Goal: Communication & Community: Answer question/provide support

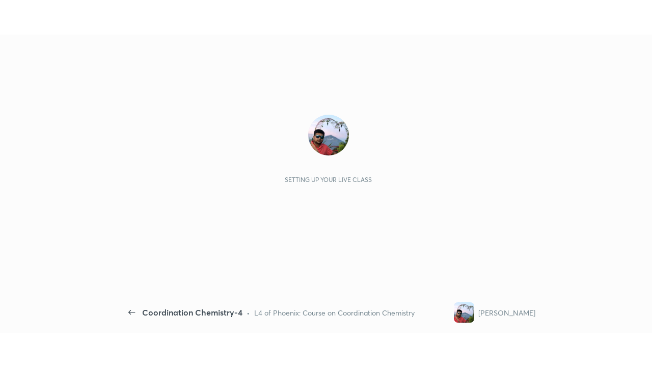
scroll to position [4, 1]
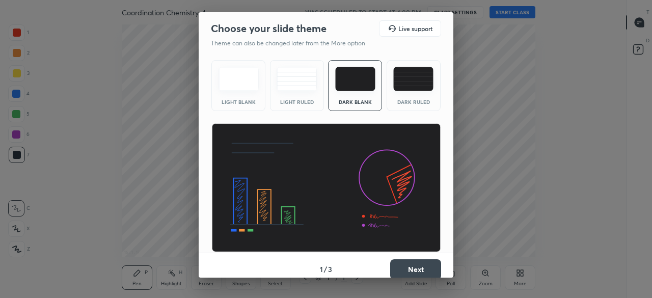
click at [418, 269] on button "Next" at bounding box center [415, 269] width 51 height 20
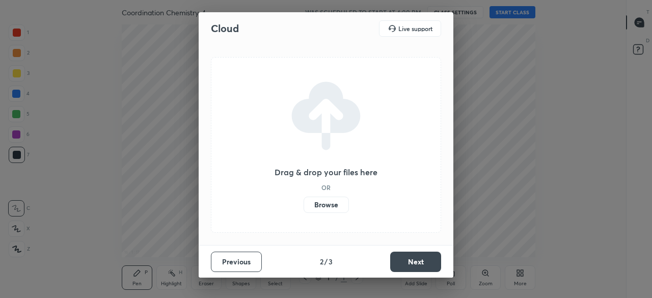
click at [420, 264] on button "Next" at bounding box center [415, 262] width 51 height 20
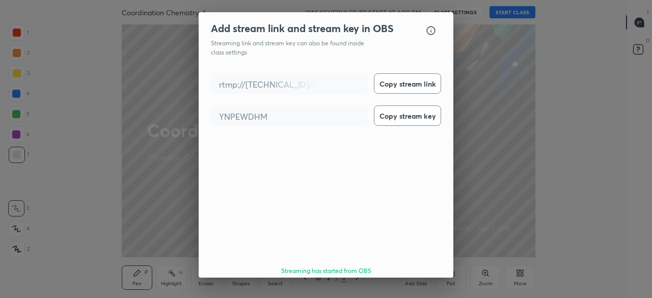
click at [420, 290] on button "Done" at bounding box center [415, 300] width 51 height 20
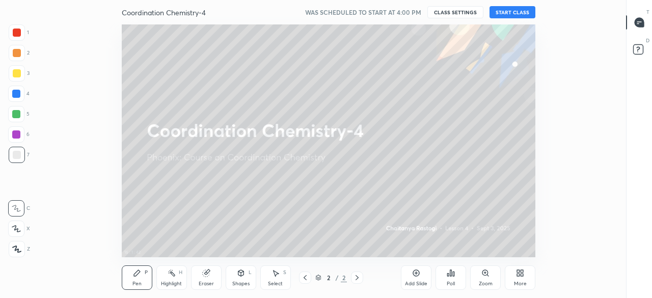
click at [512, 11] on button "START CLASS" at bounding box center [513, 12] width 46 height 12
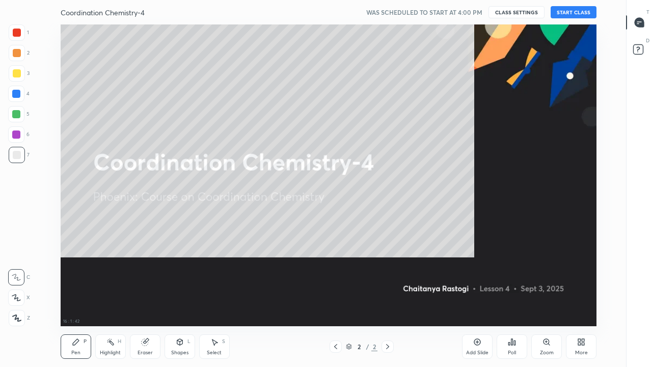
scroll to position [302, 592]
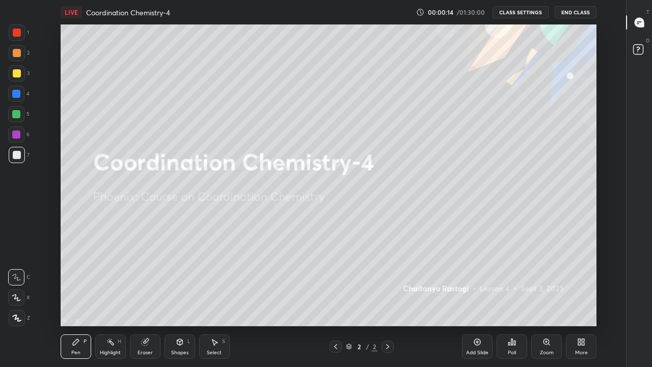
click at [584, 298] on div "More" at bounding box center [581, 346] width 31 height 24
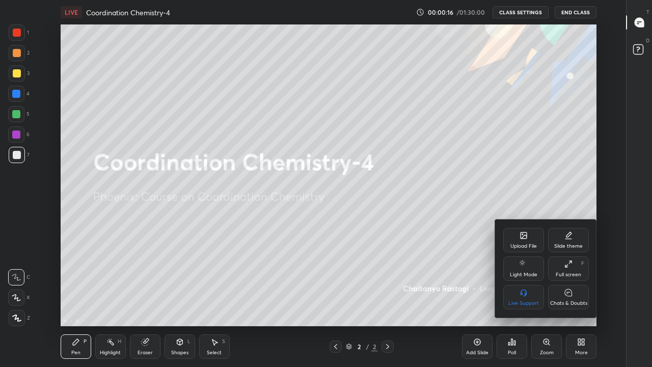
click at [570, 294] on icon at bounding box center [568, 292] width 7 height 7
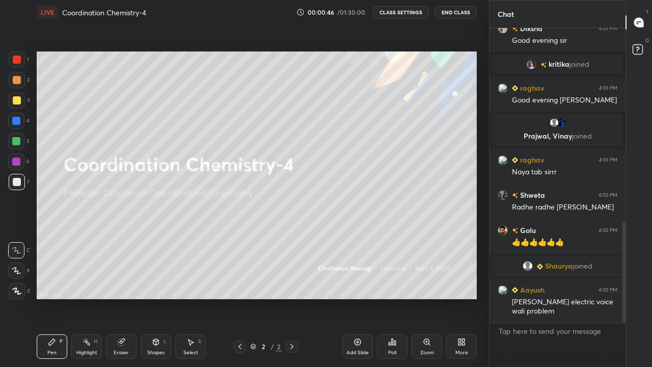
scroll to position [566, 0]
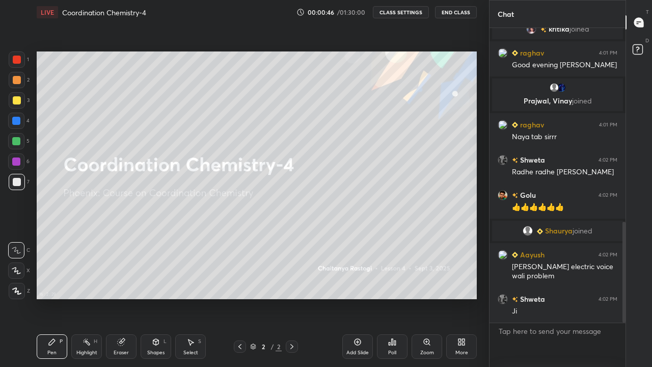
click at [427, 298] on icon at bounding box center [427, 342] width 6 height 6
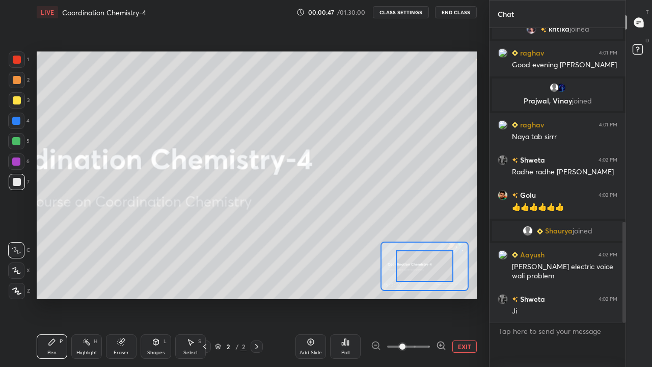
click at [461, 298] on button "EXIT" at bounding box center [464, 346] width 24 height 12
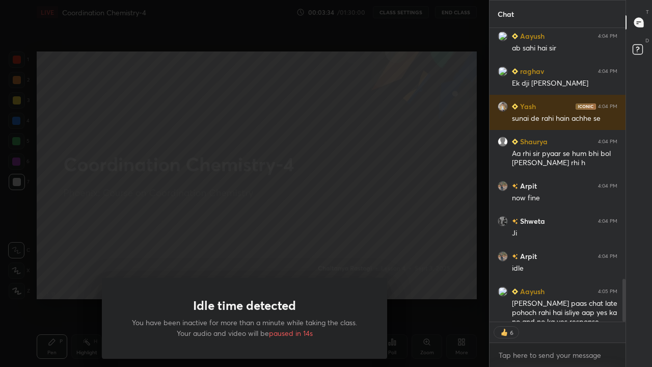
scroll to position [1908, 0]
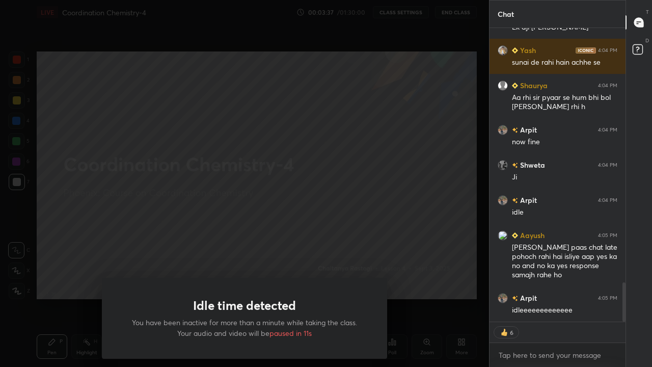
click at [427, 195] on div "Idle time detected You have been inactive for more than a minute while taking t…" at bounding box center [244, 183] width 489 height 367
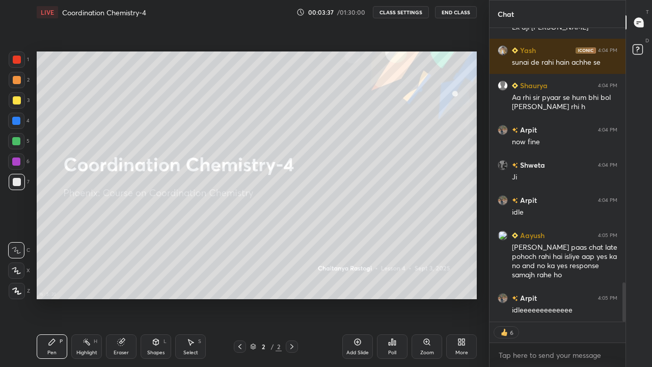
click at [426, 195] on div at bounding box center [244, 183] width 489 height 367
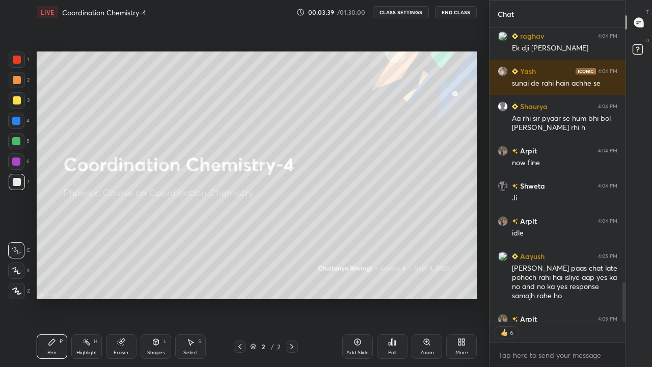
click at [463, 298] on div "More" at bounding box center [461, 346] width 31 height 24
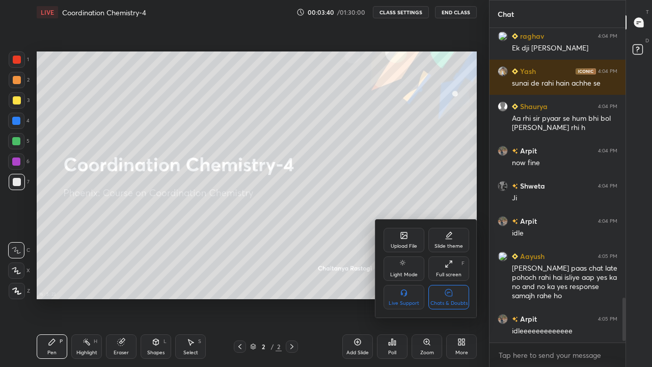
click at [457, 298] on div "Chats & Doubts" at bounding box center [449, 303] width 37 height 5
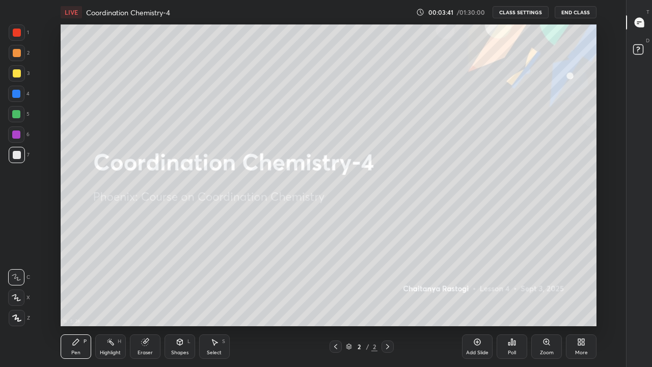
scroll to position [302, 592]
click at [478, 298] on icon at bounding box center [477, 342] width 8 height 8
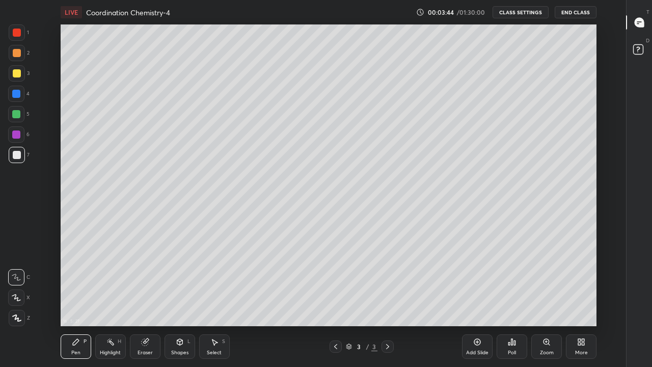
click at [15, 296] on icon at bounding box center [16, 297] width 9 height 7
click at [18, 73] on div at bounding box center [17, 73] width 8 height 8
click at [17, 113] on div at bounding box center [16, 114] width 8 height 8
click at [477, 298] on div "Add Slide" at bounding box center [477, 346] width 31 height 24
click at [17, 154] on div at bounding box center [17, 155] width 8 height 8
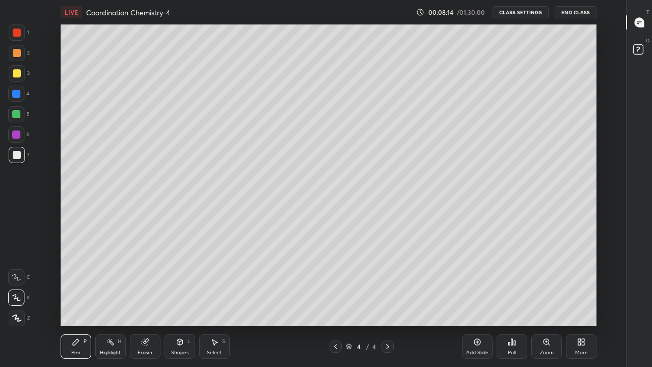
click at [16, 73] on div at bounding box center [17, 73] width 8 height 8
click at [151, 298] on div "Eraser" at bounding box center [145, 346] width 31 height 24
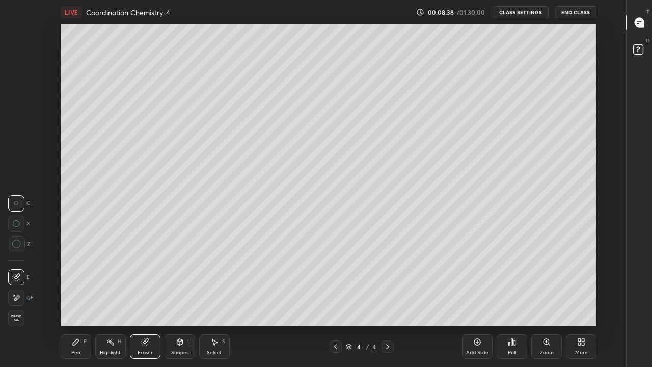
click at [77, 298] on icon at bounding box center [76, 342] width 8 height 8
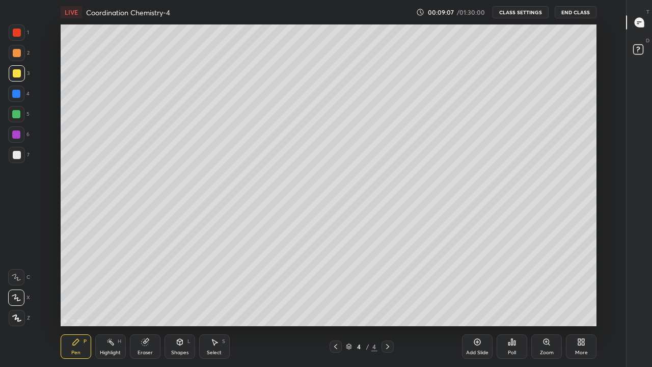
click at [16, 114] on div at bounding box center [16, 114] width 8 height 8
click at [148, 298] on icon at bounding box center [145, 342] width 8 height 8
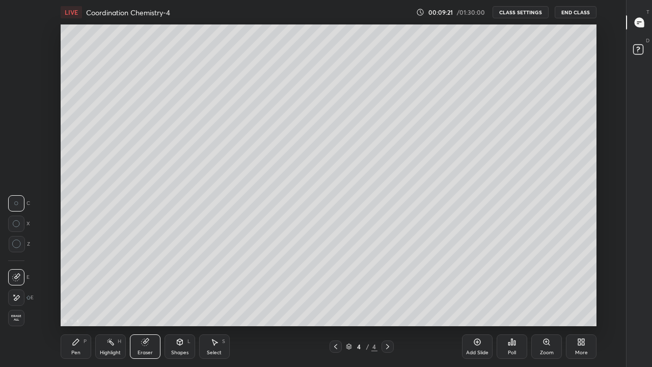
click at [22, 293] on div at bounding box center [16, 297] width 16 height 16
click at [85, 298] on div "Pen P" at bounding box center [76, 346] width 31 height 24
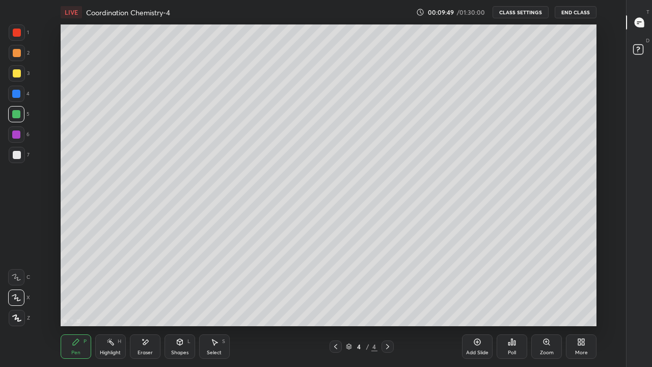
click at [149, 298] on div "Eraser" at bounding box center [145, 346] width 31 height 24
click at [78, 298] on div "Pen P" at bounding box center [76, 346] width 31 height 24
click at [479, 298] on div "Add Slide" at bounding box center [477, 346] width 31 height 24
click at [20, 156] on div at bounding box center [17, 155] width 16 height 16
click at [17, 74] on div at bounding box center [17, 73] width 8 height 8
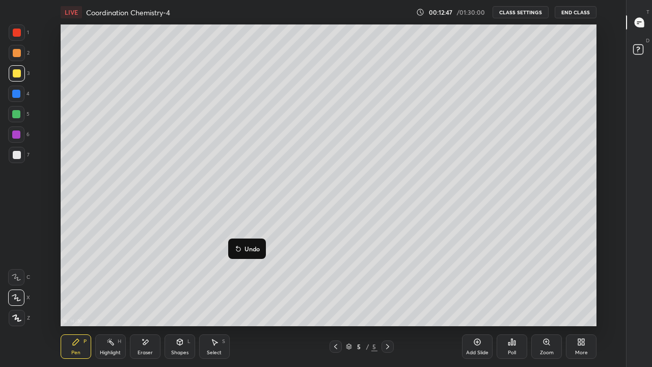
click at [243, 250] on button "Undo" at bounding box center [247, 249] width 30 height 12
click at [18, 114] on div at bounding box center [16, 114] width 8 height 8
click at [174, 298] on div "Shapes" at bounding box center [179, 352] width 17 height 5
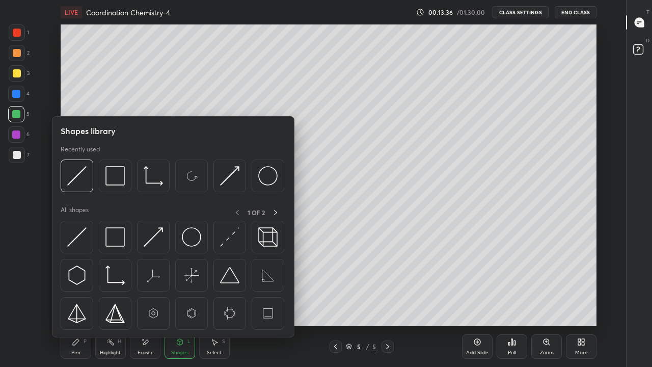
click at [146, 298] on icon at bounding box center [145, 342] width 8 height 9
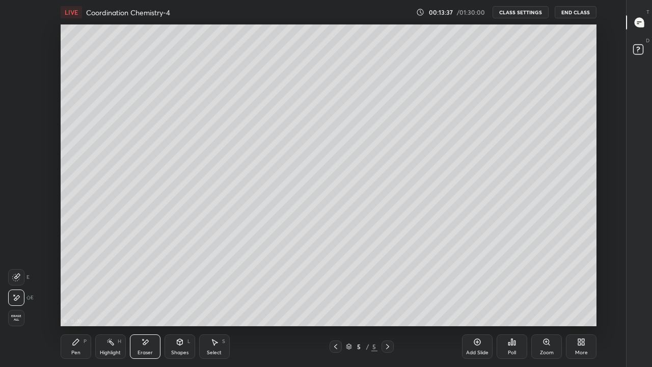
click at [79, 298] on div "Pen" at bounding box center [75, 352] width 9 height 5
click at [472, 298] on div "Add Slide" at bounding box center [477, 346] width 31 height 24
click at [18, 152] on div at bounding box center [17, 155] width 8 height 8
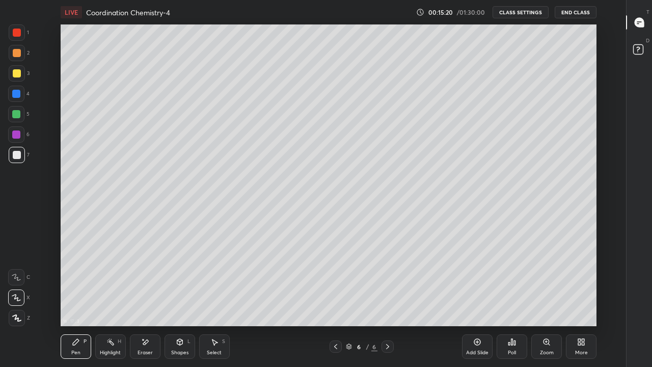
click at [114, 298] on div "Highlight H" at bounding box center [110, 346] width 31 height 24
click at [146, 298] on icon at bounding box center [145, 342] width 8 height 9
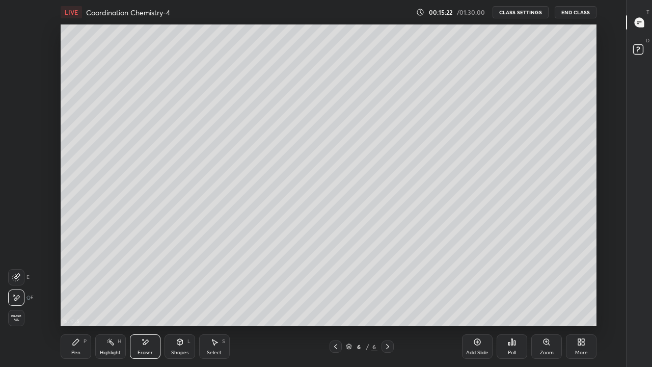
click at [75, 298] on icon at bounding box center [76, 342] width 8 height 8
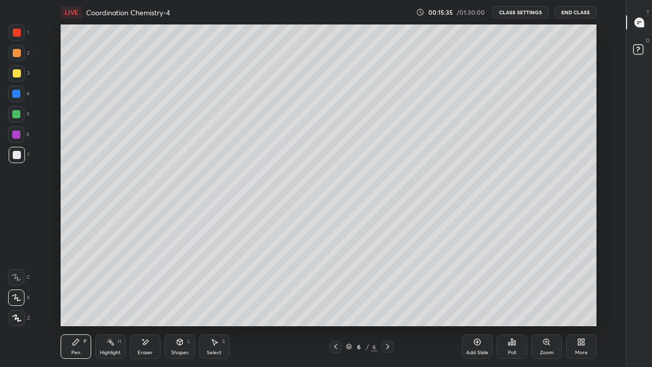
click at [138, 298] on div "Eraser" at bounding box center [145, 352] width 15 height 5
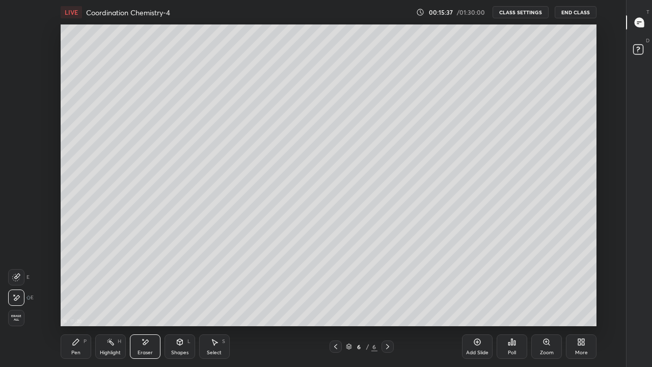
click at [83, 298] on div "Pen P" at bounding box center [76, 346] width 31 height 24
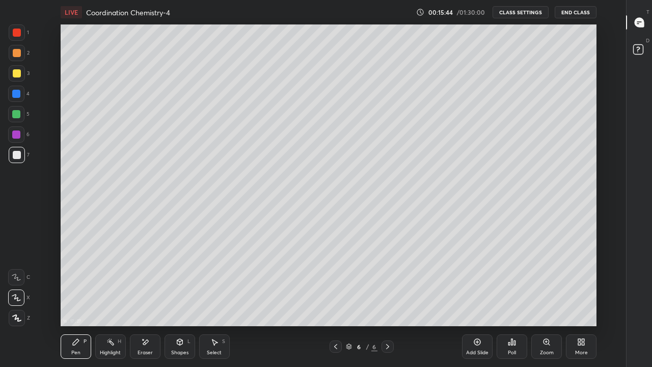
click at [335, 298] on icon at bounding box center [336, 346] width 8 height 8
click at [387, 298] on icon at bounding box center [388, 346] width 8 height 8
click at [348, 298] on icon at bounding box center [348, 348] width 5 height 2
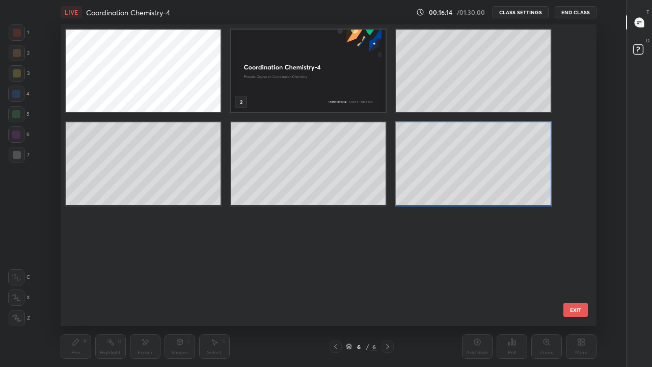
scroll to position [299, 531]
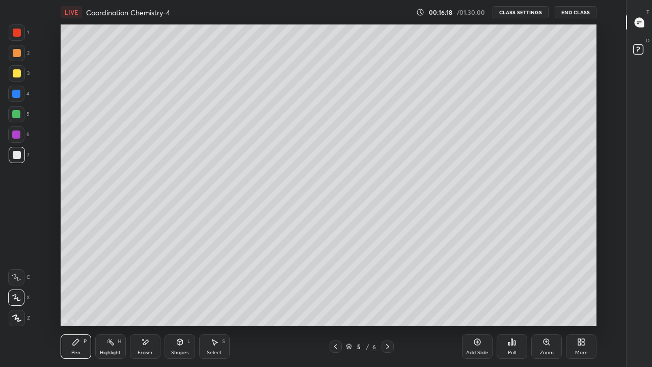
click at [214, 298] on icon at bounding box center [215, 342] width 6 height 6
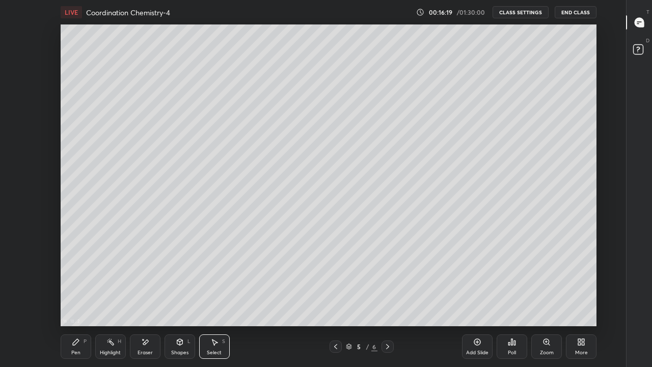
click at [219, 298] on div "Select S" at bounding box center [214, 346] width 31 height 24
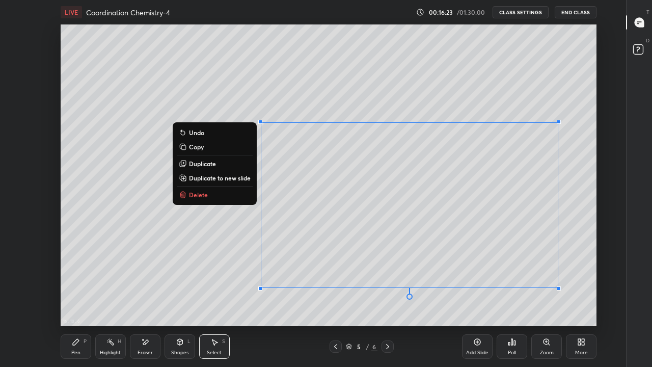
click at [386, 195] on div "0 ° Undo Copy Duplicate Duplicate to new slide Delete" at bounding box center [329, 175] width 536 height 302
click at [380, 199] on div "0 ° Undo Copy Duplicate Duplicate to new slide Delete" at bounding box center [329, 175] width 536 height 302
click at [205, 146] on button "Copy" at bounding box center [215, 147] width 76 height 12
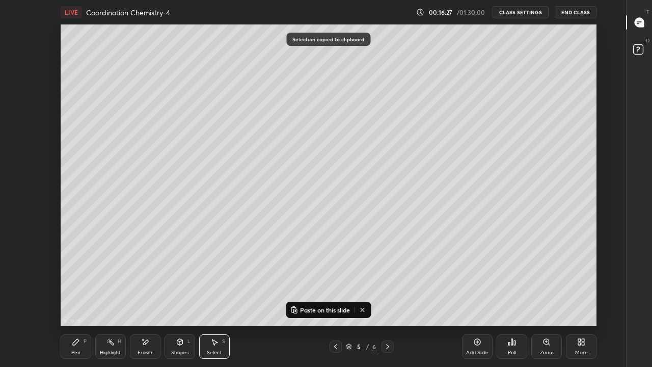
click at [388, 298] on icon at bounding box center [387, 346] width 3 height 5
click at [331, 298] on p "Paste on this slide" at bounding box center [325, 310] width 50 height 8
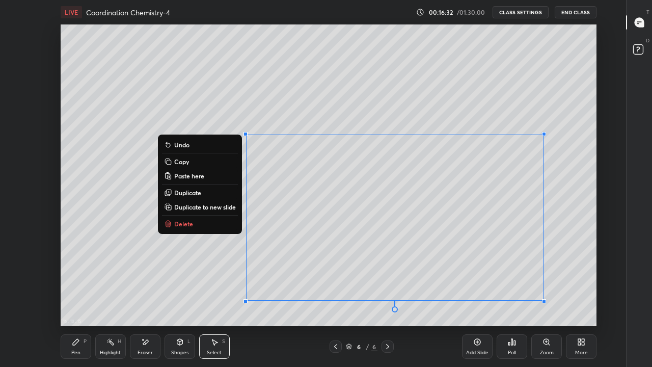
click at [322, 111] on div "0 ° Undo Copy Paste here Duplicate Duplicate to new slide Delete" at bounding box center [329, 175] width 536 height 302
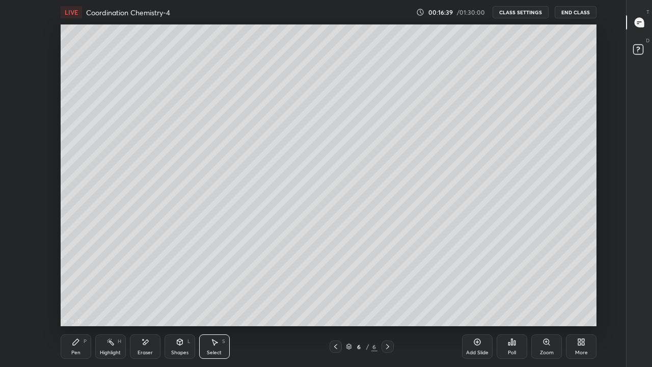
click at [145, 298] on div "Eraser" at bounding box center [145, 346] width 31 height 24
click at [84, 298] on div "Pen P" at bounding box center [76, 346] width 31 height 24
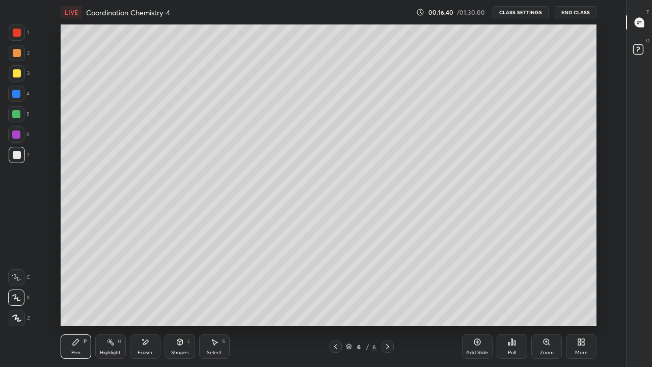
click at [16, 109] on div at bounding box center [16, 114] width 16 height 16
click at [479, 298] on div "Add Slide" at bounding box center [477, 352] width 22 height 5
click at [18, 158] on div at bounding box center [17, 155] width 8 height 8
click at [18, 74] on div at bounding box center [17, 73] width 8 height 8
click at [138, 298] on div "Eraser" at bounding box center [145, 352] width 15 height 5
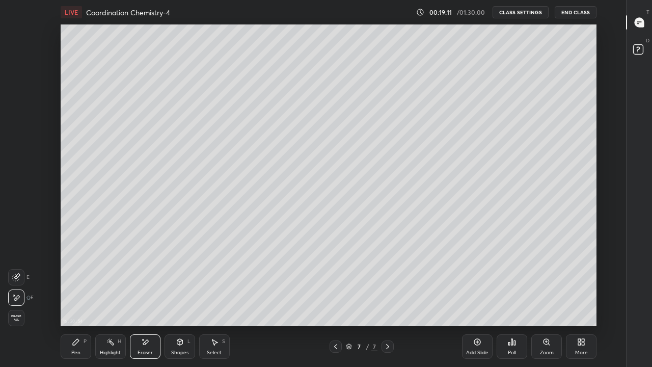
click at [77, 298] on icon at bounding box center [76, 342] width 8 height 8
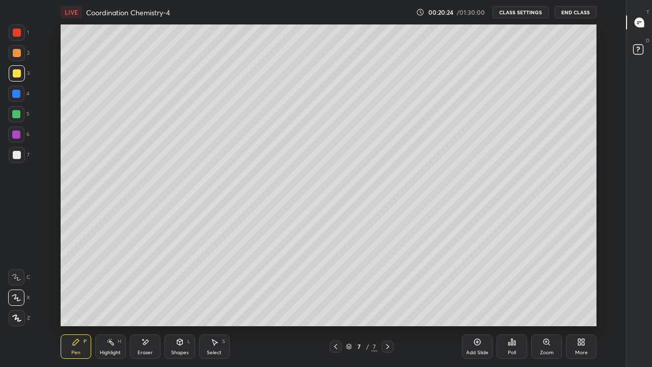
click at [639, 22] on icon at bounding box center [639, 22] width 4 height 0
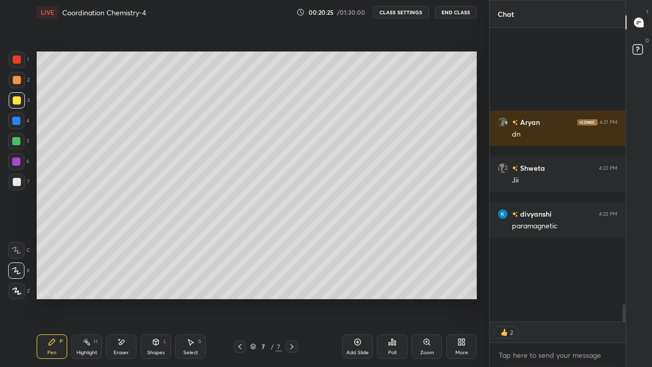
scroll to position [4165, 0]
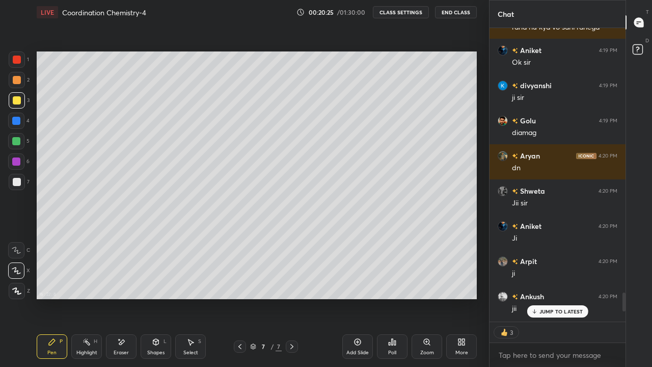
click at [637, 23] on icon at bounding box center [638, 23] width 2 height 0
click at [638, 23] on icon at bounding box center [638, 23] width 2 height 0
click at [468, 298] on div "More" at bounding box center [461, 346] width 31 height 24
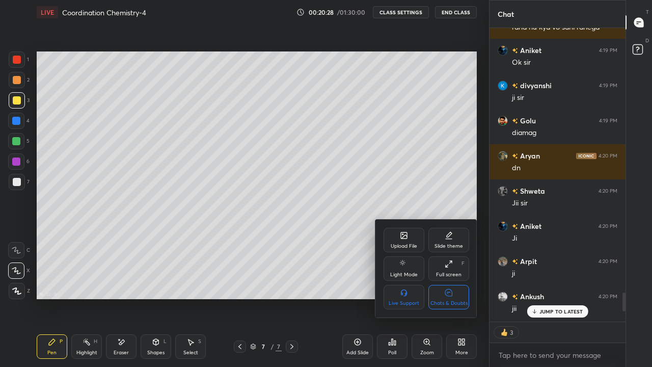
click at [459, 298] on div "Chats & Doubts" at bounding box center [449, 303] width 37 height 5
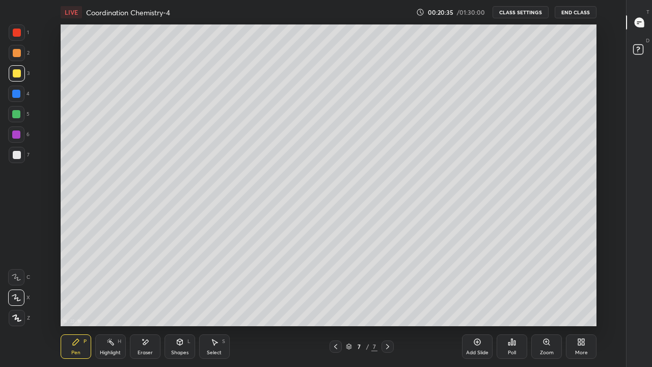
scroll to position [4, 1]
click at [477, 298] on div "Add Slide" at bounding box center [477, 346] width 31 height 24
click at [341, 298] on div at bounding box center [336, 346] width 12 height 12
click at [387, 298] on icon at bounding box center [388, 346] width 8 height 8
click at [20, 153] on div at bounding box center [17, 155] width 8 height 8
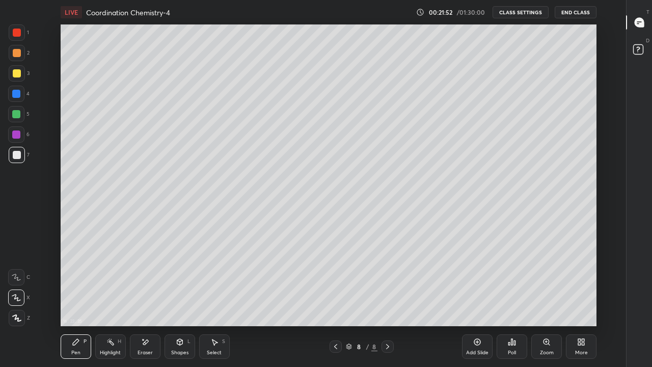
click at [16, 76] on div at bounding box center [17, 73] width 8 height 8
click at [483, 298] on div "Add Slide" at bounding box center [477, 346] width 31 height 24
click at [16, 154] on div at bounding box center [17, 155] width 8 height 8
click at [18, 75] on div at bounding box center [17, 73] width 8 height 8
click at [142, 298] on div "Eraser" at bounding box center [145, 352] width 15 height 5
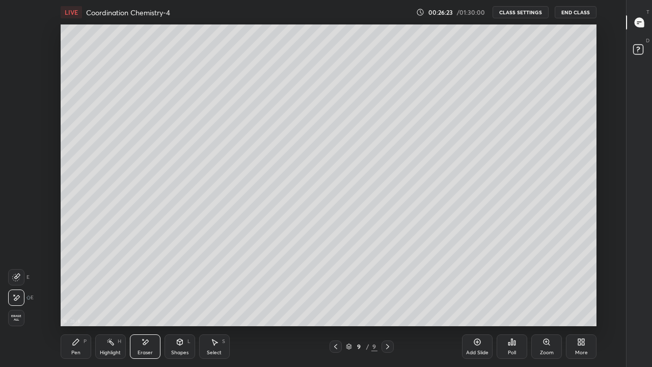
click at [75, 298] on div "Pen" at bounding box center [75, 352] width 9 height 5
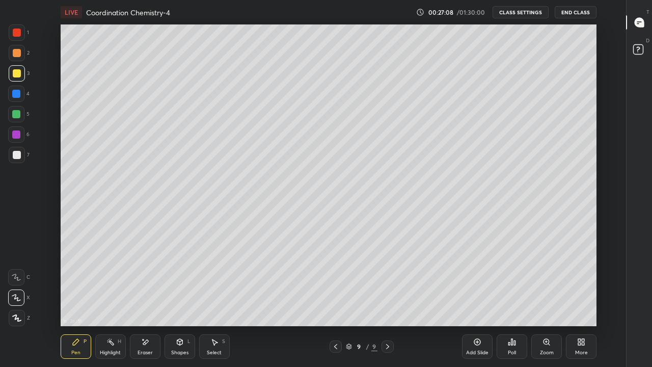
click at [482, 298] on div "Add Slide" at bounding box center [477, 352] width 22 height 5
click at [153, 298] on div "Eraser" at bounding box center [145, 346] width 31 height 24
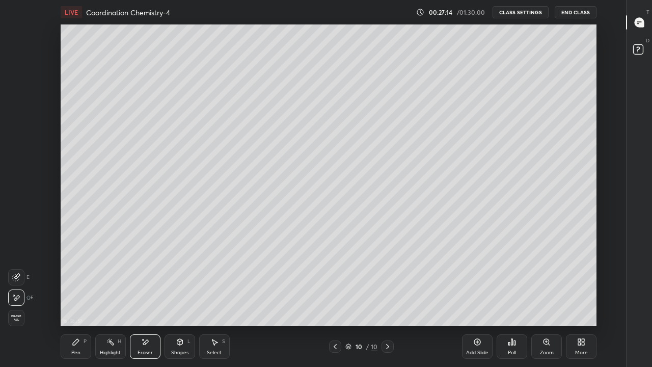
click at [337, 298] on div at bounding box center [335, 346] width 12 height 12
click at [82, 298] on div "Pen P" at bounding box center [76, 346] width 31 height 24
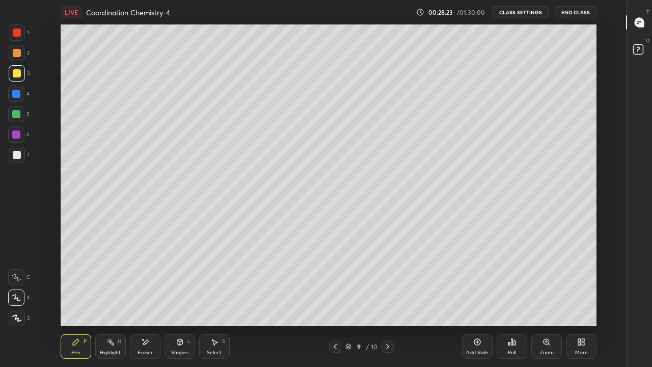
click at [18, 53] on div at bounding box center [17, 53] width 8 height 8
click at [149, 298] on div "Eraser" at bounding box center [145, 346] width 31 height 24
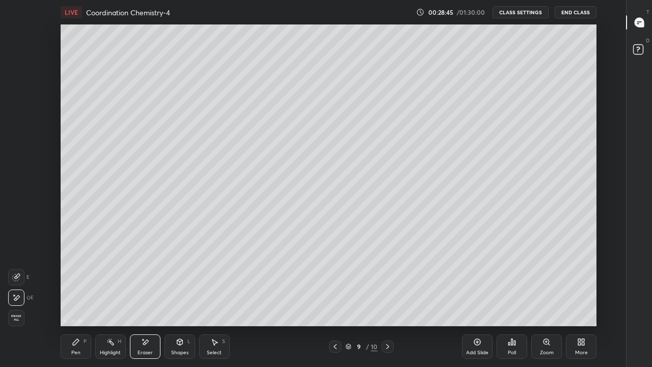
click at [79, 298] on div "Pen P" at bounding box center [76, 346] width 31 height 24
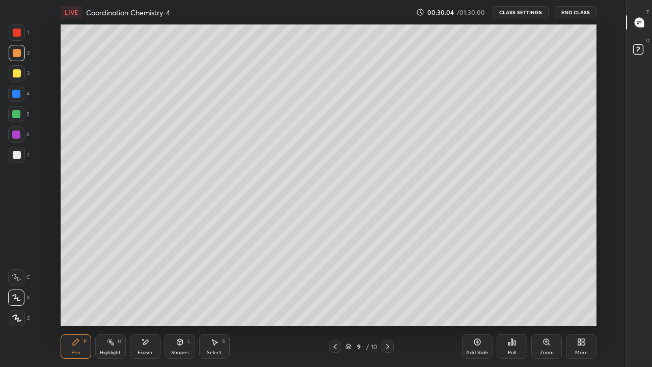
click at [152, 298] on div "Eraser" at bounding box center [145, 346] width 31 height 24
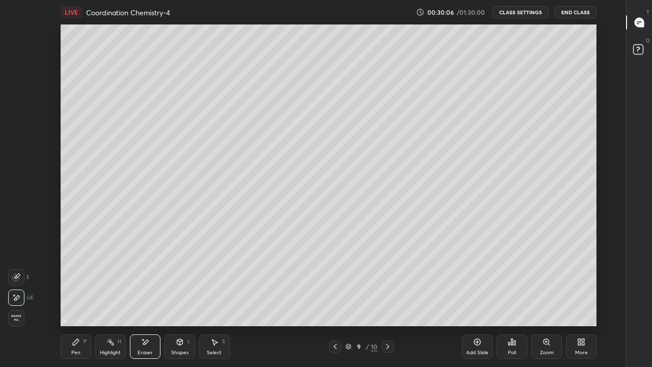
click at [77, 298] on div "Pen" at bounding box center [75, 352] width 9 height 5
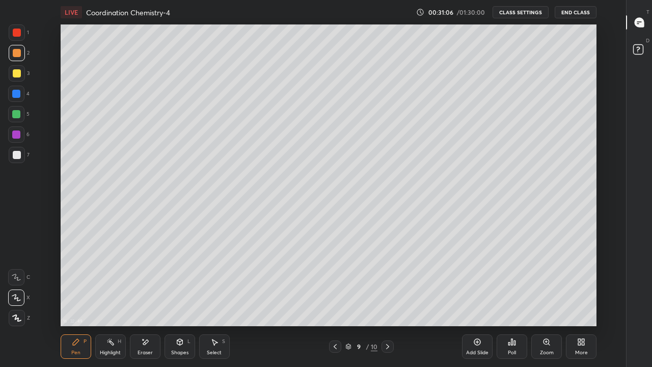
click at [388, 298] on icon at bounding box center [388, 346] width 8 height 8
click at [17, 156] on div at bounding box center [17, 155] width 8 height 8
click at [336, 298] on icon at bounding box center [335, 346] width 8 height 8
click at [335, 298] on icon at bounding box center [335, 346] width 8 height 8
click at [388, 298] on icon at bounding box center [388, 346] width 8 height 8
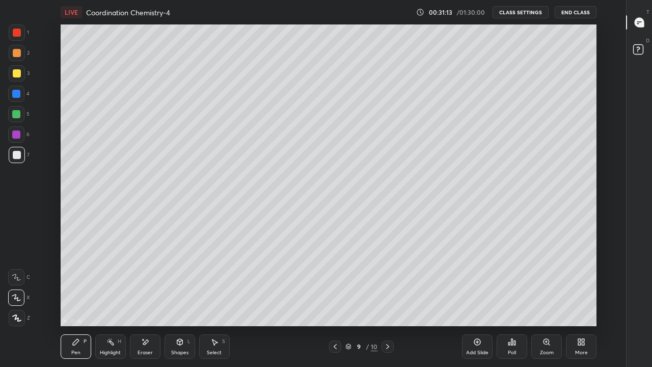
click at [389, 298] on icon at bounding box center [388, 346] width 8 height 8
click at [143, 298] on div "Eraser" at bounding box center [145, 352] width 15 height 5
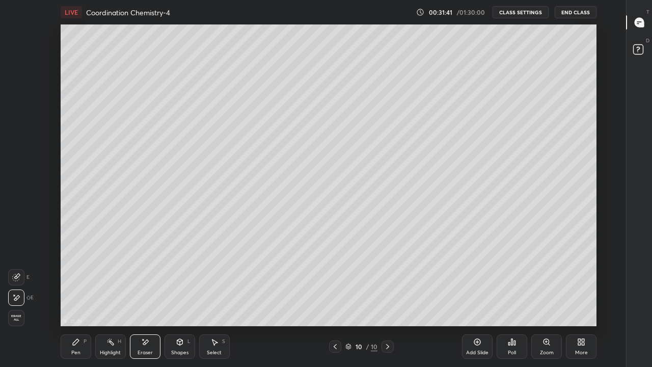
click at [71, 298] on div "Pen P" at bounding box center [76, 346] width 31 height 24
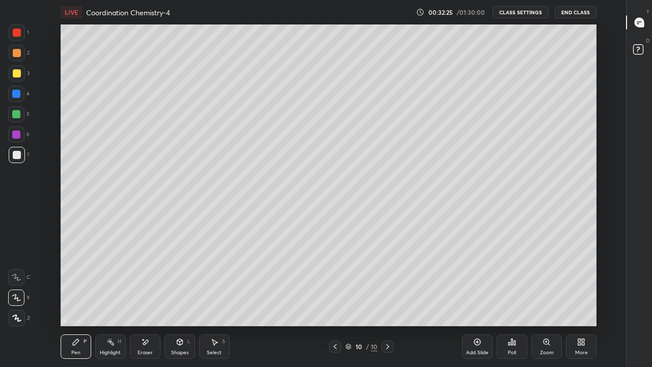
click at [481, 298] on icon at bounding box center [477, 342] width 8 height 8
click at [17, 158] on div at bounding box center [17, 155] width 8 height 8
click at [19, 71] on div at bounding box center [17, 73] width 8 height 8
click at [19, 154] on div at bounding box center [17, 155] width 8 height 8
click at [58, 171] on div "16 : 35 : 43 Setting up your live class" at bounding box center [329, 175] width 592 height 302
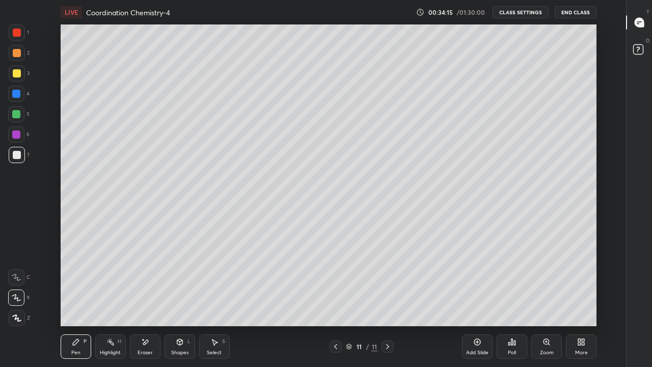
click at [20, 75] on div at bounding box center [17, 73] width 8 height 8
click at [152, 298] on div "Eraser" at bounding box center [145, 346] width 31 height 24
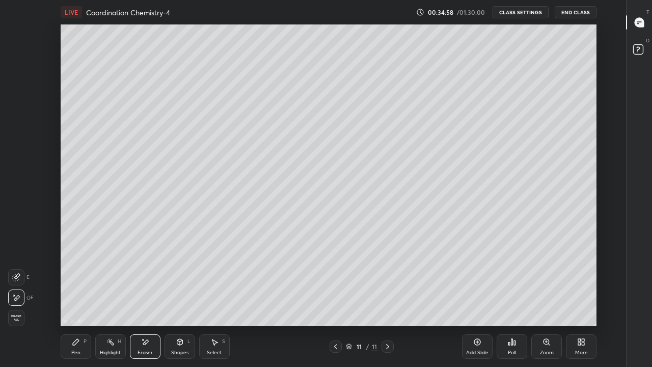
click at [79, 298] on div "Pen" at bounding box center [75, 352] width 9 height 5
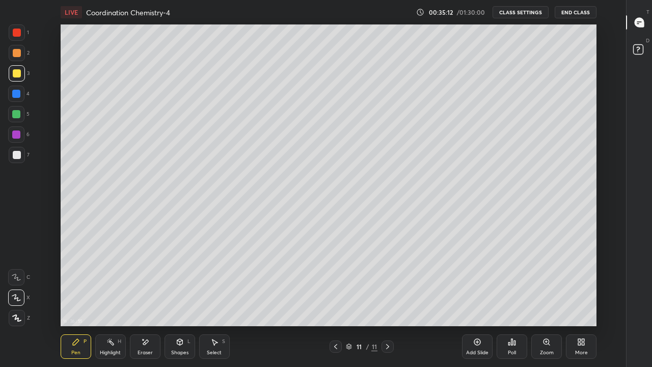
click at [22, 156] on div at bounding box center [17, 155] width 16 height 16
click at [18, 76] on div at bounding box center [17, 73] width 8 height 8
click at [20, 153] on div at bounding box center [17, 155] width 16 height 16
click at [17, 74] on div at bounding box center [17, 73] width 8 height 8
click at [477, 298] on div "Add Slide" at bounding box center [477, 352] width 22 height 5
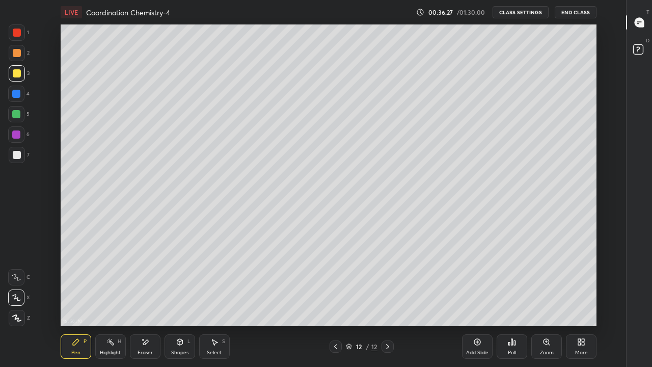
click at [19, 153] on div at bounding box center [17, 155] width 8 height 8
click at [17, 69] on div at bounding box center [17, 73] width 8 height 8
click at [14, 158] on div at bounding box center [17, 155] width 8 height 8
click at [335, 298] on icon at bounding box center [336, 346] width 8 height 8
click at [388, 298] on icon at bounding box center [388, 346] width 8 height 8
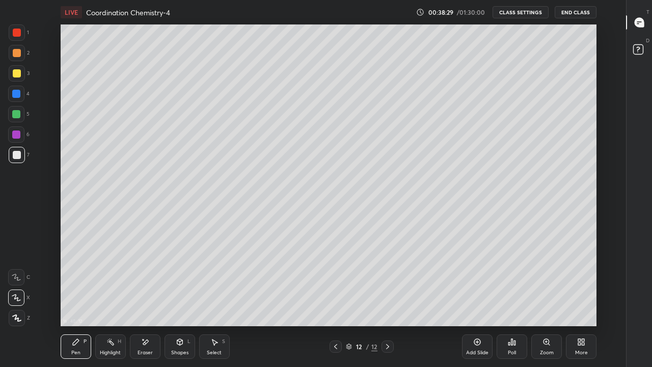
click at [474, 298] on icon at bounding box center [477, 342] width 7 height 7
click at [19, 77] on div at bounding box center [17, 73] width 16 height 16
click at [149, 298] on div "Eraser" at bounding box center [145, 346] width 31 height 24
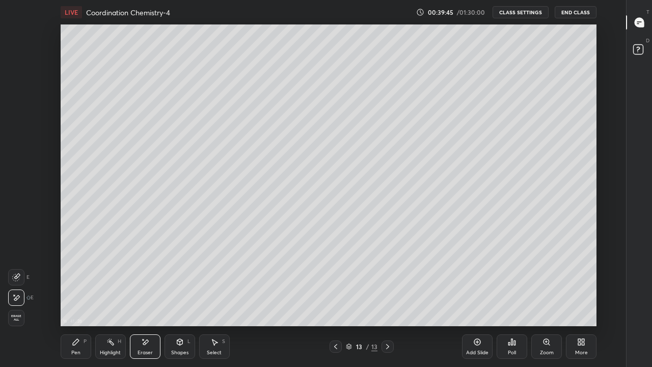
click at [78, 298] on icon at bounding box center [76, 342] width 8 height 8
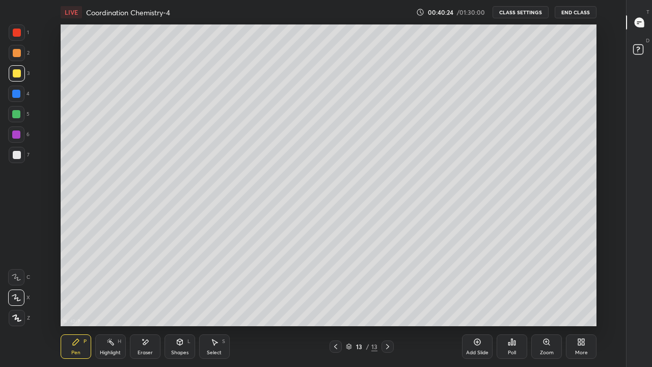
click at [141, 298] on div "Eraser" at bounding box center [145, 352] width 15 height 5
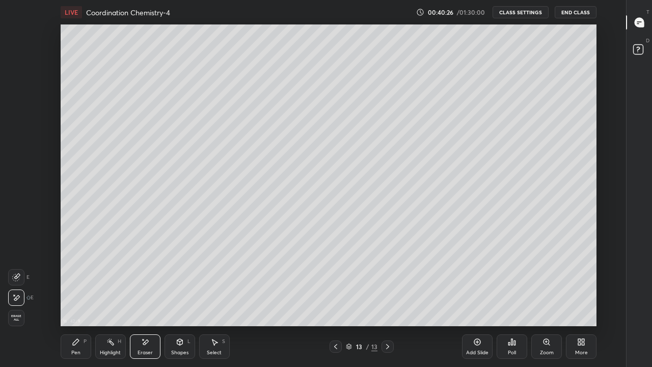
click at [83, 298] on div "Pen P" at bounding box center [76, 346] width 31 height 24
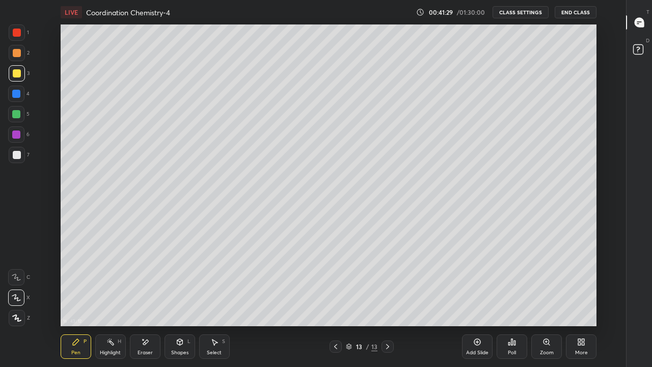
click at [17, 115] on div at bounding box center [16, 114] width 8 height 8
click at [599, 179] on div "16 : 43 : 53 Setting up your live class" at bounding box center [329, 175] width 592 height 302
click at [147, 298] on div "Eraser" at bounding box center [145, 346] width 31 height 24
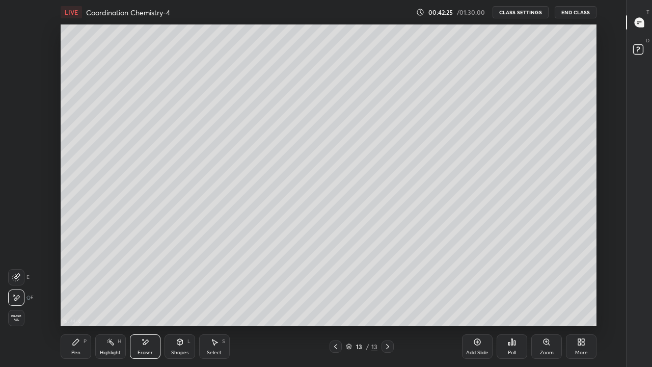
click at [105, 298] on div "Highlight" at bounding box center [110, 352] width 21 height 5
click at [85, 298] on div "Pen P" at bounding box center [76, 346] width 31 height 24
click at [477, 298] on div "Add Slide" at bounding box center [477, 346] width 31 height 24
click at [17, 73] on div at bounding box center [17, 73] width 8 height 8
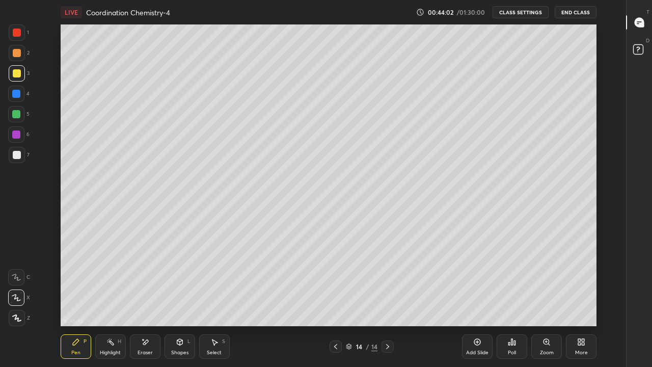
click at [335, 298] on icon at bounding box center [336, 346] width 8 height 8
click at [387, 298] on icon at bounding box center [388, 346] width 8 height 8
click at [149, 298] on div "Eraser" at bounding box center [145, 346] width 31 height 24
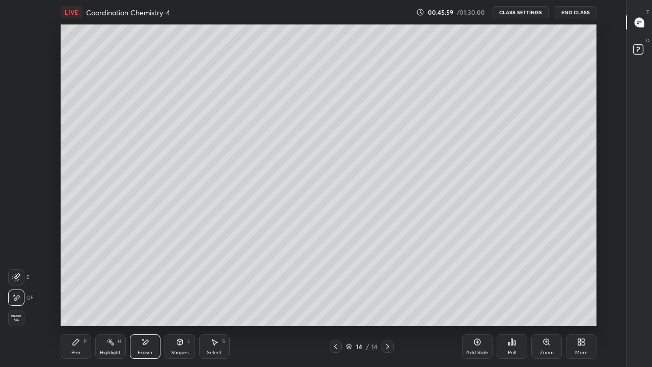
click at [84, 298] on div "P" at bounding box center [85, 341] width 3 height 5
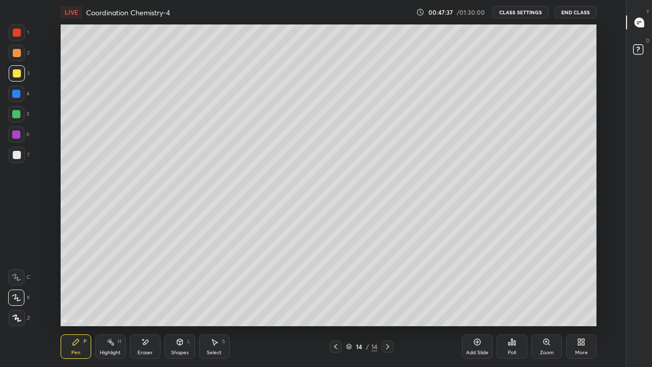
click at [469, 298] on div "Add Slide" at bounding box center [477, 352] width 22 height 5
click at [15, 155] on div at bounding box center [17, 155] width 8 height 8
click at [477, 298] on div "Add Slide" at bounding box center [477, 352] width 22 height 5
click at [149, 298] on div "Eraser" at bounding box center [145, 352] width 15 height 5
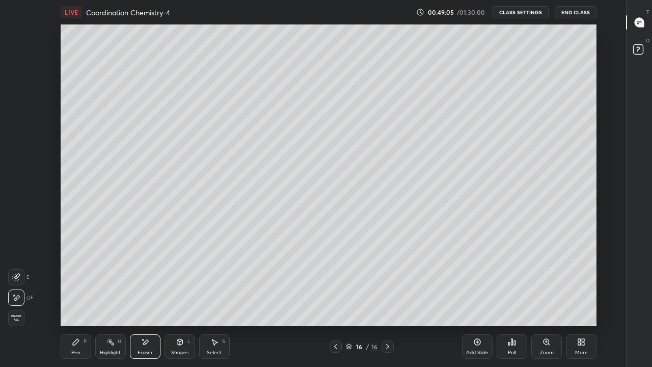
click at [84, 298] on div "P" at bounding box center [85, 341] width 3 height 5
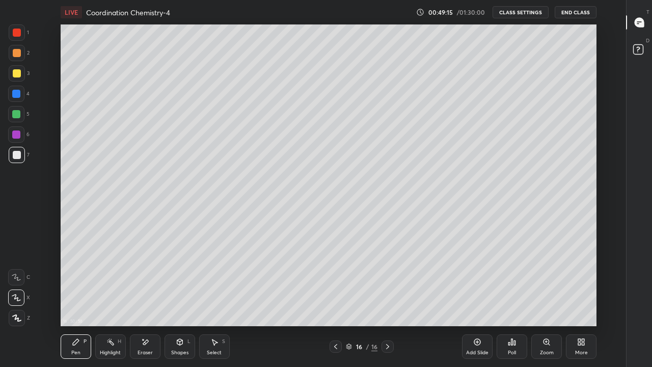
click at [17, 114] on div at bounding box center [16, 114] width 8 height 8
click at [19, 73] on div at bounding box center [17, 73] width 8 height 8
click at [17, 55] on div at bounding box center [17, 53] width 8 height 8
click at [144, 298] on div "Eraser" at bounding box center [145, 352] width 15 height 5
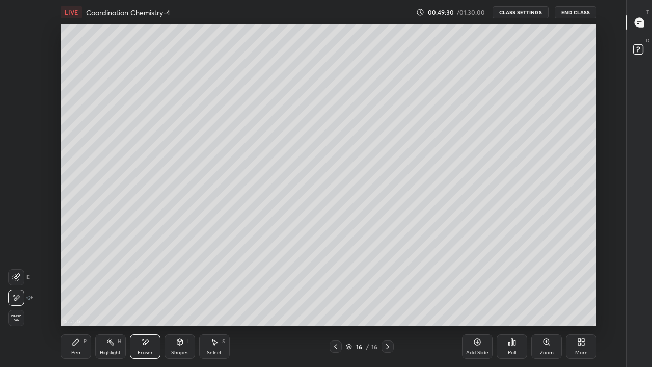
click at [183, 298] on div "Shapes L" at bounding box center [180, 346] width 31 height 24
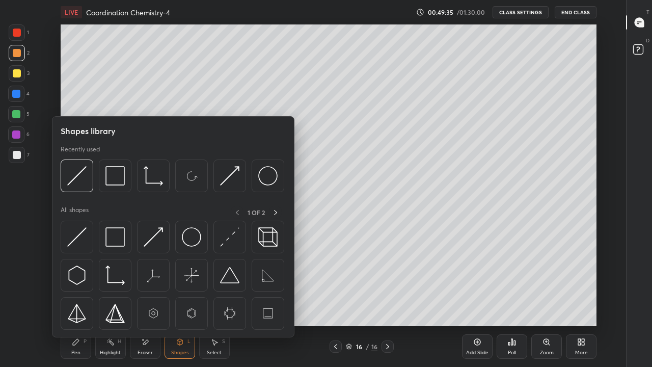
click at [275, 212] on icon at bounding box center [276, 212] width 8 height 8
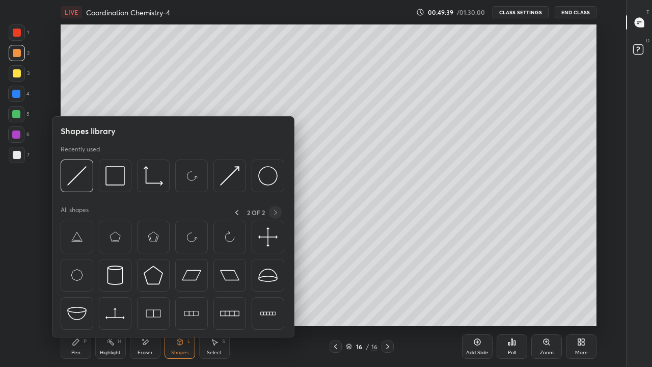
click at [231, 174] on img at bounding box center [229, 175] width 19 height 19
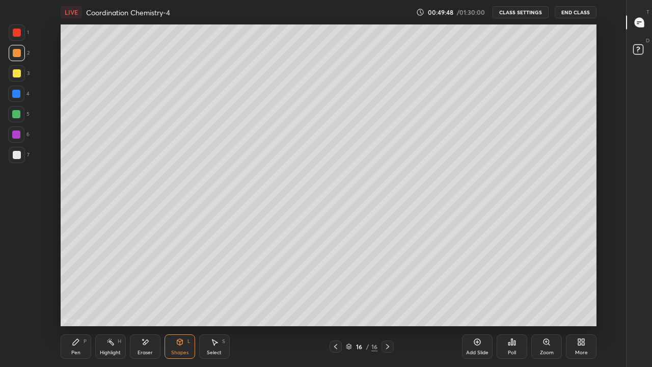
click at [140, 298] on div "Eraser" at bounding box center [145, 346] width 31 height 24
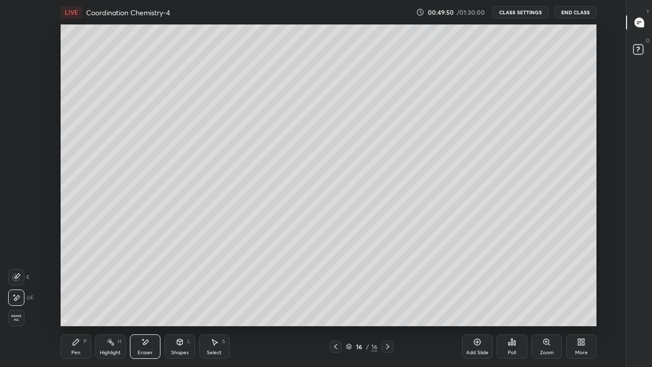
click at [180, 298] on div "Shapes L" at bounding box center [180, 346] width 31 height 24
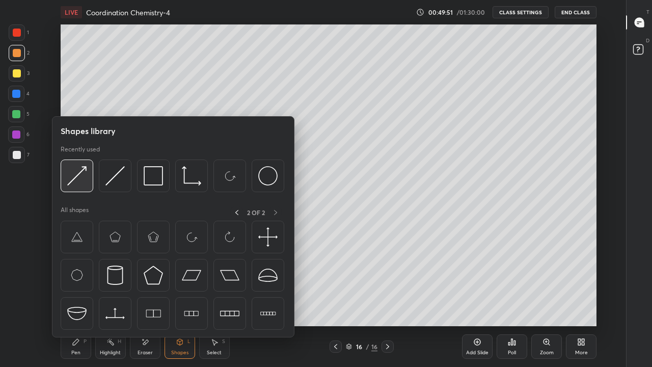
click at [83, 182] on img at bounding box center [76, 175] width 19 height 19
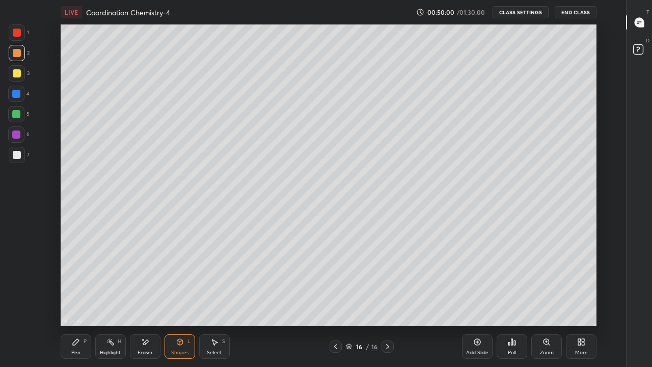
click at [144, 298] on div "Eraser" at bounding box center [145, 352] width 15 height 5
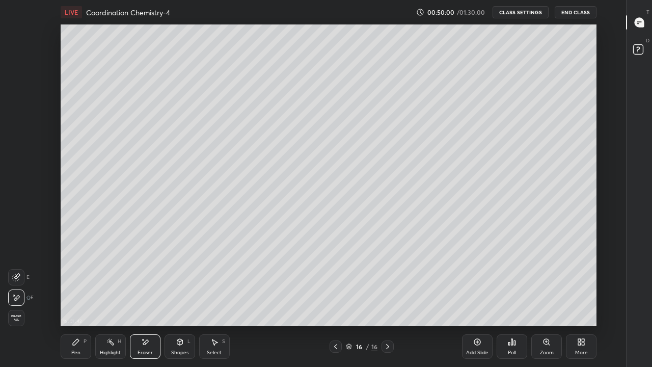
click at [154, 298] on div "Eraser" at bounding box center [145, 346] width 31 height 24
click at [83, 298] on div "Pen P" at bounding box center [76, 346] width 31 height 24
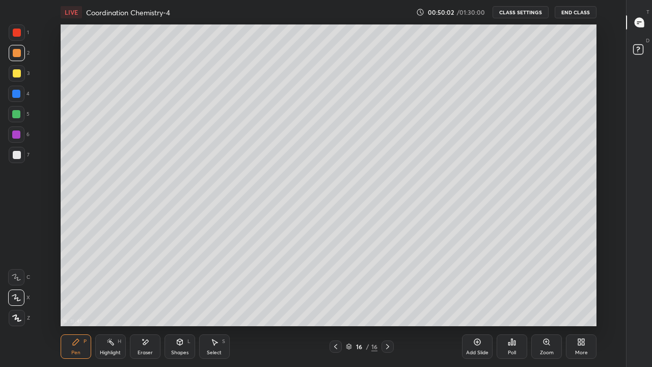
click at [183, 298] on div "Shapes L" at bounding box center [180, 346] width 31 height 24
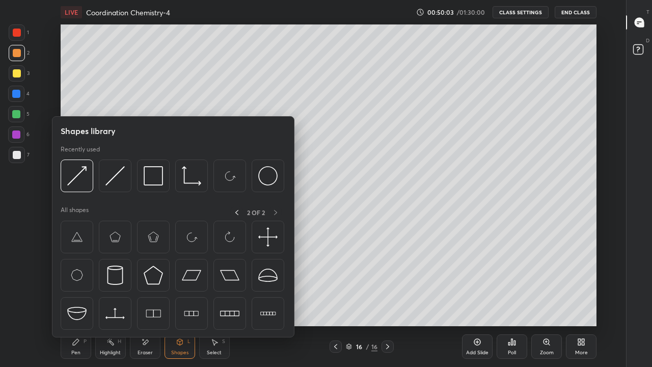
click at [86, 177] on img at bounding box center [76, 175] width 19 height 19
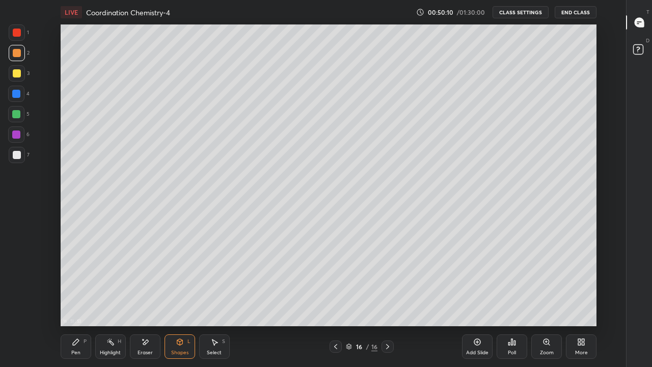
click at [116, 298] on div "Highlight H" at bounding box center [110, 346] width 31 height 24
click at [20, 133] on div at bounding box center [16, 134] width 8 height 8
click at [21, 298] on div at bounding box center [16, 318] width 16 height 16
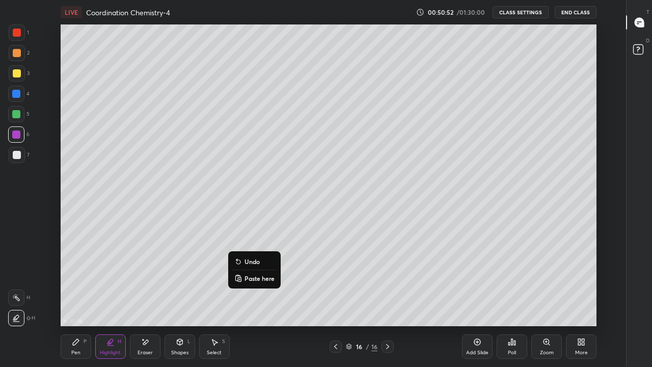
click at [253, 256] on button "Undo" at bounding box center [254, 261] width 44 height 12
click at [17, 72] on div at bounding box center [17, 73] width 8 height 8
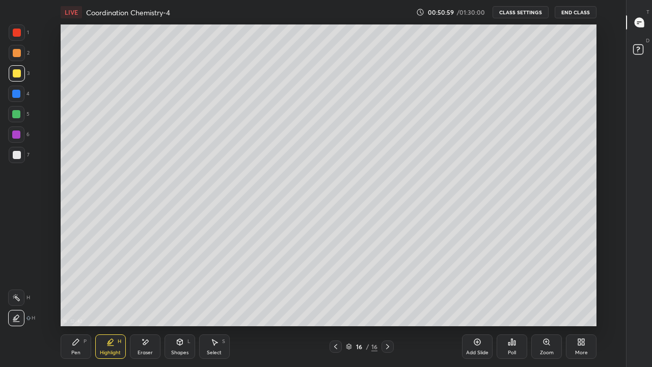
click at [75, 298] on icon at bounding box center [76, 342] width 6 height 6
click at [58, 109] on div "16 : 52 : 48 Setting up your live class" at bounding box center [329, 175] width 592 height 302
click at [19, 153] on div at bounding box center [17, 155] width 8 height 8
click at [17, 72] on div at bounding box center [17, 73] width 8 height 8
click at [140, 298] on div "Eraser" at bounding box center [145, 352] width 15 height 5
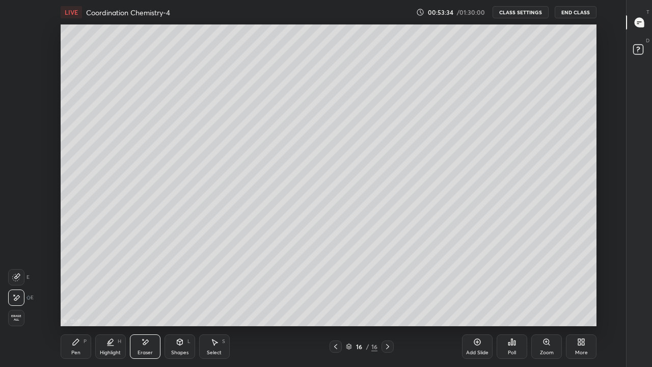
click at [77, 298] on icon at bounding box center [76, 342] width 8 height 8
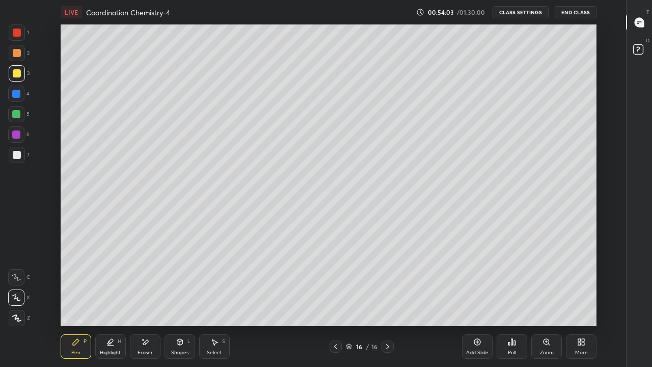
click at [153, 298] on div "Eraser" at bounding box center [145, 346] width 31 height 24
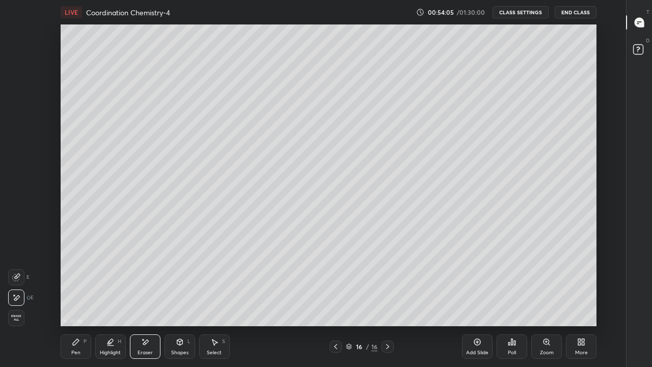
click at [81, 298] on div "Pen P" at bounding box center [76, 346] width 31 height 24
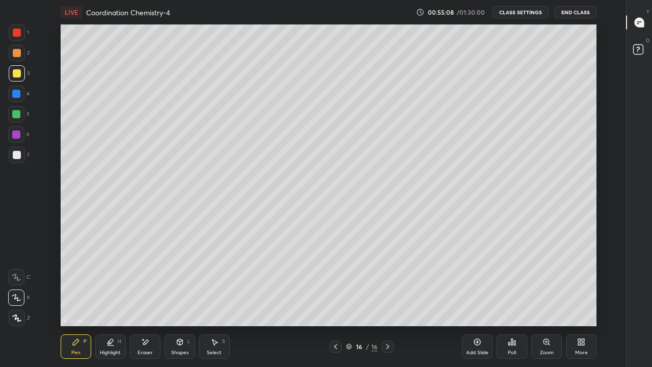
click at [479, 298] on div "Add Slide" at bounding box center [477, 352] width 22 height 5
click at [18, 157] on div at bounding box center [17, 155] width 8 height 8
click at [15, 74] on div at bounding box center [17, 73] width 8 height 8
click at [568, 239] on p "Undo" at bounding box center [566, 240] width 15 height 8
click at [151, 298] on div "Eraser" at bounding box center [145, 346] width 31 height 24
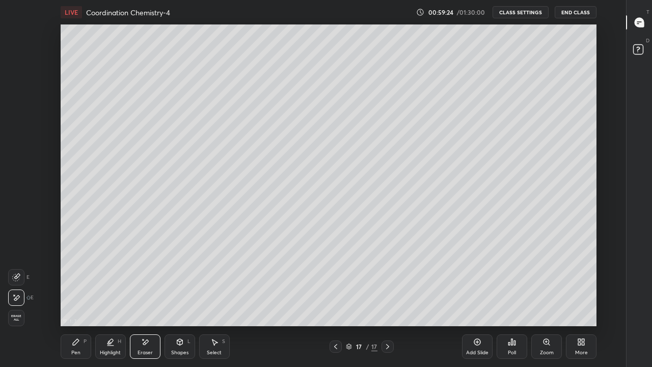
click at [80, 298] on div "Pen P" at bounding box center [76, 346] width 31 height 24
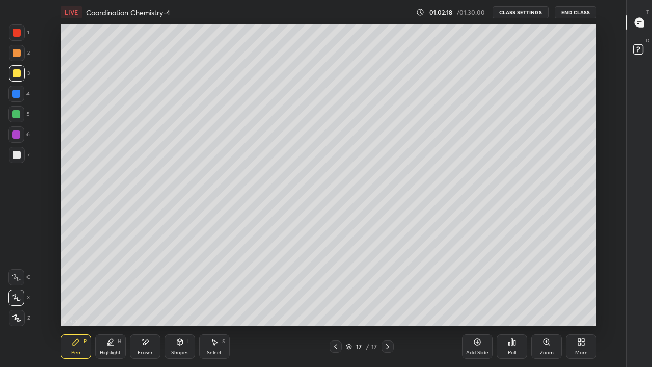
click at [477, 298] on div "Add Slide" at bounding box center [477, 346] width 31 height 24
click at [22, 154] on div at bounding box center [17, 155] width 16 height 16
click at [147, 298] on div "Eraser" at bounding box center [145, 346] width 31 height 24
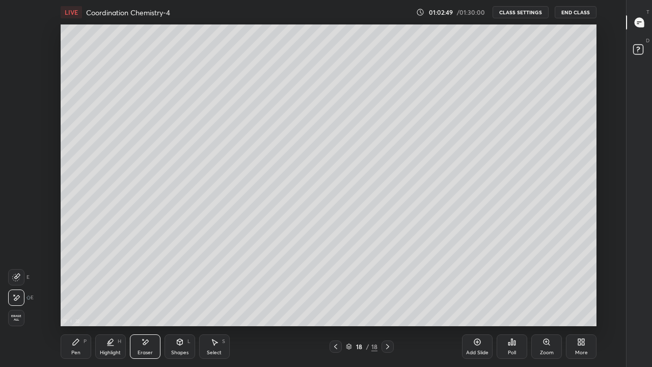
click at [80, 298] on div "Pen P" at bounding box center [76, 346] width 31 height 24
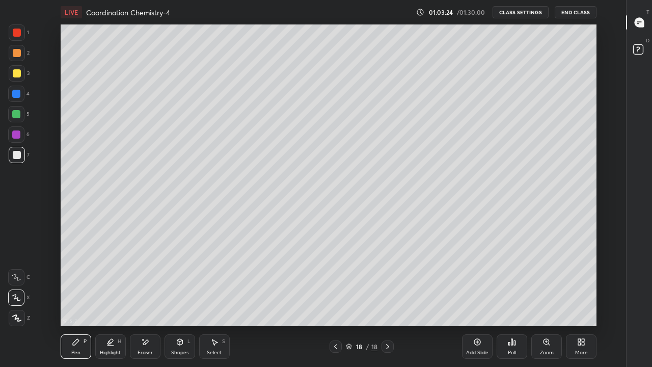
click at [17, 72] on div at bounding box center [17, 73] width 8 height 8
click at [150, 298] on div "Eraser" at bounding box center [145, 346] width 31 height 24
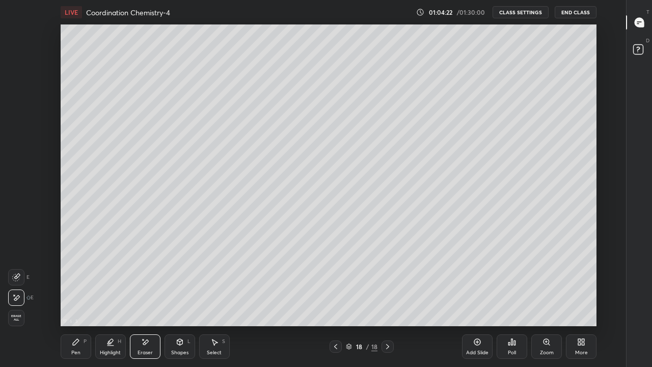
click at [83, 298] on div "Pen P" at bounding box center [76, 346] width 31 height 24
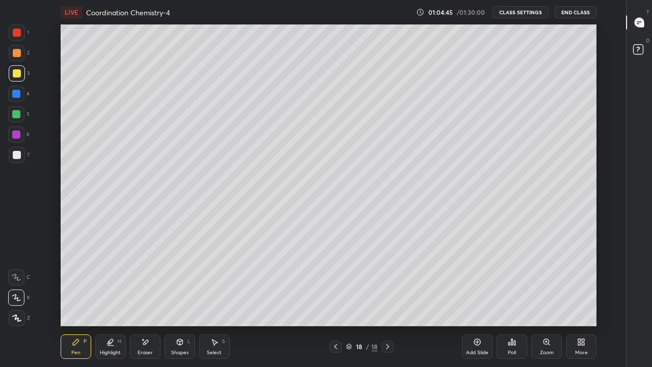
click at [17, 96] on div at bounding box center [16, 94] width 8 height 8
click at [20, 72] on div at bounding box center [17, 73] width 16 height 16
click at [152, 298] on div "Eraser" at bounding box center [145, 346] width 31 height 24
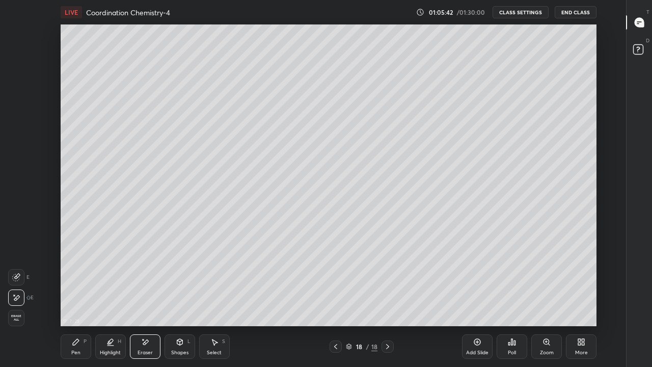
click at [84, 298] on div "P" at bounding box center [85, 341] width 3 height 5
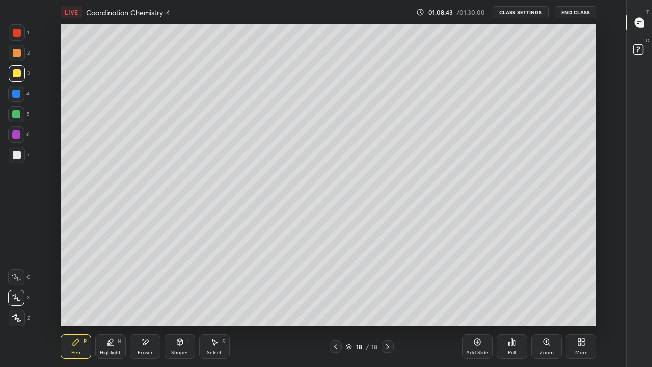
click at [146, 298] on div "Eraser" at bounding box center [145, 352] width 15 height 5
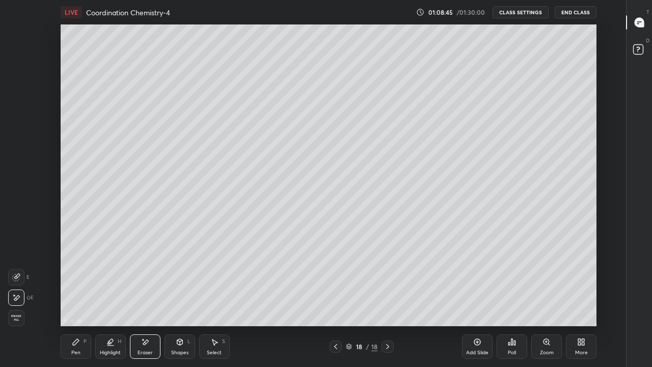
click at [78, 298] on icon at bounding box center [76, 342] width 8 height 8
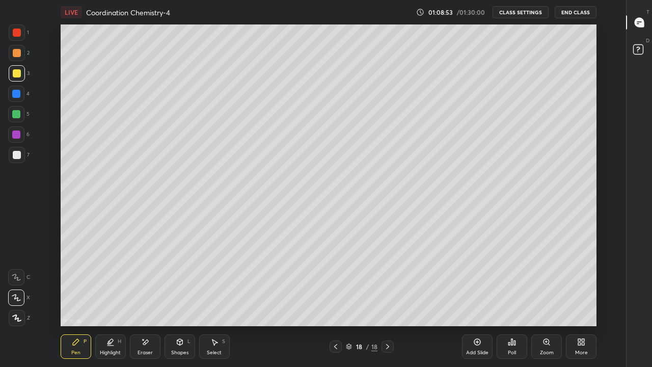
click at [481, 298] on icon at bounding box center [477, 342] width 8 height 8
click at [156, 298] on div "Eraser" at bounding box center [145, 346] width 31 height 24
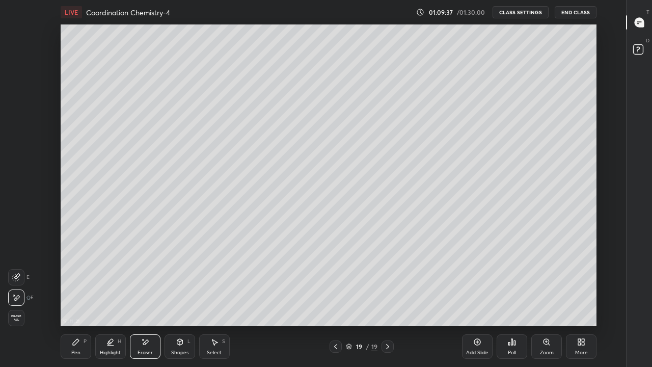
click at [79, 298] on icon at bounding box center [76, 342] width 8 height 8
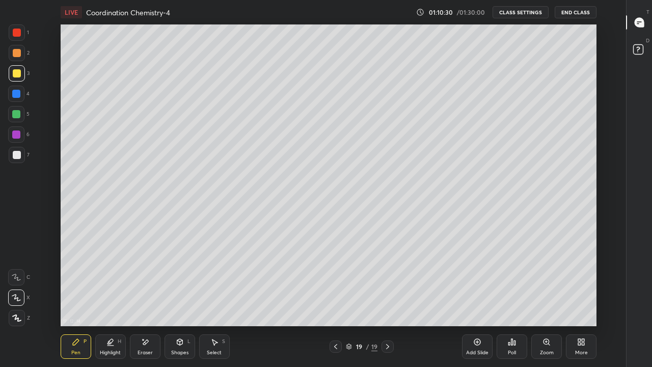
click at [20, 156] on div at bounding box center [17, 155] width 8 height 8
click at [335, 298] on icon at bounding box center [336, 346] width 8 height 8
click at [386, 298] on icon at bounding box center [388, 346] width 8 height 8
click at [335, 298] on icon at bounding box center [336, 346] width 8 height 8
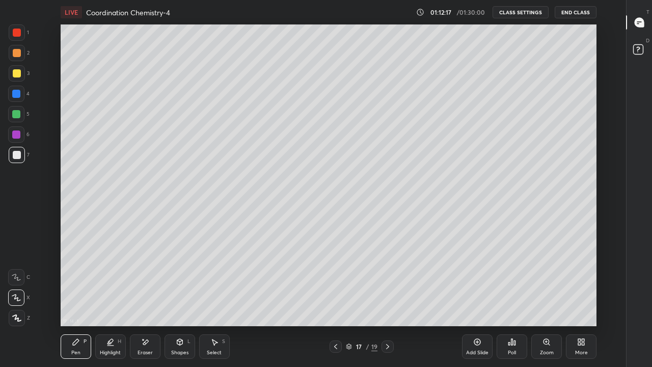
click at [389, 298] on icon at bounding box center [387, 346] width 3 height 5
click at [148, 298] on div "Eraser" at bounding box center [145, 352] width 15 height 5
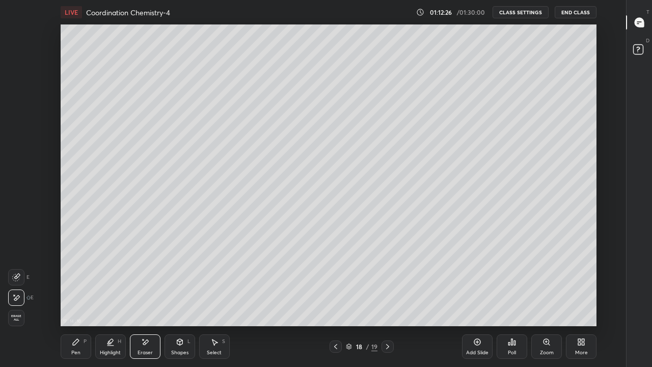
click at [78, 298] on div "Pen P" at bounding box center [76, 346] width 31 height 24
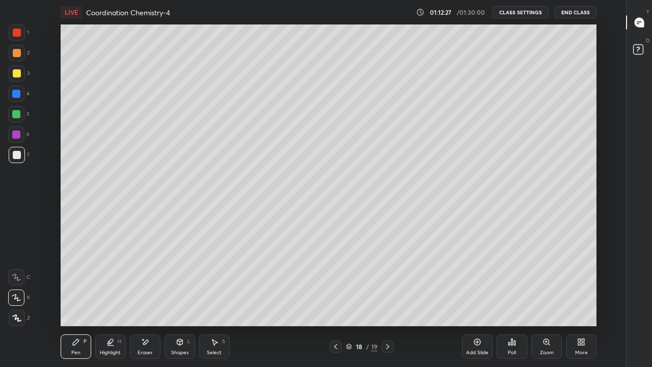
click at [16, 50] on div at bounding box center [17, 53] width 8 height 8
click at [388, 298] on icon at bounding box center [388, 346] width 8 height 8
click at [335, 298] on icon at bounding box center [335, 346] width 3 height 5
click at [572, 13] on button "End Class" at bounding box center [576, 12] width 42 height 12
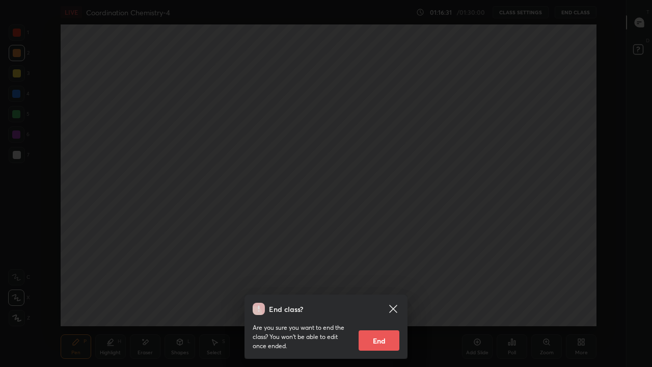
click at [387, 298] on button "End" at bounding box center [379, 340] width 41 height 20
type textarea "x"
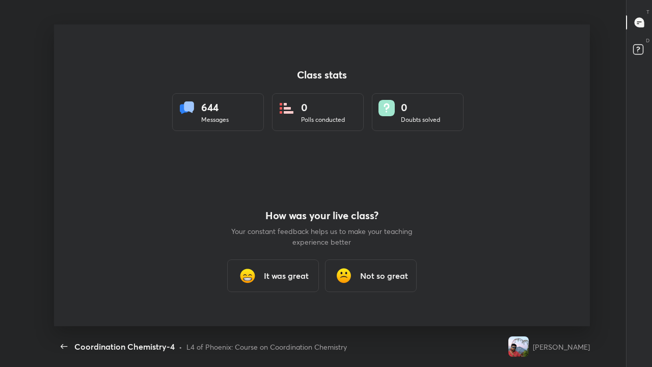
scroll to position [302, 644]
click at [279, 271] on h3 "It was great" at bounding box center [286, 276] width 45 height 12
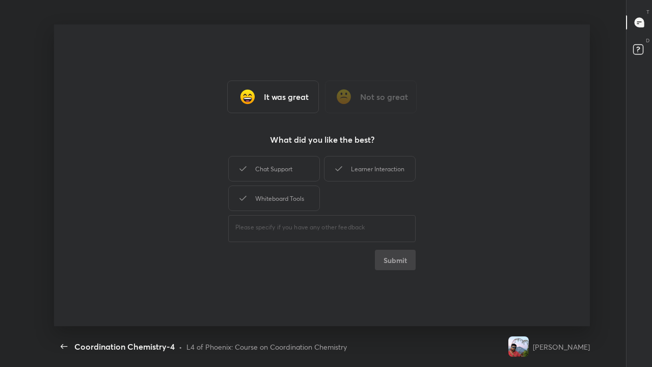
click at [349, 171] on div "Learner Interaction" at bounding box center [370, 168] width 92 height 25
click at [388, 264] on button "Submit" at bounding box center [395, 260] width 41 height 20
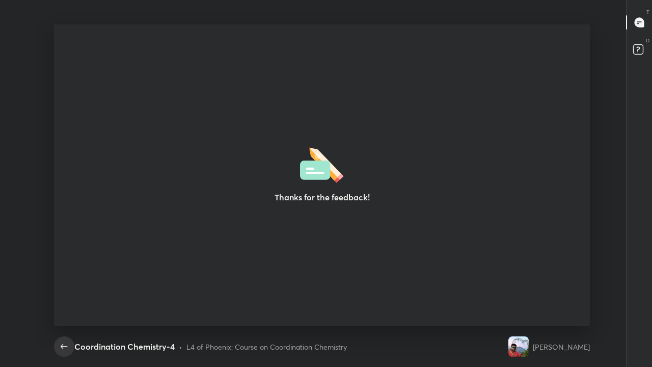
click at [62, 298] on icon "button" at bounding box center [64, 346] width 7 height 5
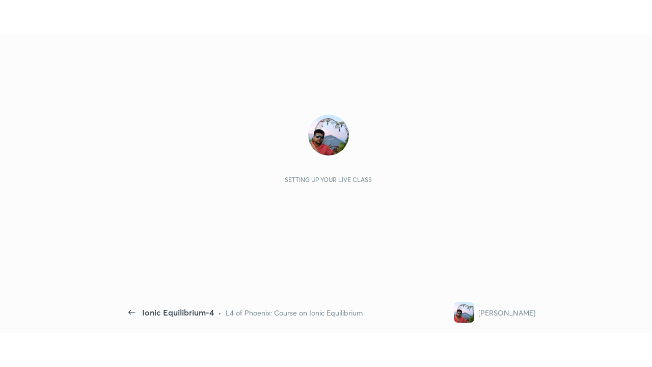
scroll to position [4, 1]
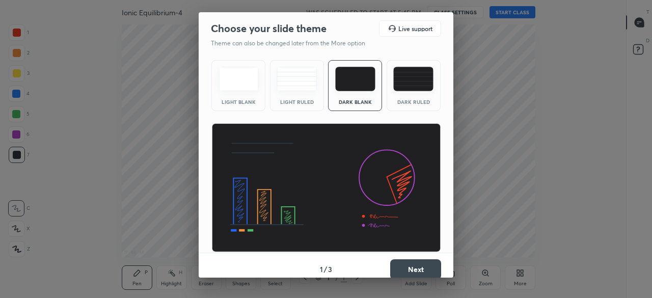
click at [424, 266] on button "Next" at bounding box center [415, 269] width 51 height 20
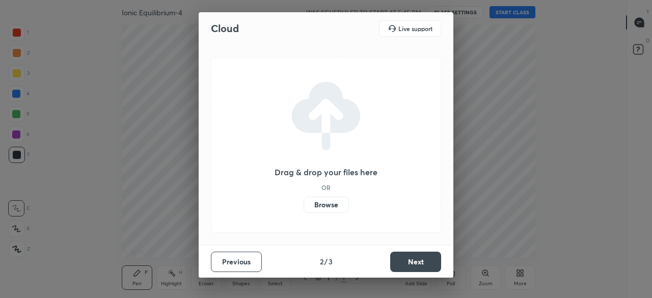
click at [338, 208] on label "Browse" at bounding box center [326, 205] width 45 height 16
click at [304, 208] on input "Browse" at bounding box center [304, 205] width 0 height 16
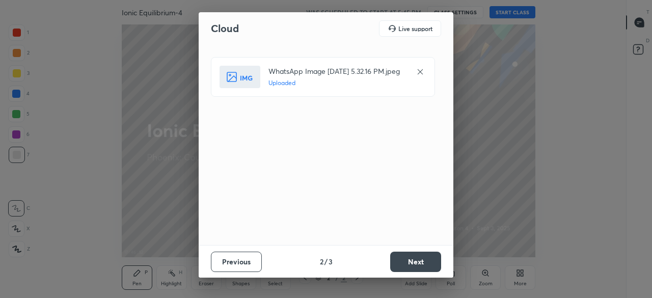
click at [414, 262] on button "Next" at bounding box center [415, 262] width 51 height 20
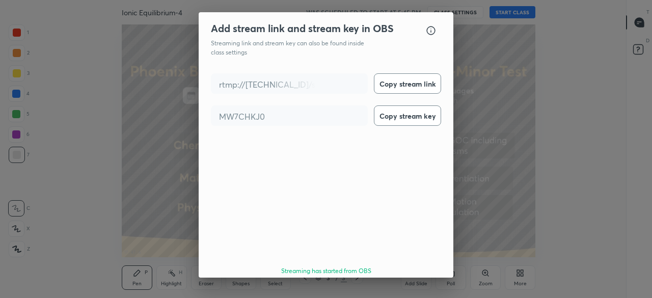
click at [416, 290] on button "Done" at bounding box center [415, 300] width 51 height 20
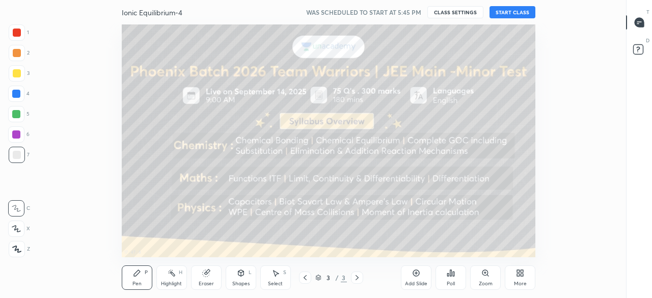
click at [511, 12] on button "START CLASS" at bounding box center [513, 12] width 46 height 12
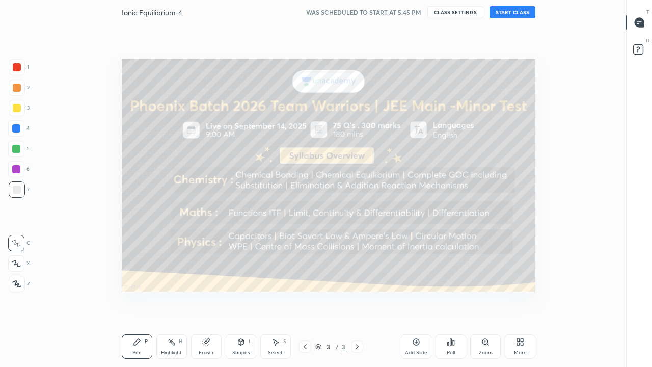
scroll to position [302, 592]
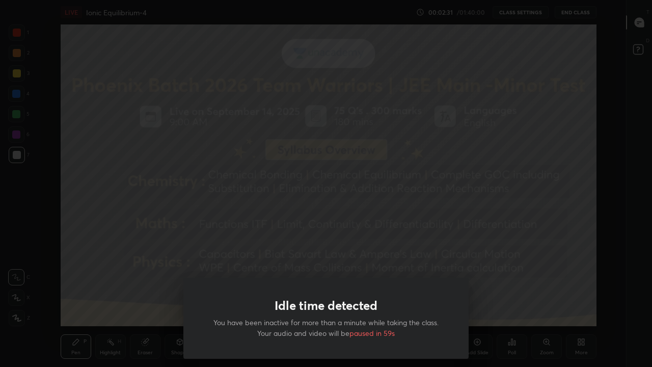
click at [512, 243] on div "Idle time detected You have been inactive for more than a minute while taking t…" at bounding box center [326, 183] width 652 height 367
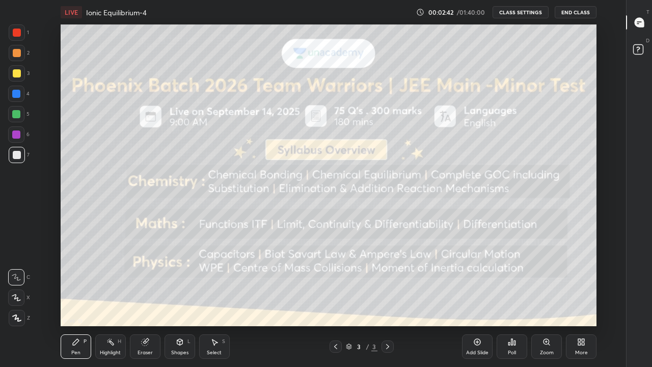
click at [480, 298] on icon at bounding box center [477, 342] width 8 height 8
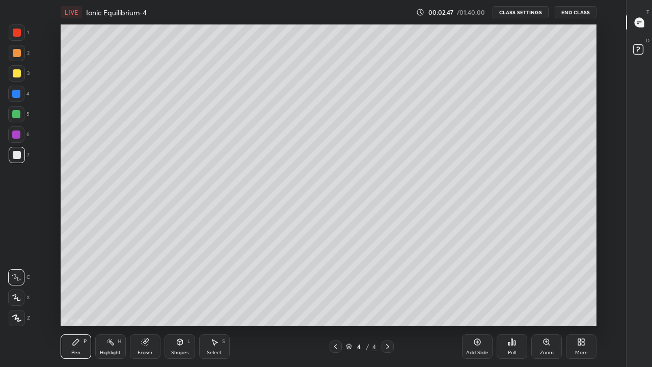
click at [17, 298] on icon at bounding box center [16, 297] width 9 height 7
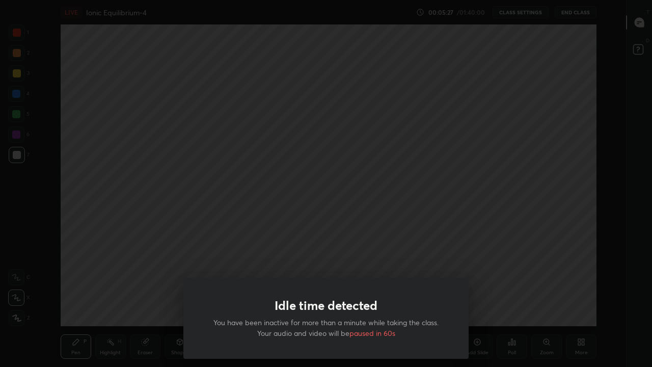
click at [247, 191] on div "Idle time detected You have been inactive for more than a minute while taking t…" at bounding box center [326, 183] width 652 height 367
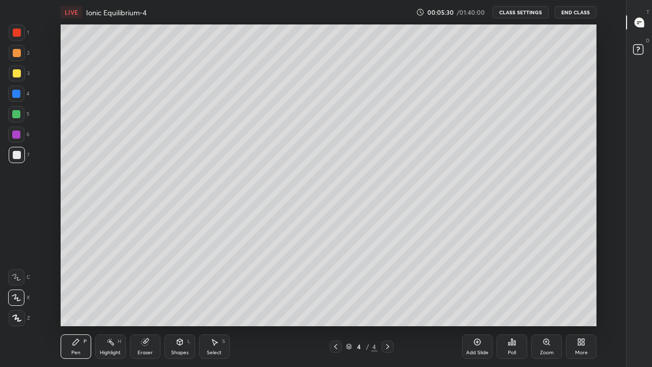
click at [18, 75] on div at bounding box center [17, 73] width 8 height 8
type textarea "x"
click at [19, 76] on div at bounding box center [17, 73] width 8 height 8
click at [17, 114] on div at bounding box center [16, 114] width 8 height 8
click at [144, 298] on div "Eraser" at bounding box center [145, 346] width 31 height 24
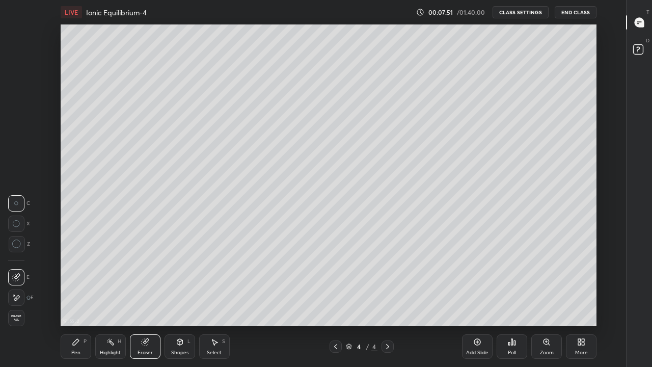
click at [19, 298] on icon at bounding box center [16, 297] width 8 height 9
click at [75, 298] on div "Pen P" at bounding box center [76, 346] width 31 height 24
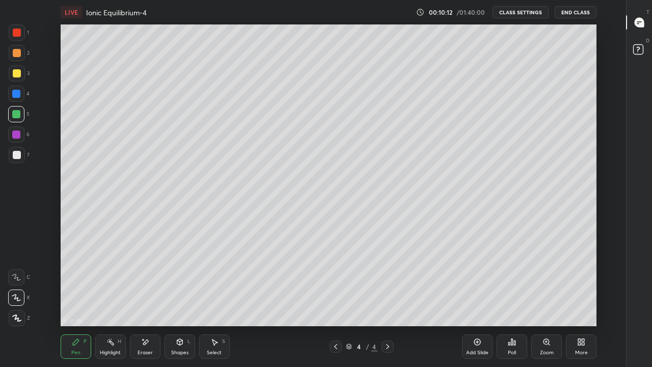
click at [18, 76] on div at bounding box center [17, 73] width 8 height 8
click at [477, 298] on div "Add Slide" at bounding box center [477, 352] width 22 height 5
click at [18, 149] on div at bounding box center [17, 155] width 16 height 16
click at [392, 197] on p "Undo" at bounding box center [391, 194] width 15 height 8
click at [446, 158] on p "Undo" at bounding box center [450, 161] width 15 height 8
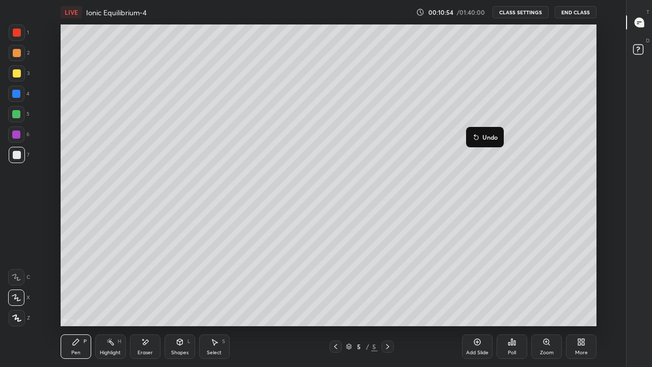
click at [488, 139] on p "Undo" at bounding box center [490, 137] width 15 height 8
click at [504, 143] on p "Undo" at bounding box center [510, 143] width 15 height 8
click at [515, 152] on p "Undo" at bounding box center [522, 152] width 15 height 8
click at [545, 176] on p "Undo" at bounding box center [551, 177] width 15 height 8
click at [557, 183] on p "Undo" at bounding box center [558, 180] width 15 height 8
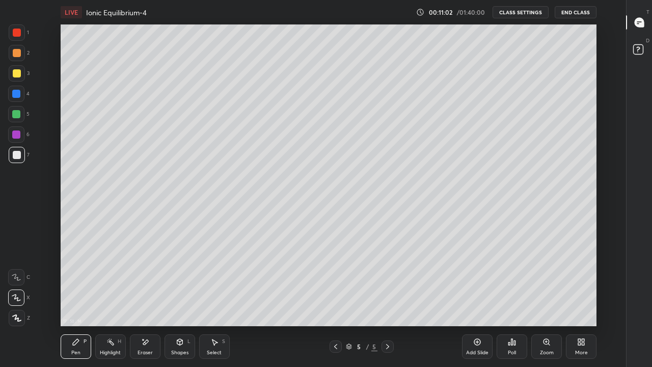
click at [149, 298] on div "Eraser" at bounding box center [145, 346] width 31 height 24
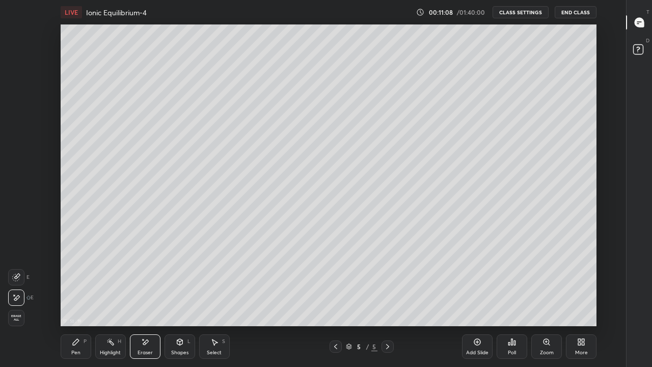
click at [82, 298] on div "Pen P" at bounding box center [76, 346] width 31 height 24
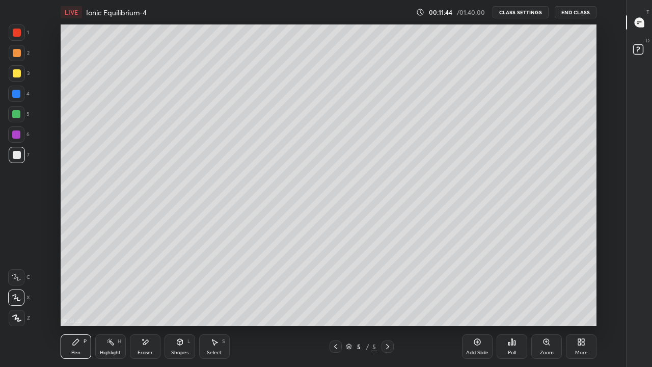
click at [19, 73] on div at bounding box center [17, 73] width 8 height 8
click at [149, 298] on div "Eraser" at bounding box center [145, 352] width 15 height 5
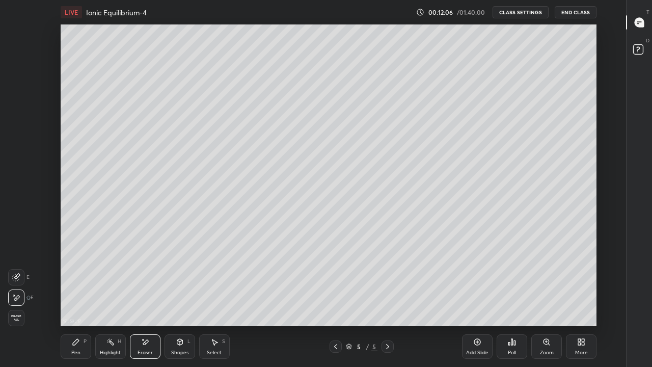
click at [78, 298] on div "Pen" at bounding box center [75, 352] width 9 height 5
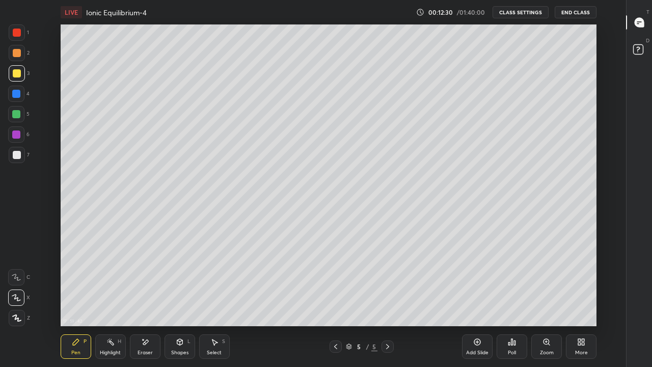
click at [148, 298] on icon at bounding box center [145, 342] width 8 height 9
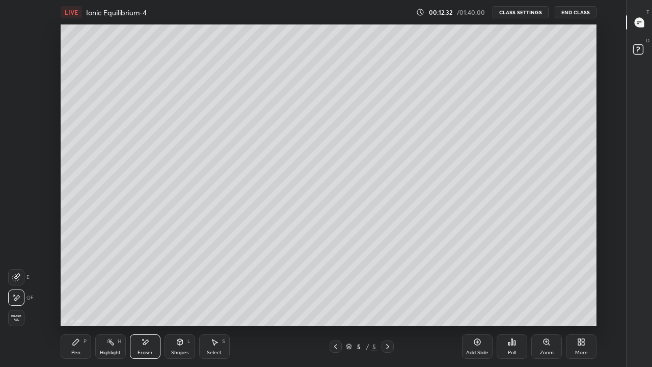
click at [81, 298] on div "Pen P" at bounding box center [76, 346] width 31 height 24
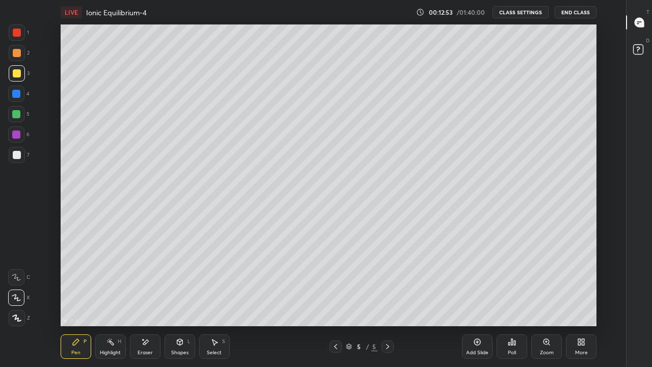
click at [146, 298] on div "Eraser" at bounding box center [145, 346] width 31 height 24
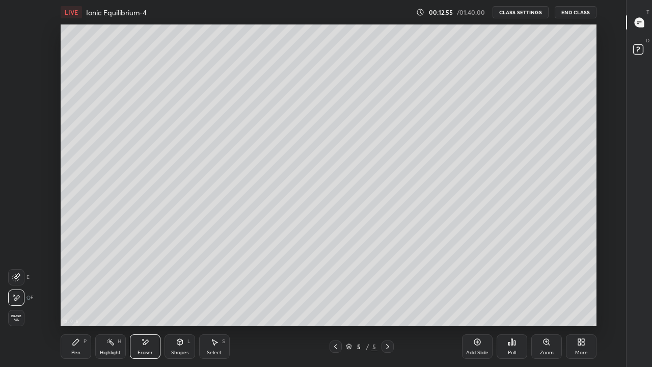
click at [78, 298] on div "Pen P" at bounding box center [76, 346] width 31 height 24
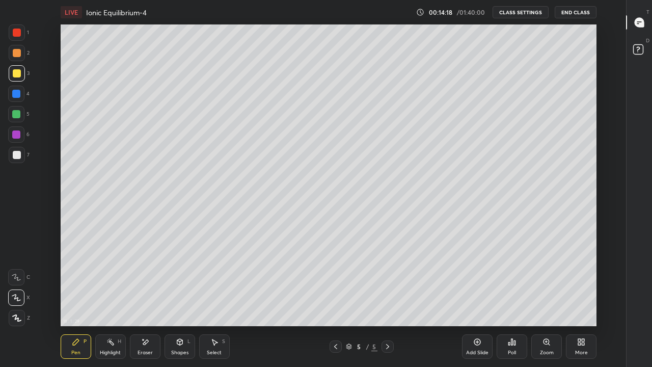
click at [480, 298] on div "Add Slide" at bounding box center [477, 346] width 31 height 24
click at [16, 154] on div at bounding box center [17, 155] width 8 height 8
click at [17, 73] on div at bounding box center [17, 73] width 8 height 8
click at [17, 113] on div at bounding box center [16, 114] width 8 height 8
click at [478, 298] on div "Add Slide" at bounding box center [477, 346] width 31 height 24
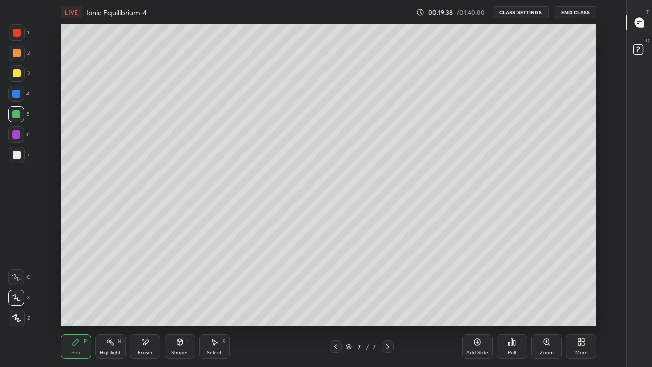
click at [20, 73] on div at bounding box center [17, 73] width 8 height 8
click at [370, 298] on div "Pen P Highlight H Eraser Shapes L Select S 7 / 7 Add Slide Poll Zoom More" at bounding box center [329, 346] width 536 height 41
click at [18, 158] on div at bounding box center [17, 155] width 8 height 8
click at [151, 298] on div "Eraser" at bounding box center [145, 352] width 15 height 5
click at [82, 298] on div "Pen P" at bounding box center [76, 346] width 31 height 24
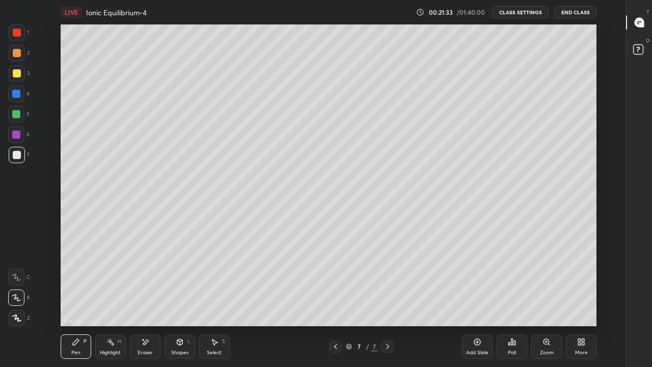
click at [143, 298] on div "Eraser" at bounding box center [145, 352] width 15 height 5
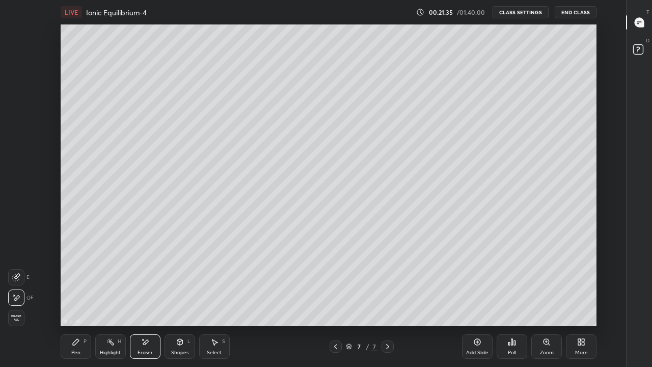
click at [83, 298] on div "Pen P" at bounding box center [76, 346] width 31 height 24
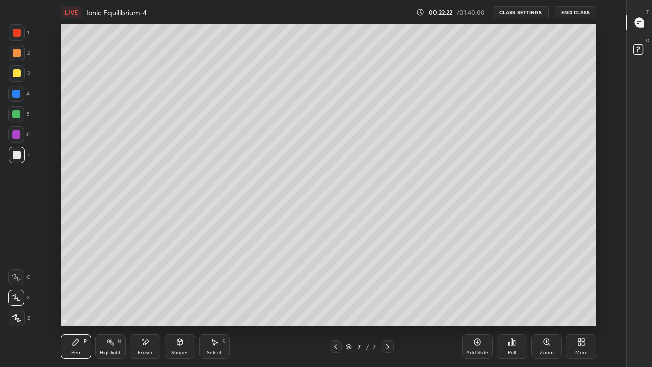
click at [147, 298] on div "Eraser" at bounding box center [145, 352] width 15 height 5
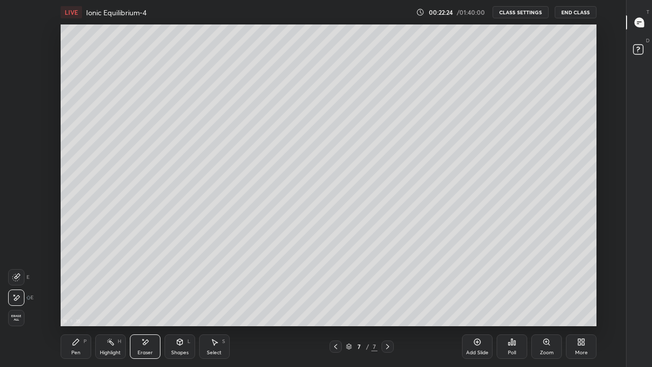
click at [82, 298] on div "Pen P" at bounding box center [76, 346] width 31 height 24
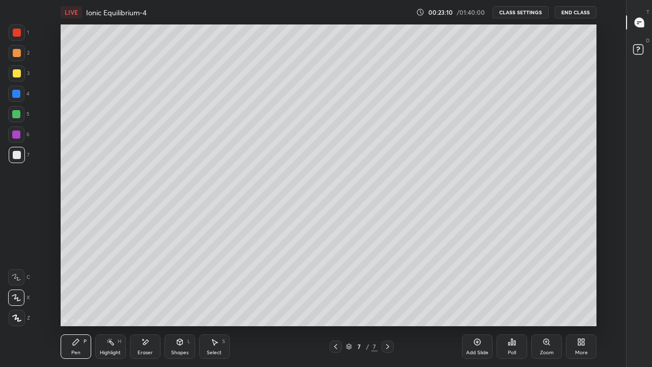
click at [513, 298] on div "Poll" at bounding box center [512, 352] width 8 height 5
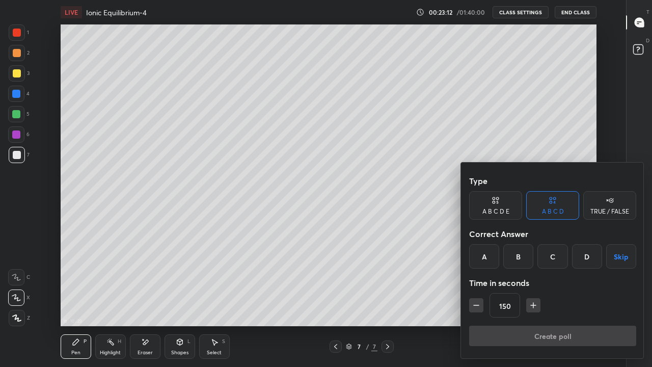
click at [479, 298] on icon "button" at bounding box center [476, 305] width 10 height 10
click at [477, 298] on icon "button" at bounding box center [476, 305] width 10 height 10
click at [478, 298] on button "button" at bounding box center [476, 305] width 14 height 14
click at [477, 298] on button "button" at bounding box center [476, 305] width 14 height 14
click at [478, 298] on button "button" at bounding box center [476, 305] width 14 height 14
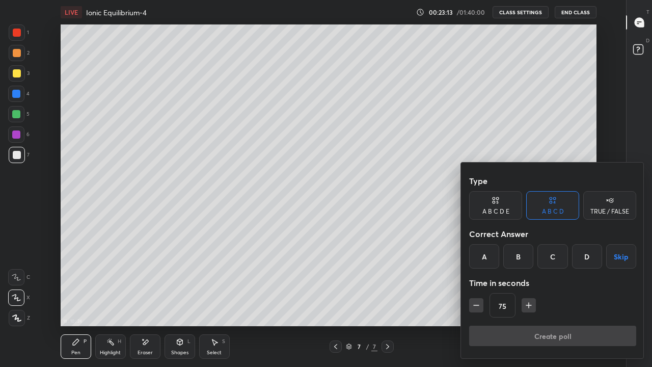
click at [478, 298] on button "button" at bounding box center [476, 305] width 14 height 14
click at [477, 298] on button "button" at bounding box center [476, 305] width 14 height 14
click at [478, 298] on icon "button" at bounding box center [476, 305] width 10 height 10
type input "15"
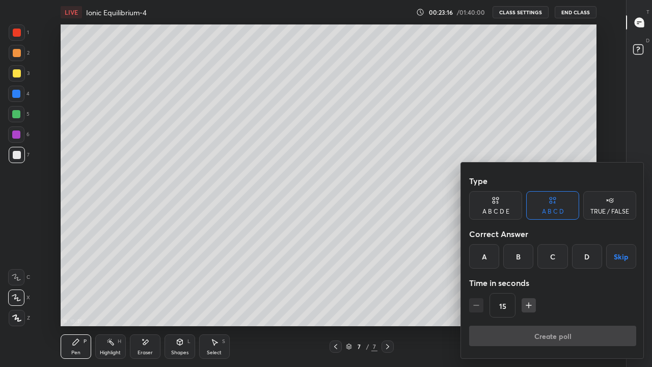
click at [604, 210] on div "TRUE / FALSE" at bounding box center [610, 211] width 39 height 6
click at [528, 140] on div at bounding box center [326, 183] width 652 height 367
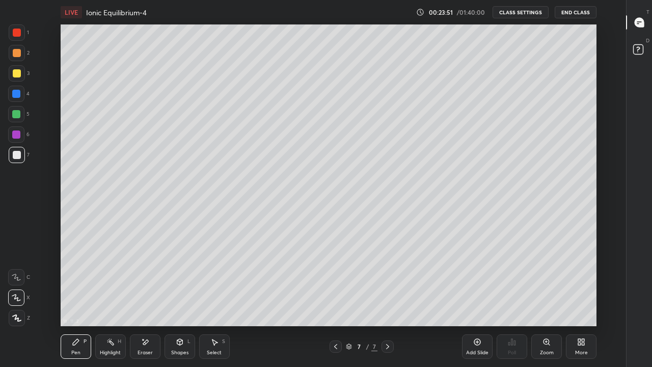
scroll to position [4, 1]
click at [20, 76] on div at bounding box center [17, 73] width 8 height 8
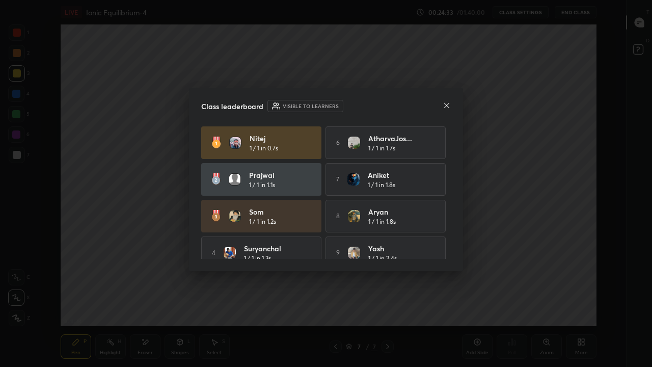
click at [446, 109] on icon at bounding box center [447, 105] width 8 height 8
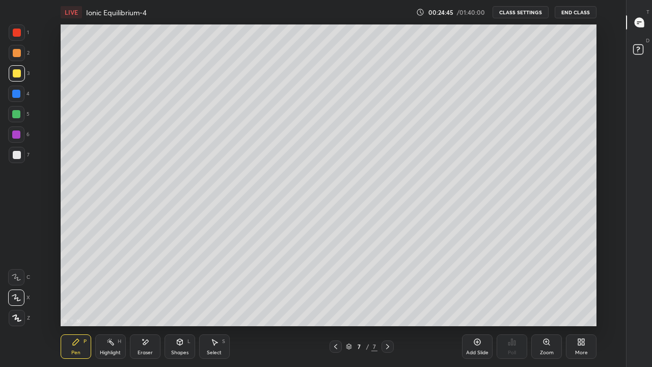
click at [143, 298] on div "Eraser" at bounding box center [145, 352] width 15 height 5
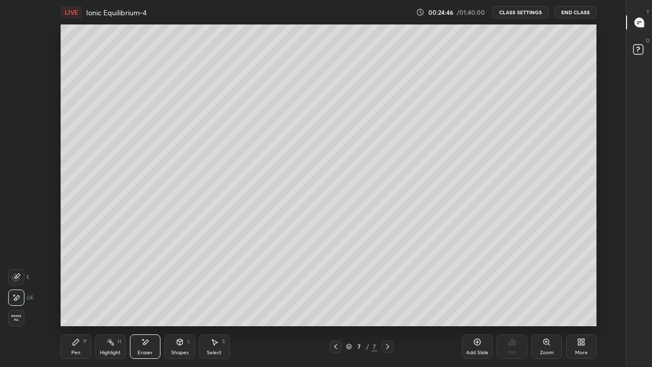
click at [116, 298] on div "Highlight H" at bounding box center [110, 346] width 31 height 24
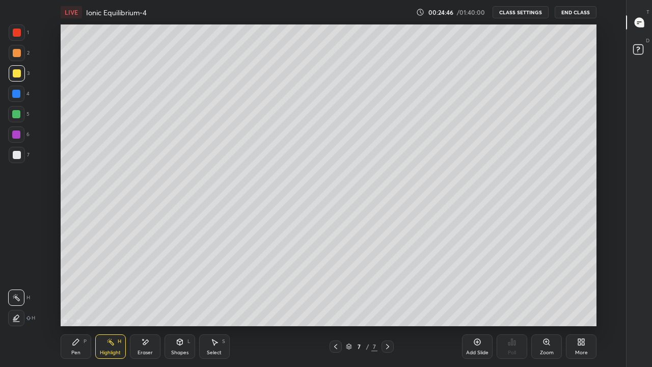
click at [78, 298] on icon at bounding box center [76, 342] width 8 height 8
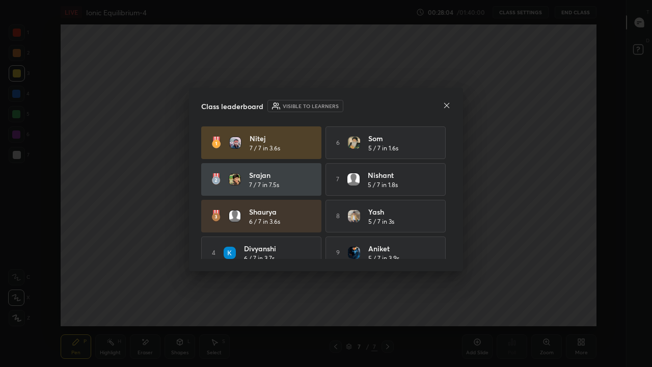
click at [447, 105] on icon at bounding box center [446, 104] width 5 height 5
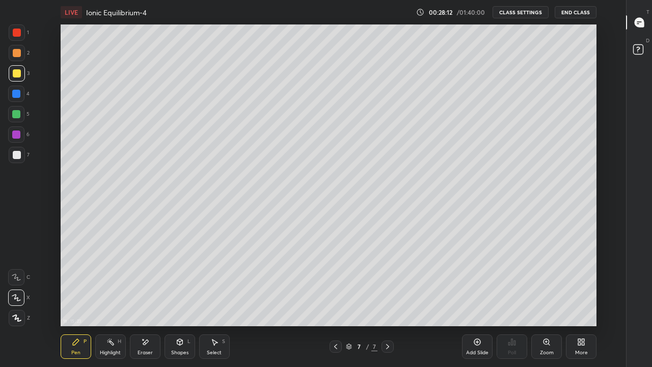
click at [483, 298] on div "Add Slide" at bounding box center [477, 352] width 22 height 5
click at [147, 298] on icon at bounding box center [145, 342] width 8 height 9
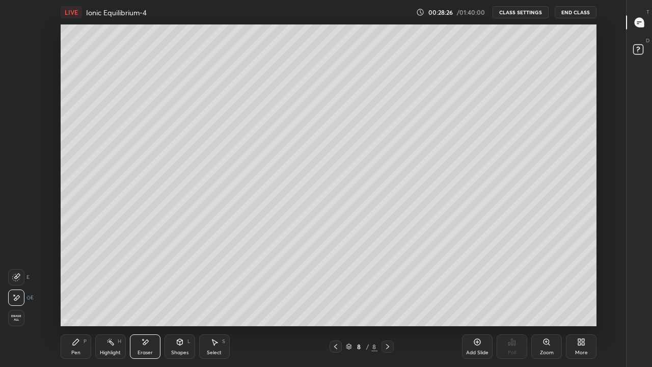
click at [98, 298] on div "Highlight H" at bounding box center [110, 346] width 31 height 24
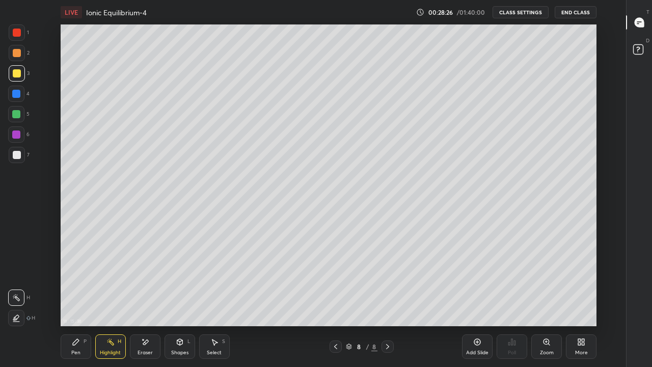
click at [86, 298] on div "P" at bounding box center [85, 341] width 3 height 5
click at [115, 298] on div "Highlight H" at bounding box center [110, 346] width 31 height 24
click at [141, 298] on div "Eraser" at bounding box center [145, 352] width 15 height 5
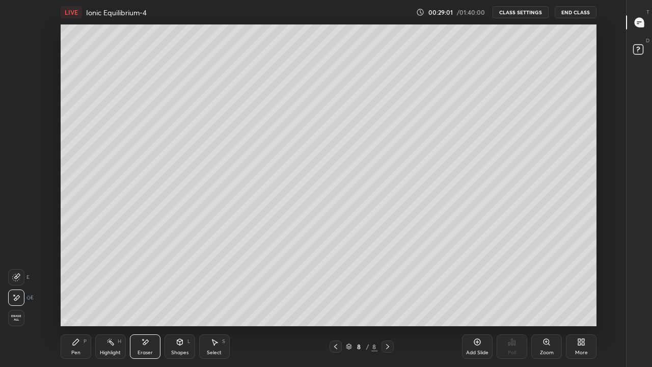
click at [83, 298] on div "Pen P" at bounding box center [76, 346] width 31 height 24
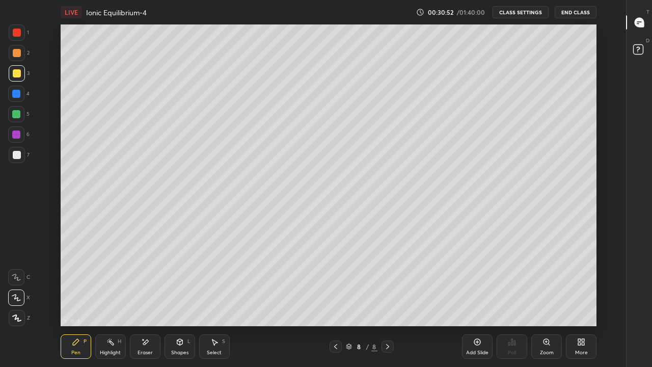
click at [475, 298] on div "Add Slide" at bounding box center [477, 346] width 31 height 24
click at [335, 298] on icon at bounding box center [336, 346] width 8 height 8
click at [387, 298] on icon at bounding box center [387, 346] width 3 height 5
click at [388, 298] on div at bounding box center [388, 346] width 12 height 12
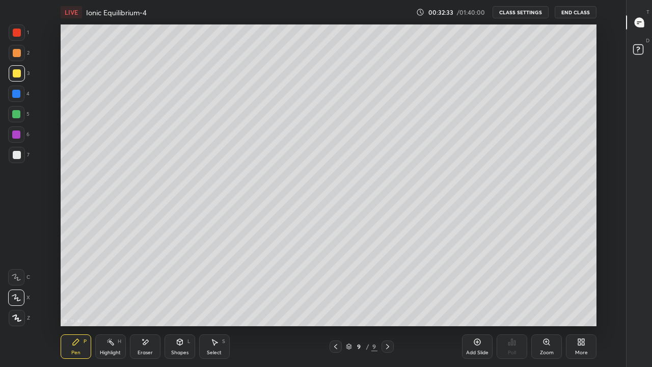
click at [18, 52] on div at bounding box center [17, 53] width 8 height 8
click at [17, 71] on div at bounding box center [17, 73] width 8 height 8
click at [485, 298] on div "Add Slide" at bounding box center [477, 346] width 31 height 24
click at [18, 154] on div at bounding box center [17, 155] width 8 height 8
click at [19, 75] on div at bounding box center [17, 73] width 8 height 8
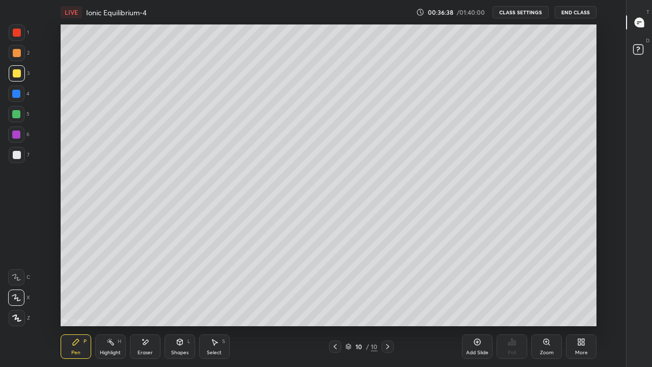
click at [148, 298] on icon at bounding box center [145, 342] width 8 height 9
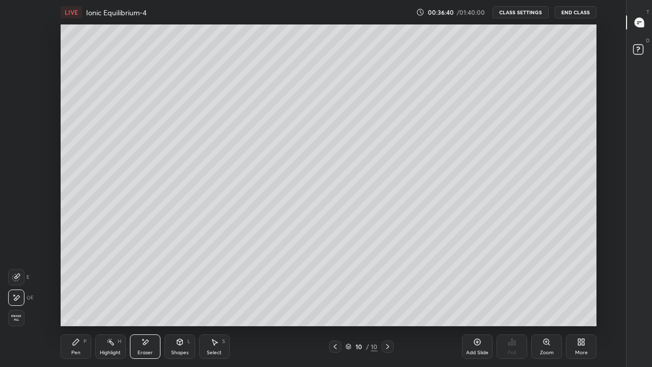
click at [84, 298] on div "P" at bounding box center [85, 341] width 3 height 5
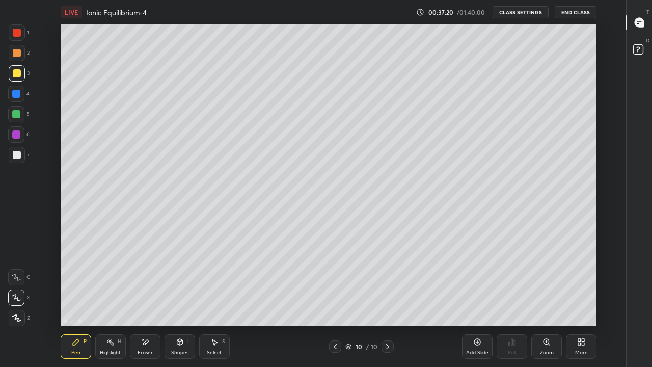
click at [19, 51] on div at bounding box center [17, 53] width 8 height 8
click at [147, 298] on div "Eraser" at bounding box center [145, 352] width 15 height 5
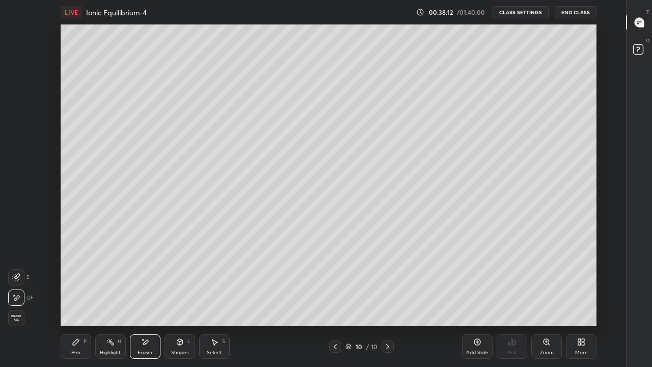
click at [106, 298] on div "Highlight" at bounding box center [110, 352] width 21 height 5
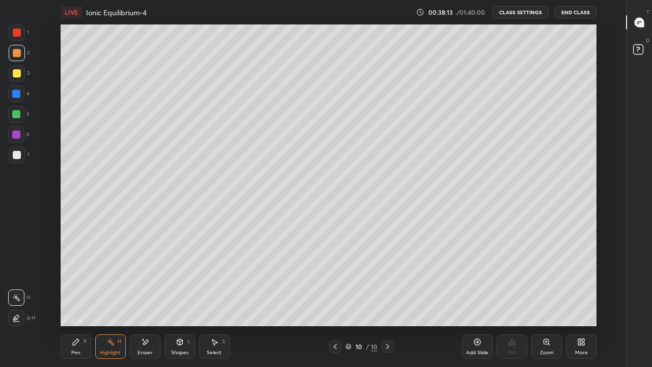
click at [216, 298] on icon at bounding box center [214, 342] width 8 height 8
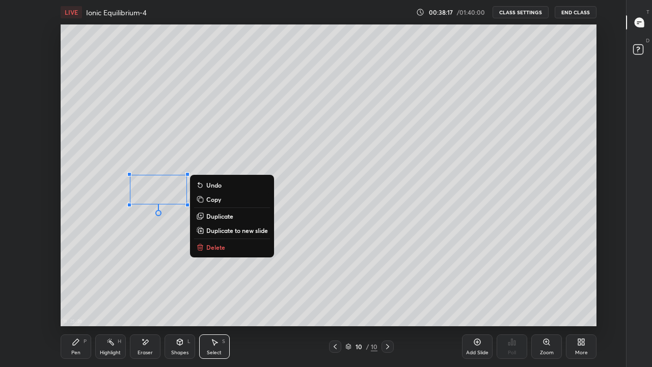
click at [160, 156] on div "0 ° Undo Copy Duplicate Duplicate to new slide Delete" at bounding box center [329, 175] width 536 height 302
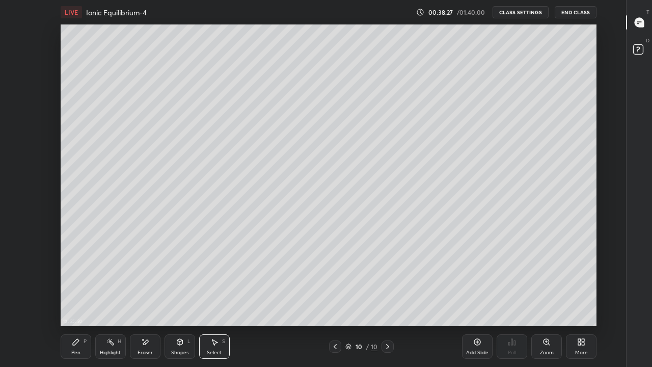
click at [84, 298] on div "P" at bounding box center [85, 341] width 3 height 5
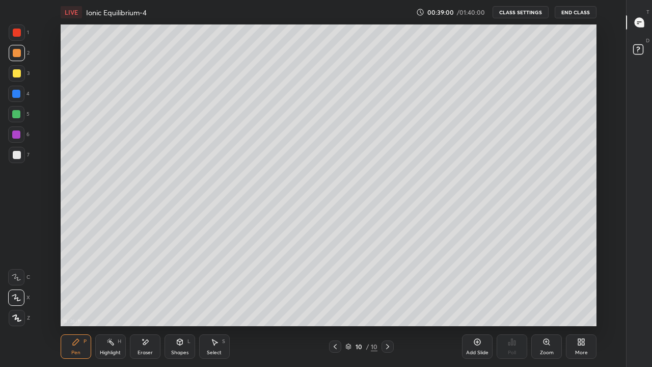
click at [147, 298] on div "Eraser" at bounding box center [145, 346] width 31 height 24
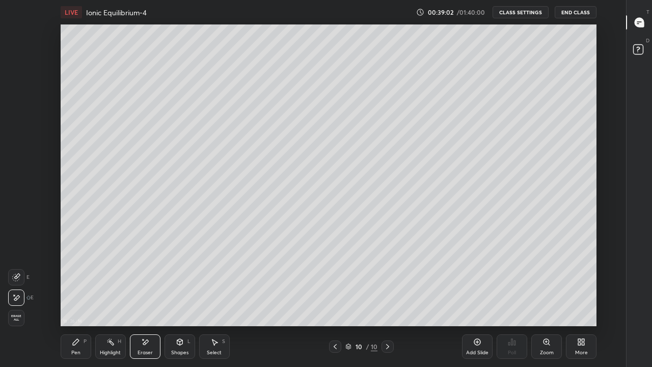
click at [82, 298] on div "Pen P" at bounding box center [76, 346] width 31 height 24
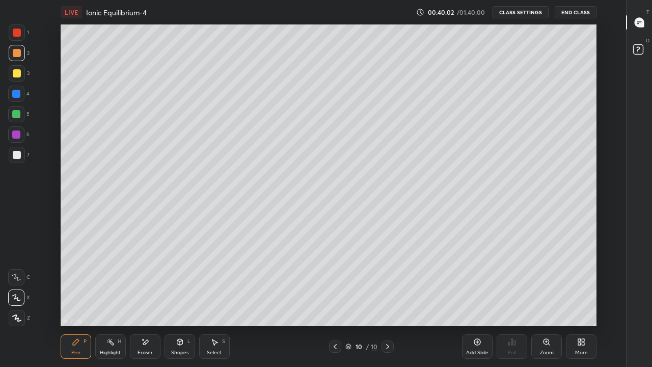
click at [477, 298] on div "Add Slide" at bounding box center [477, 346] width 31 height 24
click at [19, 157] on div at bounding box center [17, 155] width 8 height 8
click at [17, 73] on div at bounding box center [17, 73] width 8 height 8
click at [485, 298] on div "Add Slide" at bounding box center [477, 352] width 22 height 5
click at [148, 298] on div "Eraser" at bounding box center [145, 346] width 31 height 24
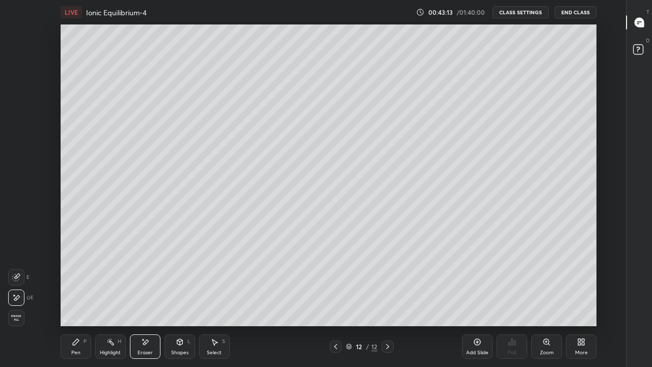
click at [86, 298] on div "P" at bounding box center [85, 341] width 3 height 5
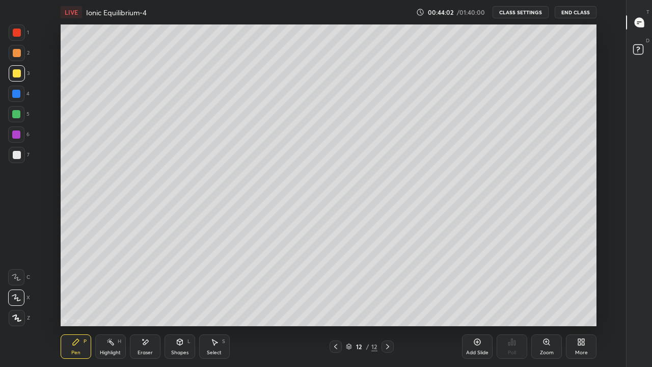
click at [147, 298] on div "Eraser" at bounding box center [145, 346] width 31 height 24
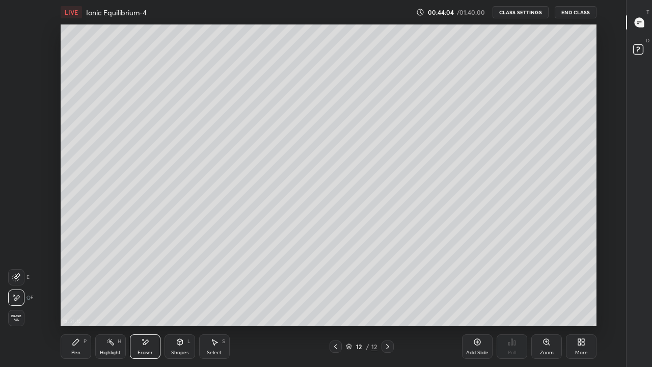
click at [82, 298] on div "Pen P" at bounding box center [76, 346] width 31 height 24
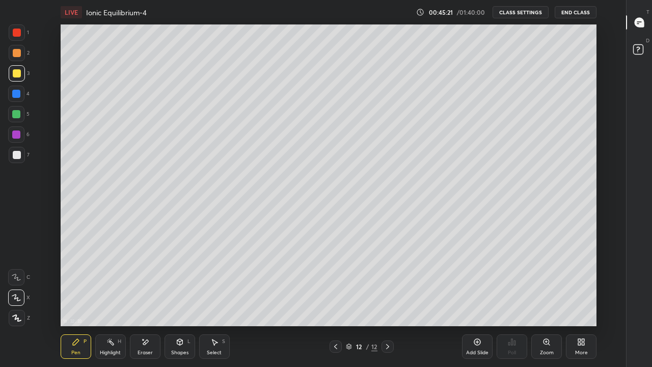
click at [152, 298] on div "Eraser" at bounding box center [145, 346] width 31 height 24
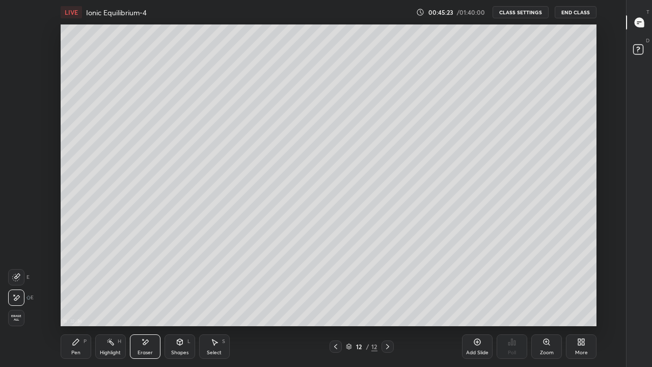
click at [87, 298] on div "Pen P" at bounding box center [76, 346] width 31 height 24
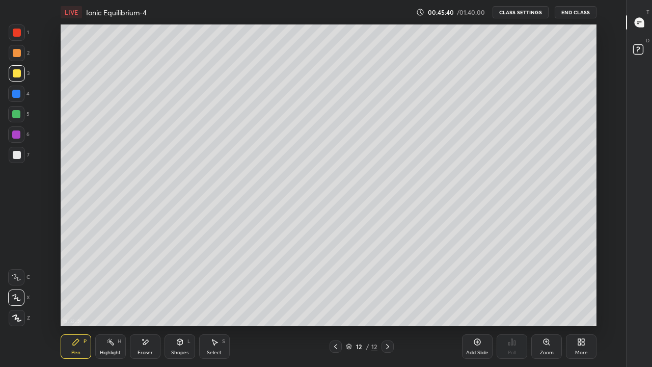
click at [15, 92] on div at bounding box center [16, 94] width 8 height 8
click at [16, 116] on div at bounding box center [16, 114] width 8 height 8
click at [335, 298] on icon at bounding box center [336, 346] width 8 height 8
click at [387, 298] on icon at bounding box center [388, 346] width 8 height 8
click at [153, 298] on div "Eraser" at bounding box center [145, 346] width 31 height 24
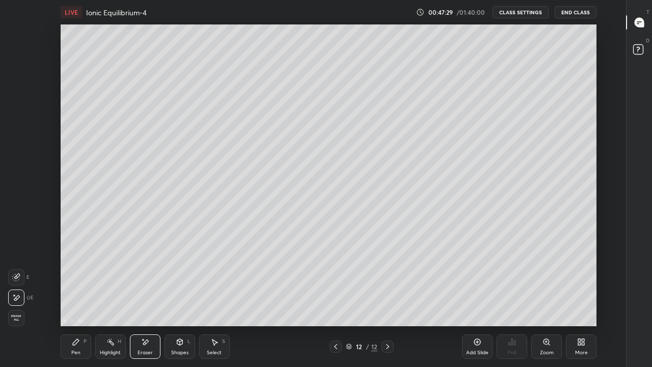
click at [477, 298] on div "Add Slide" at bounding box center [477, 346] width 31 height 24
click at [79, 298] on icon at bounding box center [76, 342] width 8 height 8
click at [19, 71] on div at bounding box center [17, 73] width 8 height 8
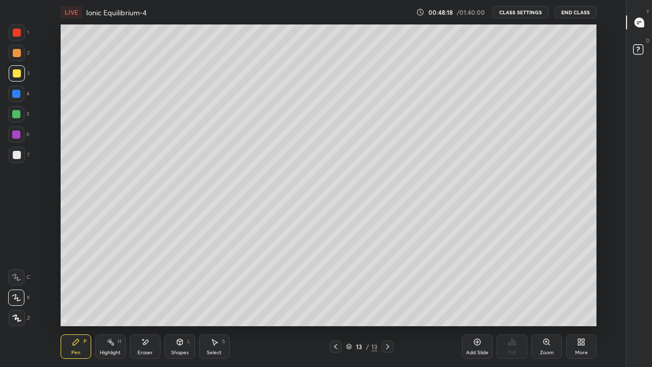
click at [147, 298] on div "Eraser" at bounding box center [145, 346] width 31 height 24
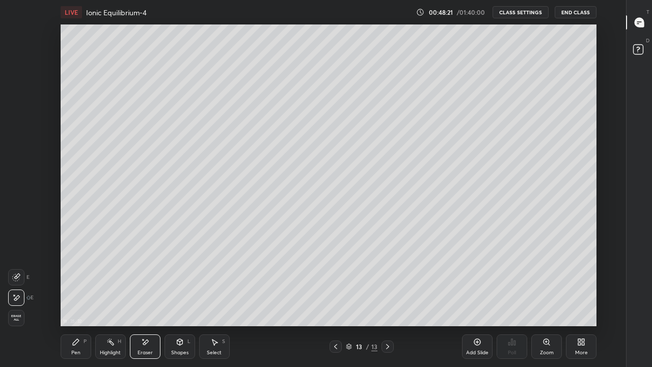
click at [85, 298] on div "P" at bounding box center [85, 341] width 3 height 5
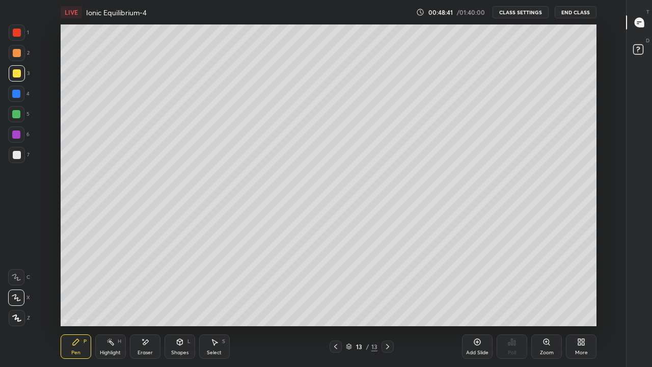
click at [335, 298] on icon at bounding box center [336, 346] width 8 height 8
click at [388, 298] on icon at bounding box center [388, 346] width 8 height 8
click at [18, 116] on div at bounding box center [16, 114] width 8 height 8
click at [474, 298] on icon at bounding box center [477, 342] width 8 height 8
click at [14, 155] on div at bounding box center [17, 155] width 8 height 8
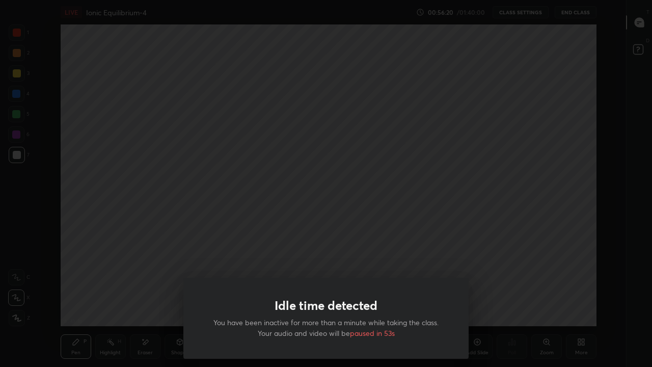
click at [345, 201] on div "Idle time detected You have been inactive for more than a minute while taking t…" at bounding box center [326, 183] width 652 height 367
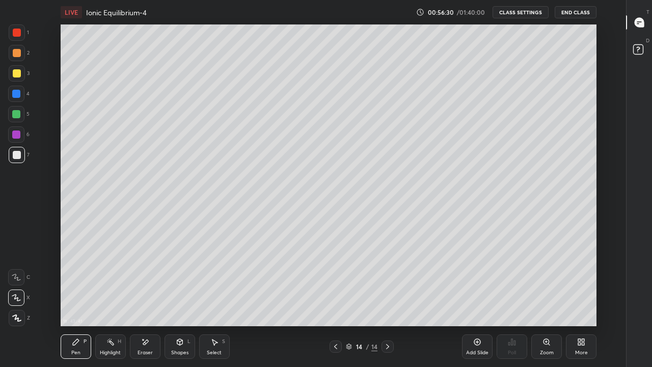
click at [19, 75] on div at bounding box center [17, 73] width 8 height 8
click at [144, 298] on div "Eraser" at bounding box center [145, 346] width 31 height 24
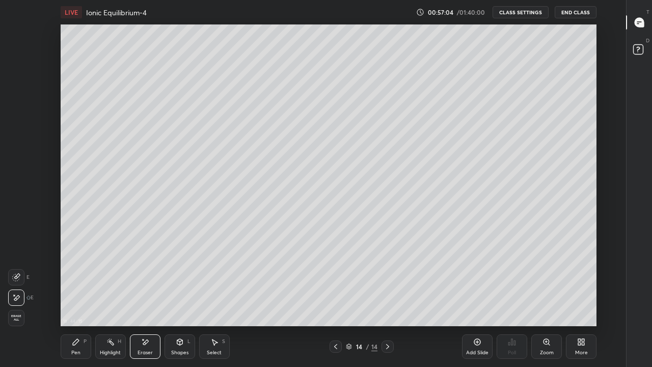
click at [77, 298] on div "Pen" at bounding box center [75, 352] width 9 height 5
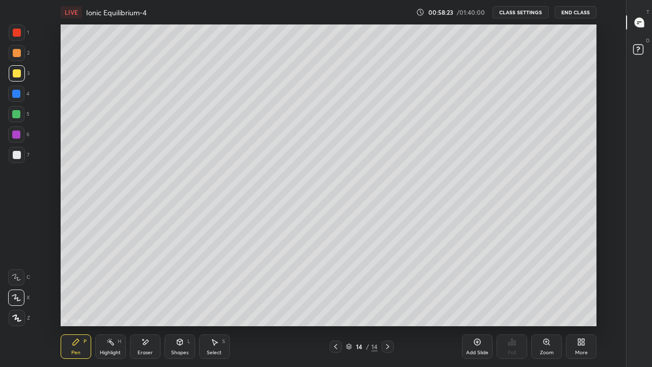
click at [479, 298] on div "Add Slide" at bounding box center [477, 346] width 31 height 24
click at [141, 298] on div "Eraser" at bounding box center [145, 352] width 15 height 5
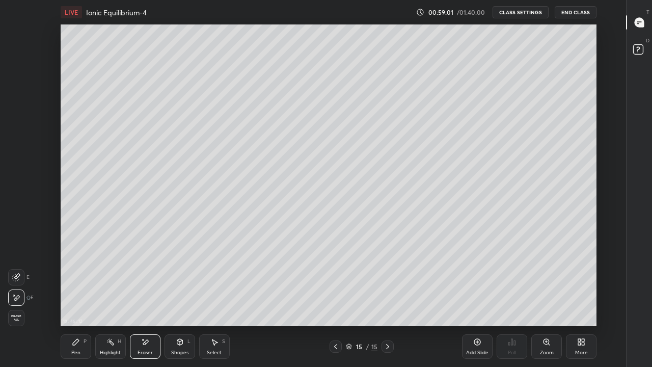
click at [85, 298] on div "P" at bounding box center [85, 341] width 3 height 5
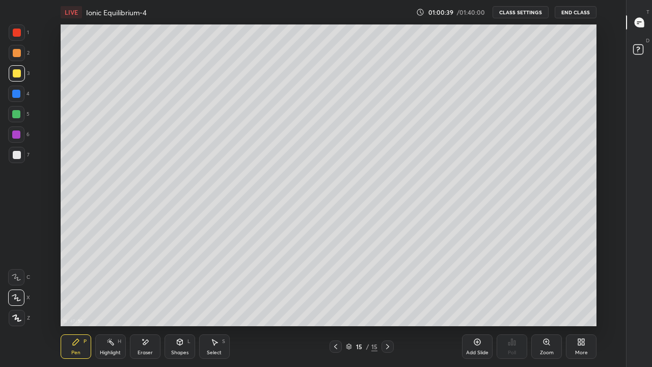
click at [480, 298] on div "Add Slide" at bounding box center [477, 346] width 31 height 24
click at [149, 298] on div "Eraser" at bounding box center [145, 352] width 15 height 5
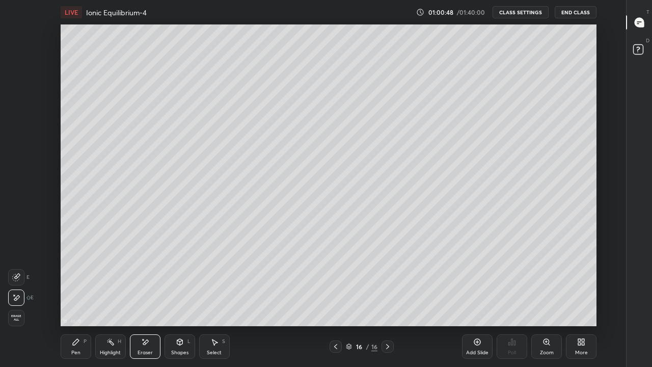
click at [335, 298] on icon at bounding box center [336, 346] width 8 height 8
click at [213, 298] on div "Select" at bounding box center [214, 352] width 15 height 5
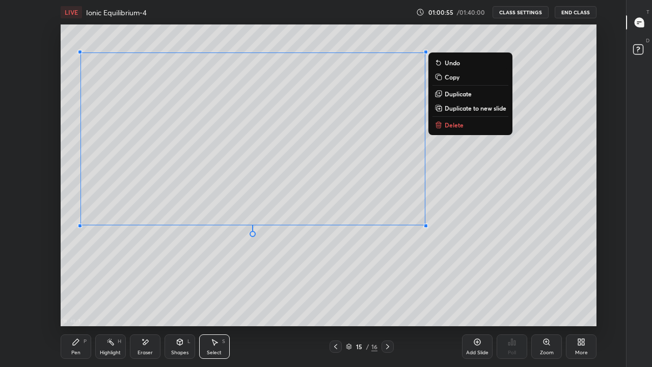
click at [454, 79] on p "Copy" at bounding box center [452, 77] width 15 height 8
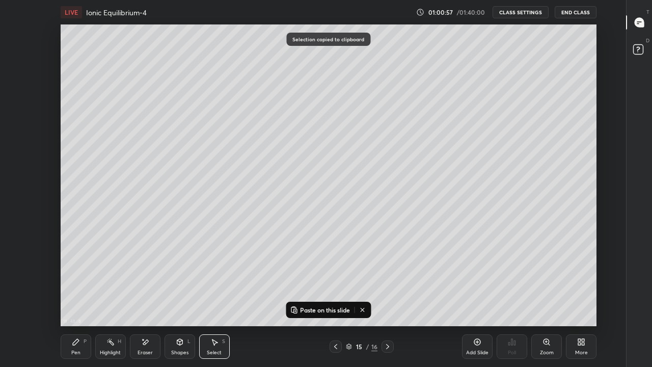
click at [388, 298] on icon at bounding box center [388, 346] width 8 height 8
click at [333, 298] on p "Paste on this slide" at bounding box center [325, 310] width 50 height 8
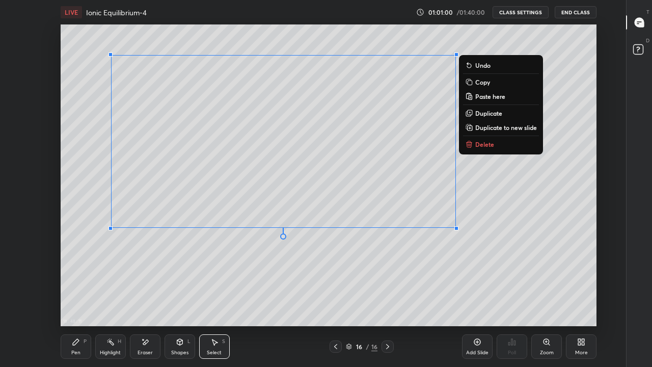
click at [295, 247] on div "0 ° Undo Copy Paste here Duplicate Duplicate to new slide Delete" at bounding box center [329, 175] width 536 height 302
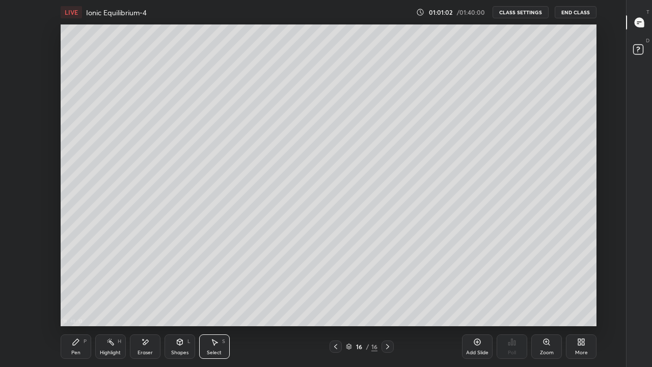
click at [146, 298] on div "Eraser" at bounding box center [145, 346] width 31 height 24
click at [76, 298] on div "Pen" at bounding box center [75, 352] width 9 height 5
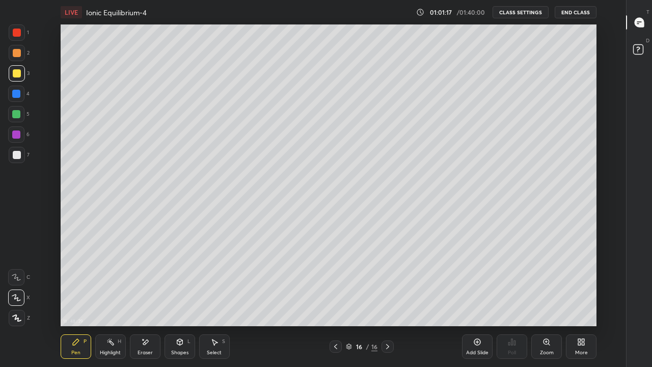
click at [146, 298] on icon at bounding box center [145, 342] width 8 height 9
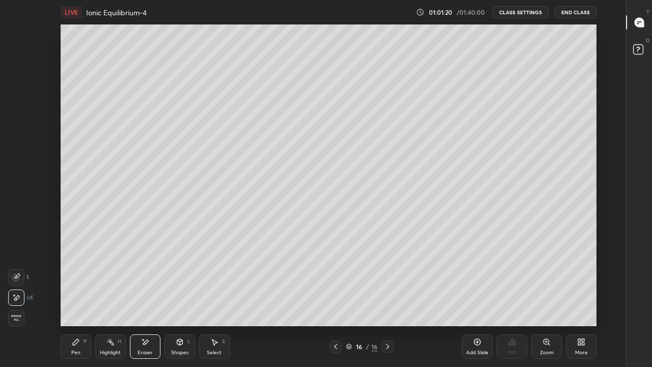
click at [82, 298] on div "Pen P" at bounding box center [76, 346] width 31 height 24
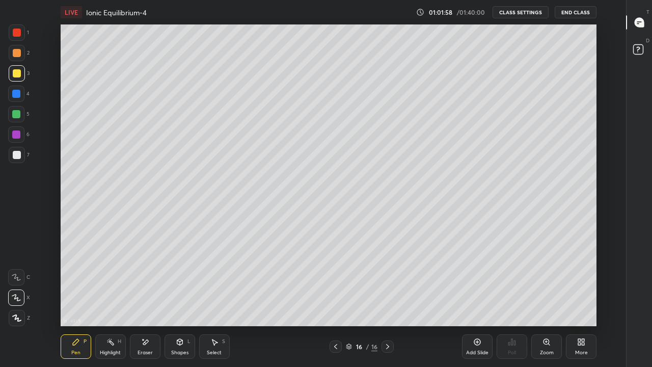
click at [152, 298] on div "Eraser" at bounding box center [145, 346] width 31 height 24
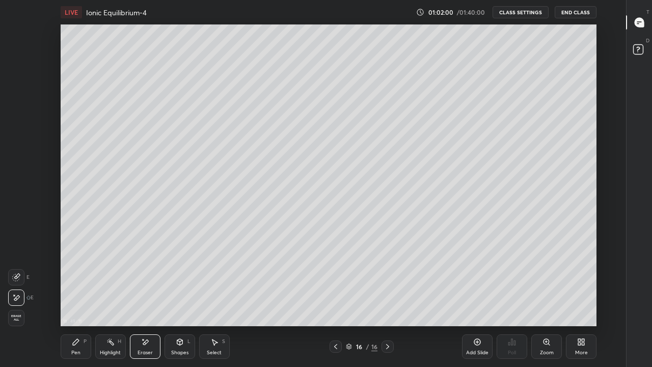
click at [82, 298] on div "Pen P" at bounding box center [76, 346] width 31 height 24
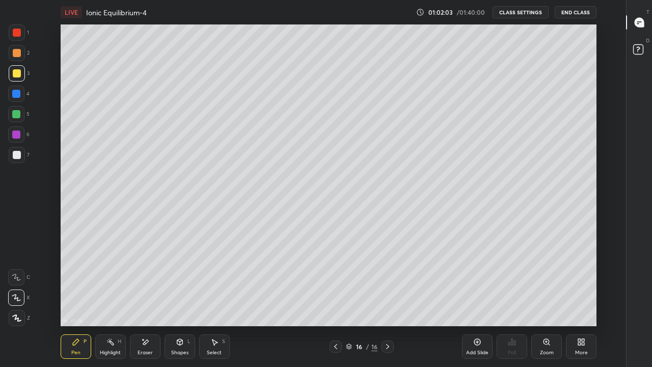
click at [221, 298] on div "Select S" at bounding box center [214, 346] width 31 height 24
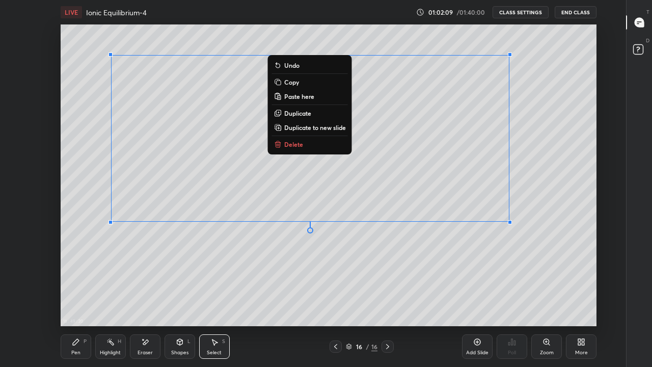
click at [302, 81] on button "Copy" at bounding box center [310, 82] width 76 height 12
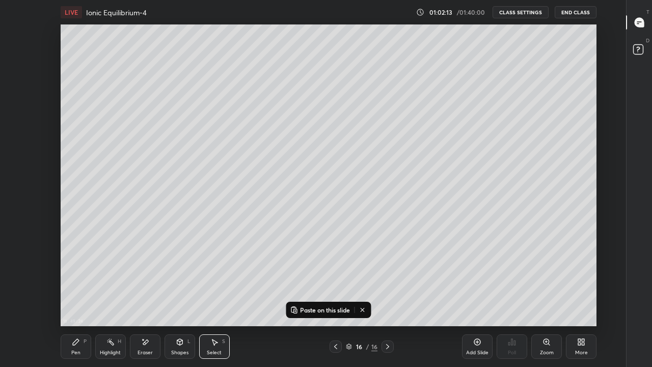
click at [485, 298] on div "Add Slide" at bounding box center [477, 346] width 31 height 24
click at [315, 298] on p "Paste on this slide" at bounding box center [325, 310] width 50 height 8
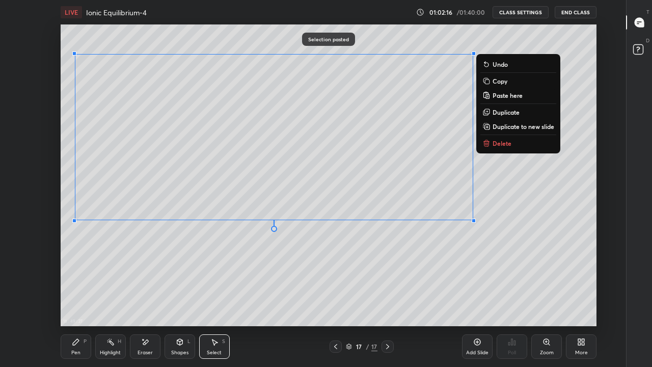
click at [220, 245] on div "0 ° Undo Copy Paste here Duplicate Duplicate to new slide Delete" at bounding box center [329, 175] width 536 height 302
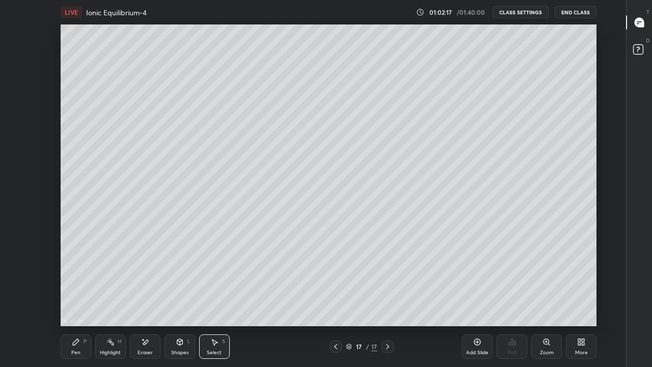
click at [110, 298] on div "Highlight H" at bounding box center [110, 346] width 31 height 24
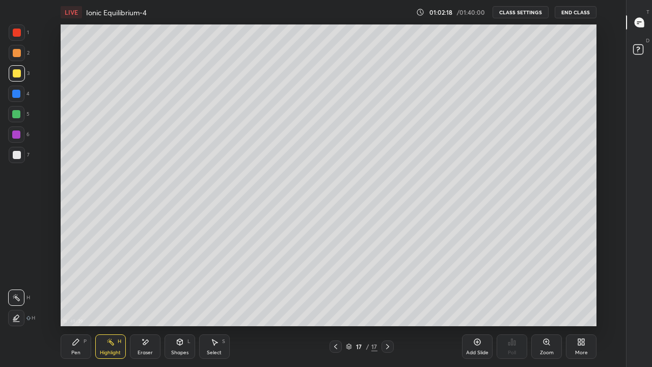
click at [141, 298] on div "Eraser" at bounding box center [145, 346] width 31 height 24
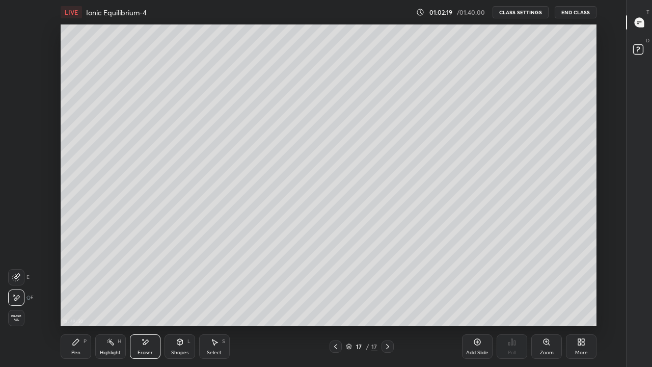
click at [76, 298] on div "Pen P" at bounding box center [76, 346] width 31 height 24
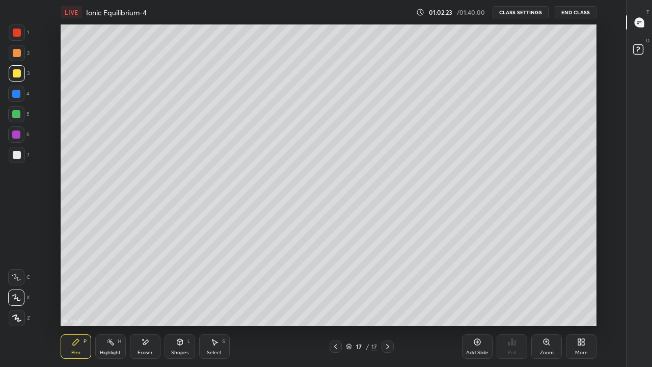
click at [147, 298] on div "Eraser" at bounding box center [145, 352] width 15 height 5
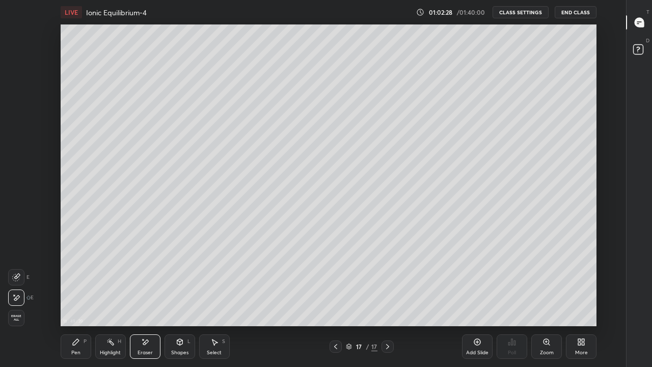
click at [79, 298] on div "Pen P" at bounding box center [76, 346] width 31 height 24
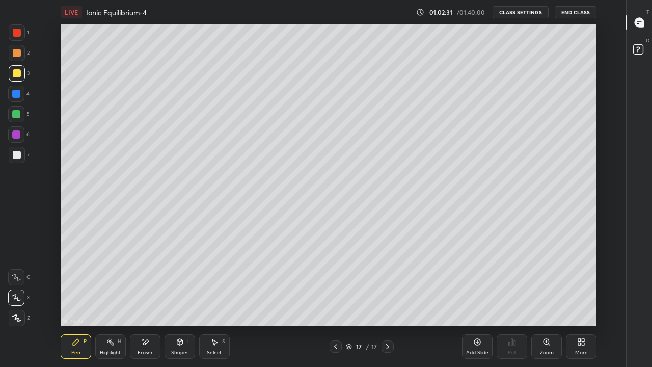
click at [147, 298] on div "Eraser" at bounding box center [145, 346] width 31 height 24
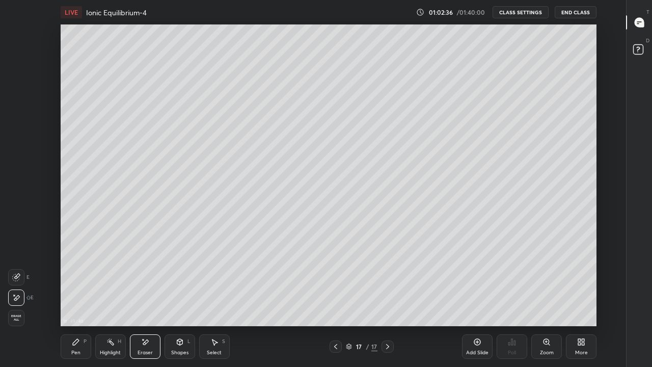
click at [79, 298] on div "Pen P" at bounding box center [76, 346] width 31 height 24
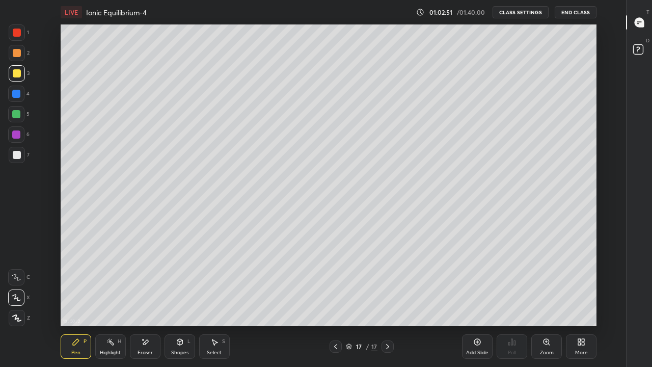
click at [145, 298] on icon at bounding box center [146, 341] width 6 height 5
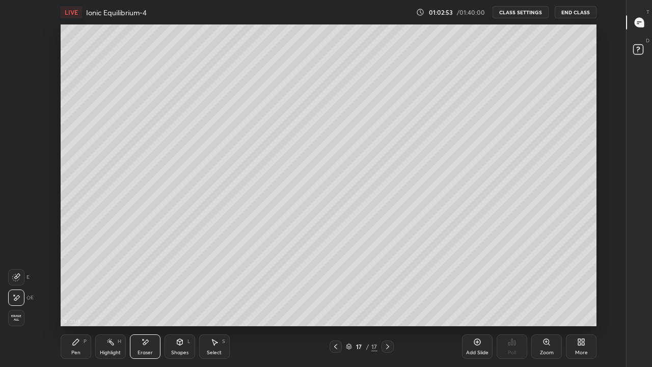
click at [84, 298] on div "Pen P" at bounding box center [76, 346] width 31 height 24
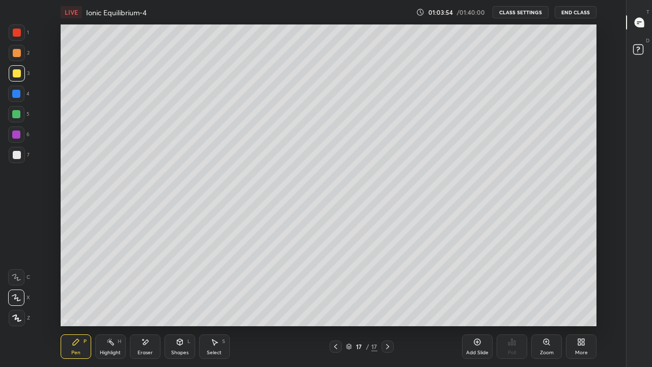
click at [217, 298] on icon at bounding box center [214, 342] width 8 height 8
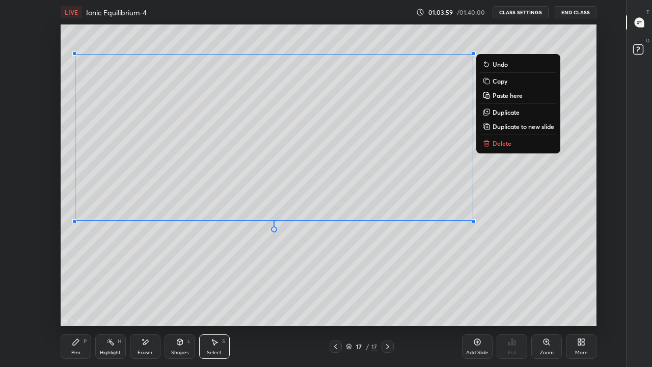
click at [506, 94] on p "Paste here" at bounding box center [508, 95] width 30 height 8
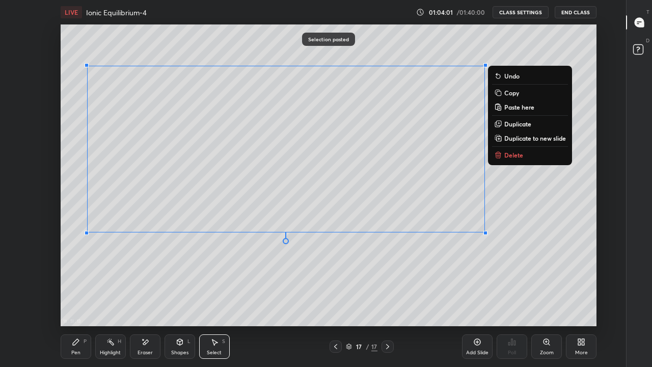
click at [509, 76] on p "Undo" at bounding box center [511, 76] width 15 height 8
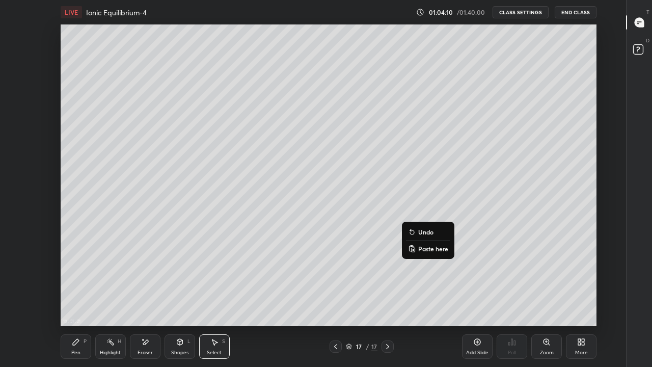
click at [429, 234] on p "Undo" at bounding box center [425, 232] width 15 height 8
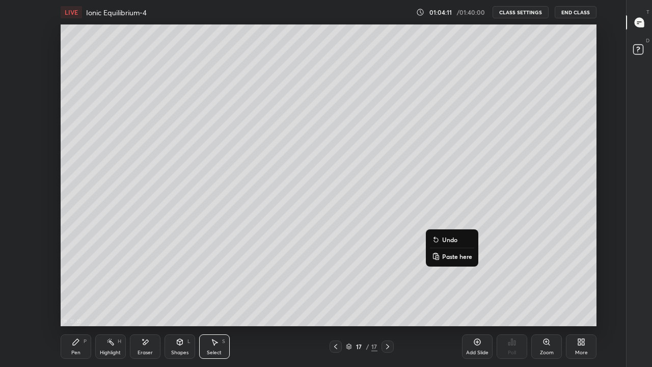
click at [439, 238] on icon at bounding box center [436, 239] width 8 height 8
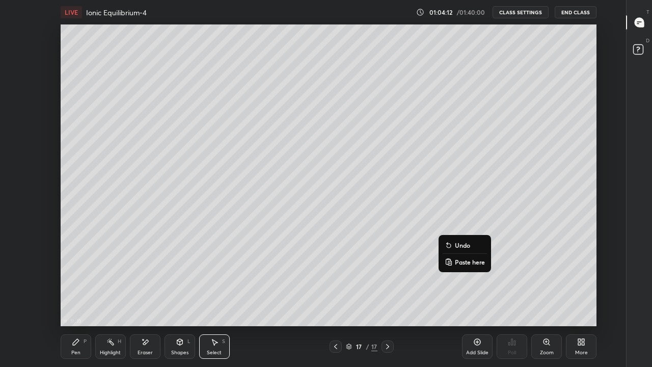
click at [454, 245] on button "Undo" at bounding box center [465, 245] width 44 height 12
click at [461, 243] on icon at bounding box center [458, 242] width 8 height 8
click at [464, 246] on icon at bounding box center [461, 245] width 8 height 8
click at [465, 243] on p "Undo" at bounding box center [472, 244] width 15 height 8
click at [468, 247] on icon at bounding box center [468, 247] width 4 height 4
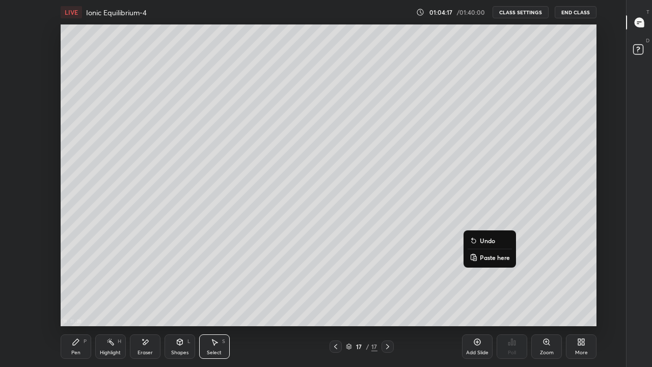
click at [481, 240] on p "Undo" at bounding box center [487, 240] width 15 height 8
click at [483, 225] on div "0 ° Undo Copy Paste here Duplicate Duplicate to new slide Delete" at bounding box center [329, 175] width 536 height 302
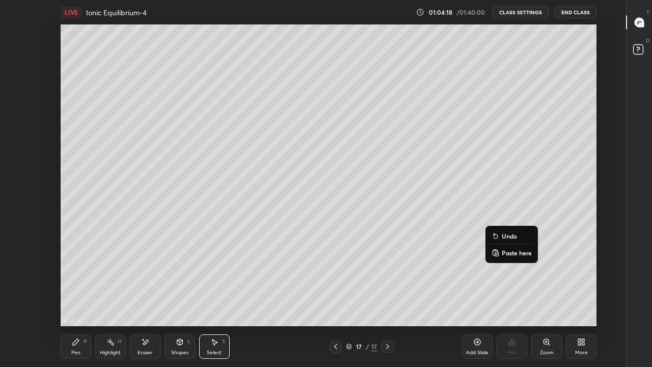
click at [503, 236] on p "Undo" at bounding box center [509, 236] width 15 height 8
click at [510, 237] on icon at bounding box center [509, 237] width 4 height 4
click at [518, 238] on p "Undo" at bounding box center [522, 239] width 15 height 8
click at [517, 237] on icon at bounding box center [514, 239] width 8 height 8
click at [520, 236] on p "Undo" at bounding box center [524, 239] width 15 height 8
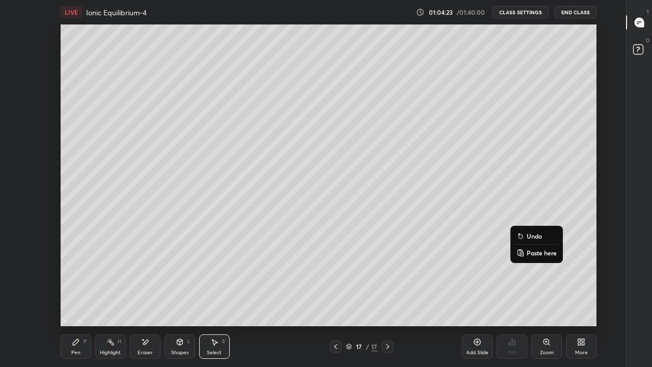
click at [517, 236] on icon at bounding box center [521, 236] width 8 height 8
click at [335, 298] on icon at bounding box center [336, 346] width 8 height 8
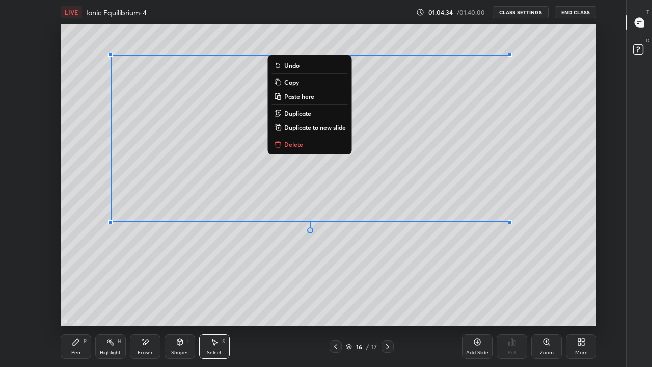
click at [297, 81] on p "Copy" at bounding box center [291, 82] width 15 height 8
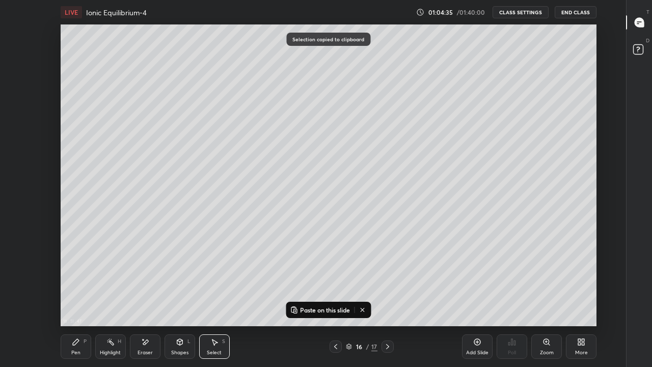
click at [389, 298] on icon at bounding box center [388, 346] width 8 height 8
click at [389, 298] on icon at bounding box center [387, 346] width 3 height 5
click at [480, 298] on icon at bounding box center [477, 342] width 8 height 8
click at [313, 298] on p "Paste on this slide" at bounding box center [325, 310] width 50 height 8
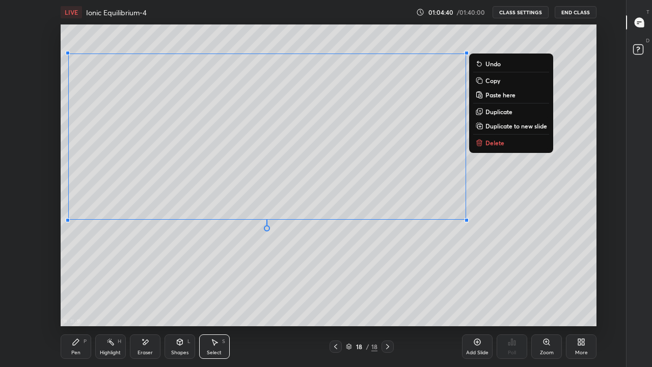
click at [182, 254] on div "0 ° Undo Copy Paste here Duplicate Duplicate to new slide Delete" at bounding box center [329, 175] width 536 height 302
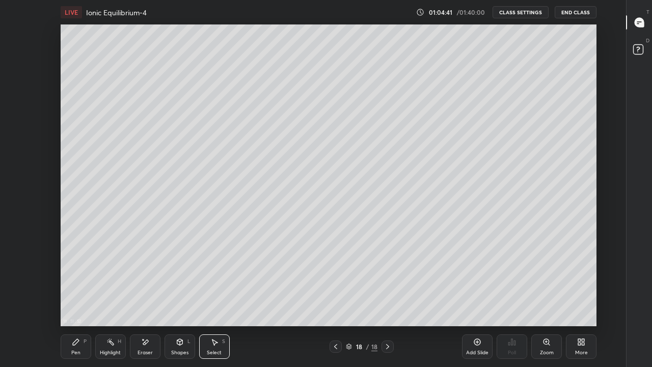
click at [79, 298] on icon at bounding box center [76, 342] width 8 height 8
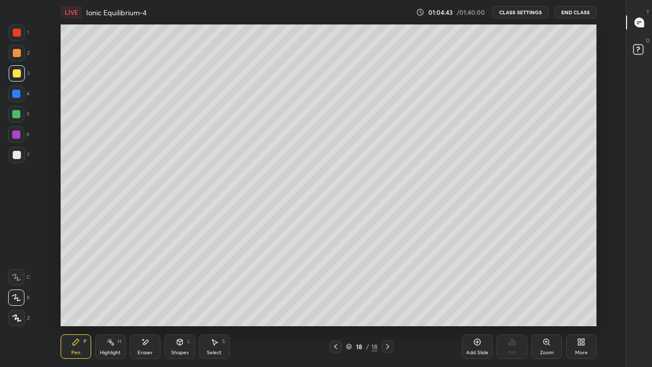
click at [150, 298] on div "Eraser" at bounding box center [145, 346] width 31 height 24
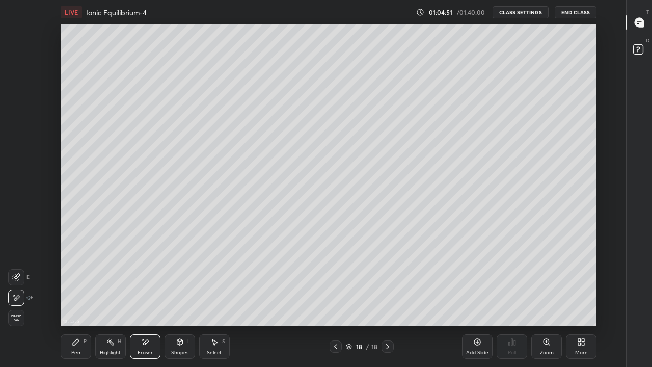
click at [80, 298] on div "Pen P" at bounding box center [76, 346] width 31 height 24
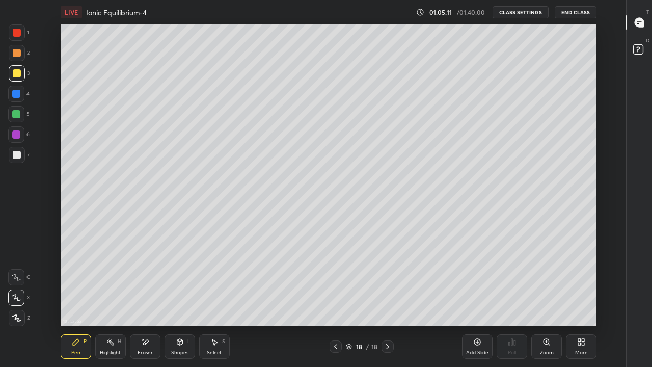
click at [146, 298] on div "Eraser" at bounding box center [145, 346] width 31 height 24
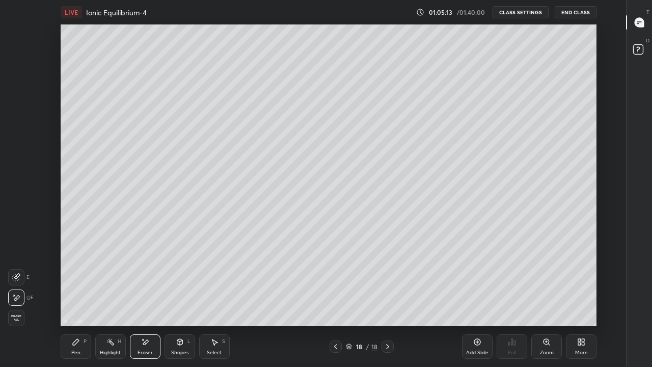
click at [83, 298] on div "Pen P" at bounding box center [76, 346] width 31 height 24
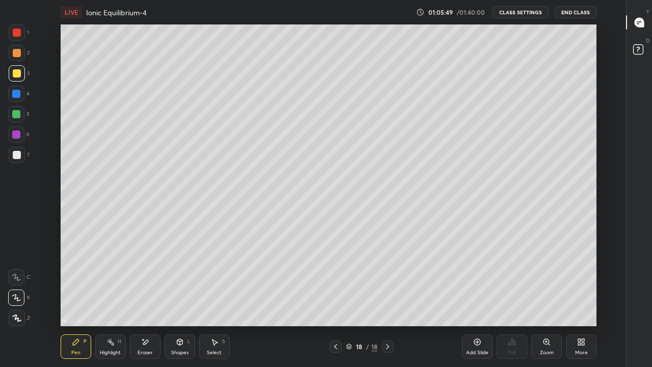
click at [480, 298] on icon at bounding box center [477, 342] width 7 height 7
click at [340, 298] on div at bounding box center [336, 346] width 12 height 12
click at [387, 298] on icon at bounding box center [387, 346] width 3 height 5
click at [19, 152] on div at bounding box center [17, 155] width 8 height 8
click at [19, 76] on div at bounding box center [17, 73] width 8 height 8
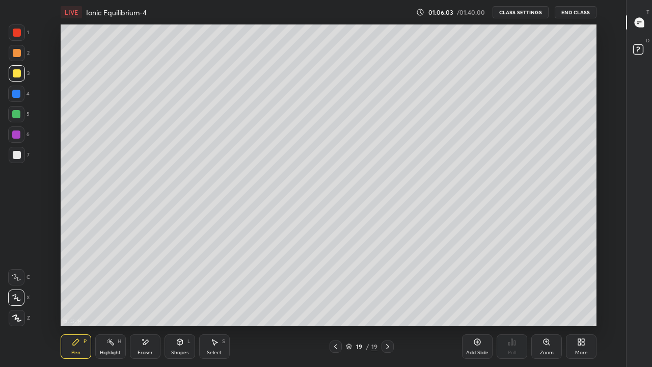
click at [580, 298] on div "More" at bounding box center [581, 352] width 13 height 5
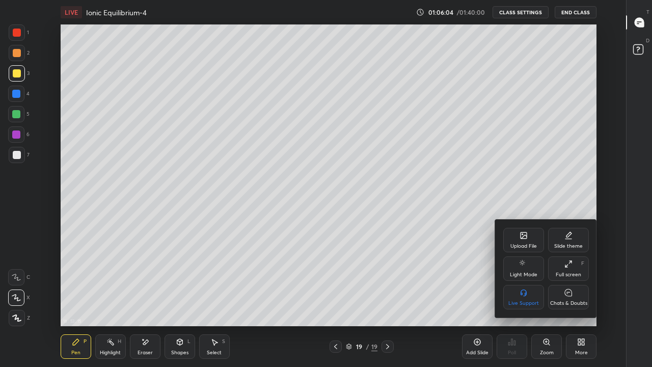
click at [570, 298] on div "Chats & Doubts" at bounding box center [568, 303] width 37 height 5
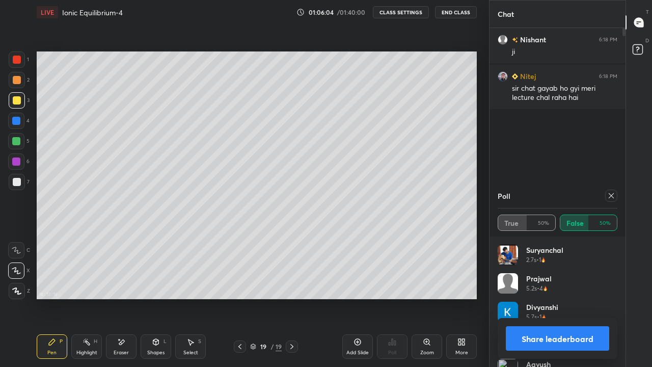
scroll to position [50650, 50504]
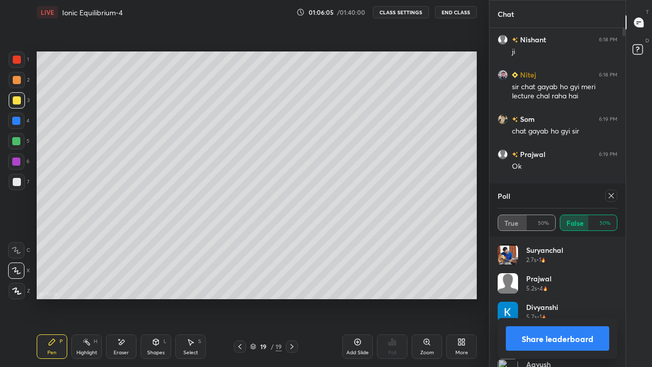
click at [467, 298] on div "More" at bounding box center [461, 346] width 31 height 24
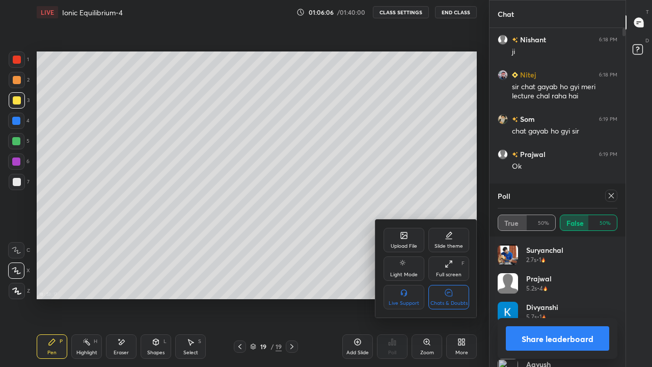
click at [454, 297] on div "Chats & Doubts" at bounding box center [449, 297] width 41 height 24
type textarea "x"
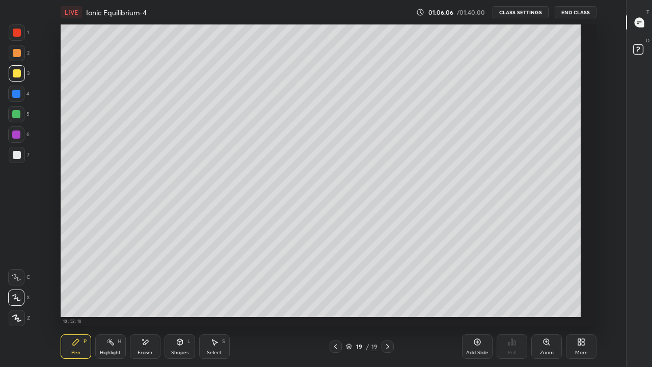
scroll to position [4, 1]
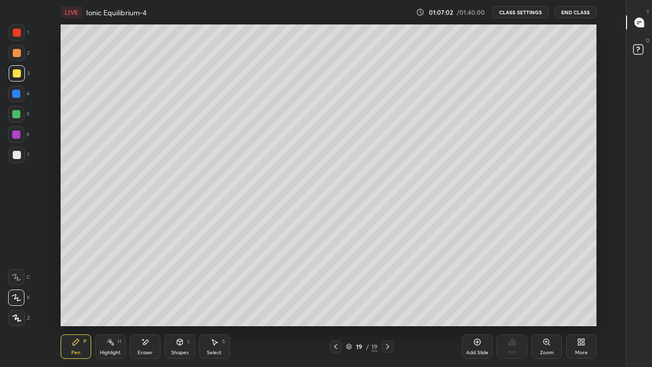
click at [151, 298] on div "Eraser" at bounding box center [145, 346] width 31 height 24
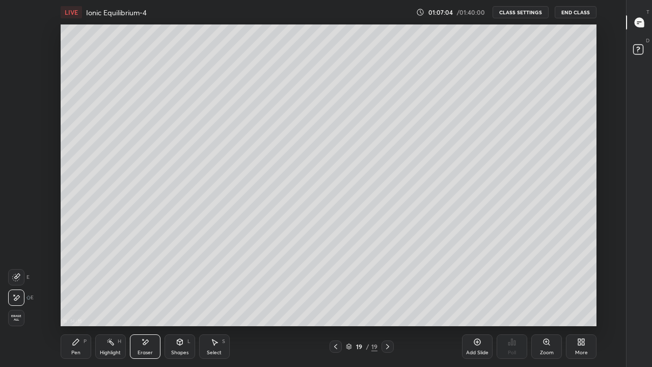
click at [83, 298] on div "Pen P" at bounding box center [76, 346] width 31 height 24
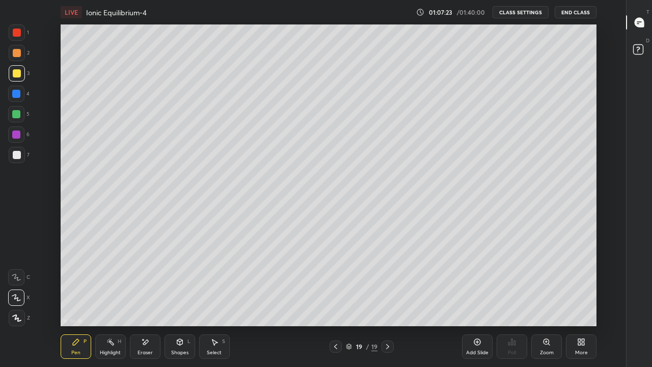
click at [147, 298] on icon at bounding box center [145, 342] width 8 height 9
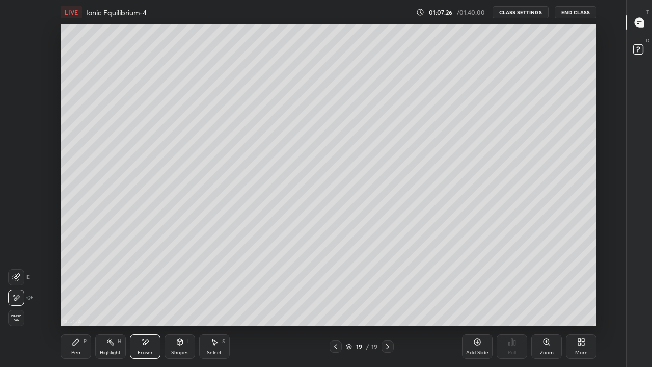
click at [84, 298] on div "P" at bounding box center [85, 341] width 3 height 5
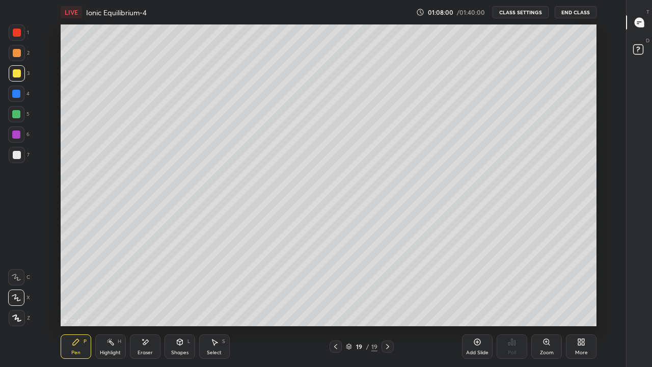
click at [151, 298] on div "Eraser" at bounding box center [145, 346] width 31 height 24
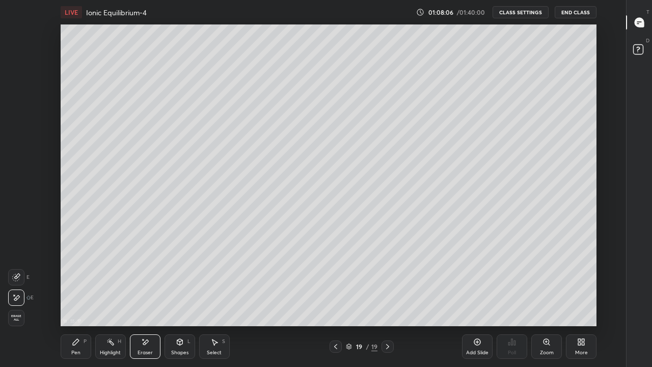
click at [83, 298] on div "Pen P" at bounding box center [76, 346] width 31 height 24
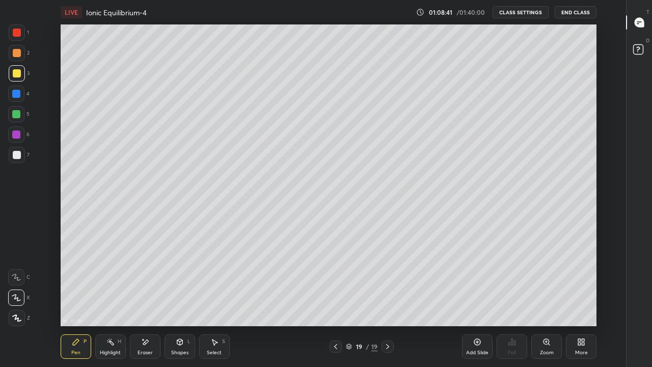
click at [141, 298] on div "Eraser" at bounding box center [145, 352] width 15 height 5
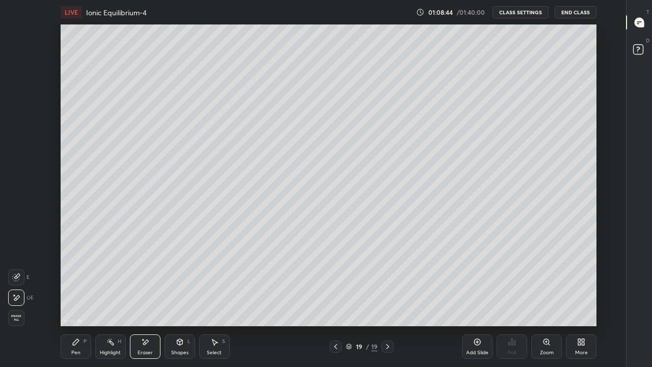
click at [77, 298] on div "Pen P" at bounding box center [76, 346] width 31 height 24
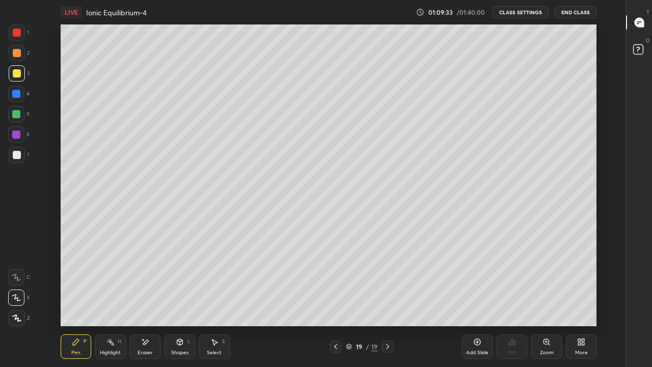
click at [475, 298] on div "Add Slide" at bounding box center [477, 352] width 22 height 5
click at [19, 154] on div at bounding box center [17, 155] width 8 height 8
click at [18, 73] on div at bounding box center [17, 73] width 8 height 8
click at [335, 298] on icon at bounding box center [335, 346] width 3 height 5
click at [335, 298] on icon at bounding box center [335, 346] width 8 height 8
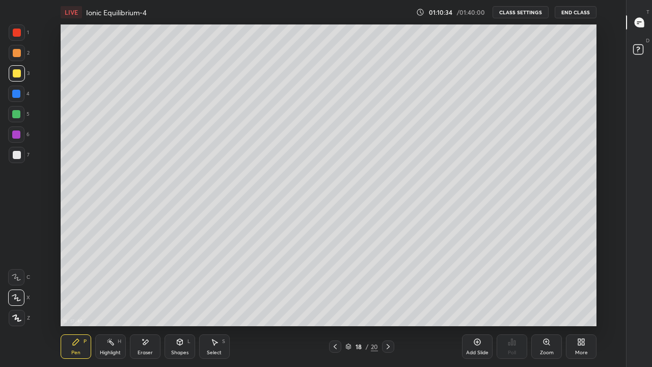
click at [388, 298] on icon at bounding box center [388, 346] width 8 height 8
click at [389, 298] on icon at bounding box center [388, 346] width 3 height 5
click at [477, 298] on div "Add Slide" at bounding box center [477, 352] width 22 height 5
click at [20, 153] on div at bounding box center [17, 155] width 8 height 8
click at [20, 75] on div at bounding box center [17, 73] width 8 height 8
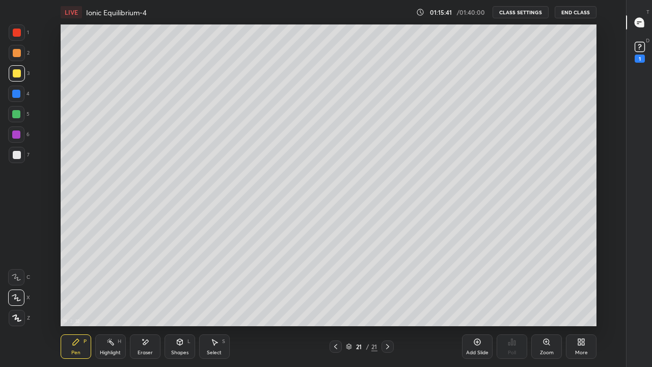
click at [20, 115] on div at bounding box center [16, 114] width 16 height 16
click at [19, 75] on div at bounding box center [17, 73] width 8 height 8
click at [477, 298] on div "Add Slide" at bounding box center [477, 352] width 22 height 5
click at [150, 298] on div "Eraser" at bounding box center [145, 346] width 31 height 24
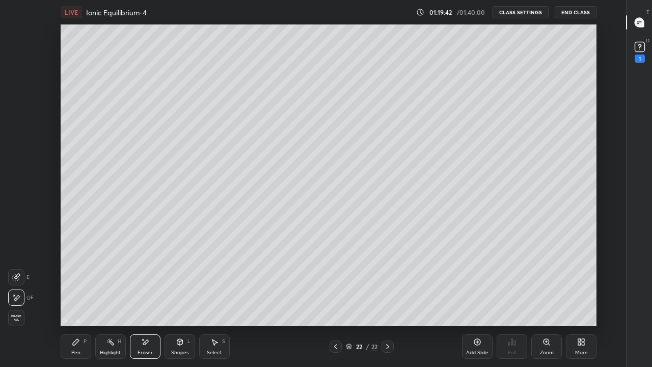
click at [83, 298] on div "Pen P" at bounding box center [76, 346] width 31 height 24
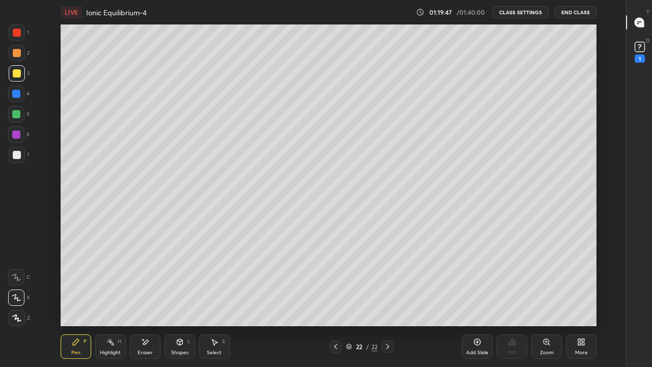
click at [150, 298] on div "Eraser" at bounding box center [145, 346] width 31 height 24
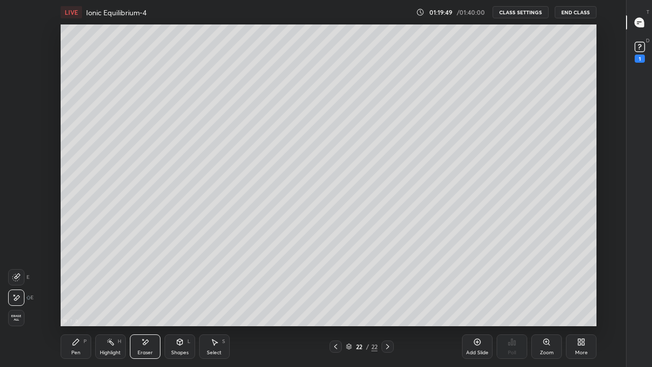
click at [85, 298] on div "P" at bounding box center [85, 341] width 3 height 5
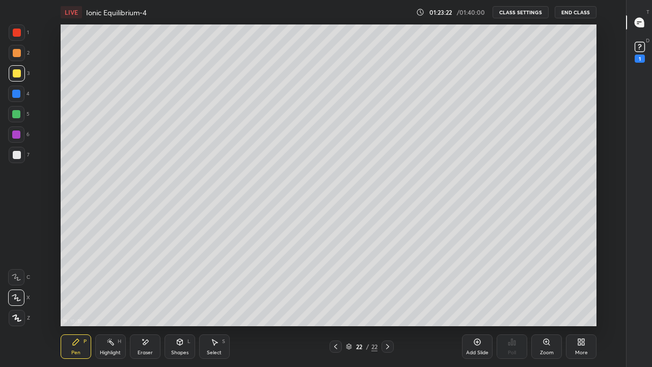
click at [18, 111] on div at bounding box center [16, 114] width 8 height 8
click at [478, 298] on icon at bounding box center [477, 342] width 7 height 7
click at [16, 154] on div at bounding box center [17, 155] width 8 height 8
click at [141, 298] on div "Eraser" at bounding box center [145, 346] width 31 height 24
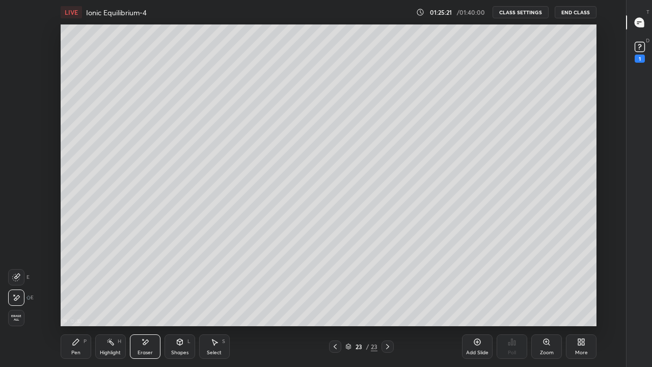
click at [73, 298] on icon at bounding box center [76, 342] width 6 height 6
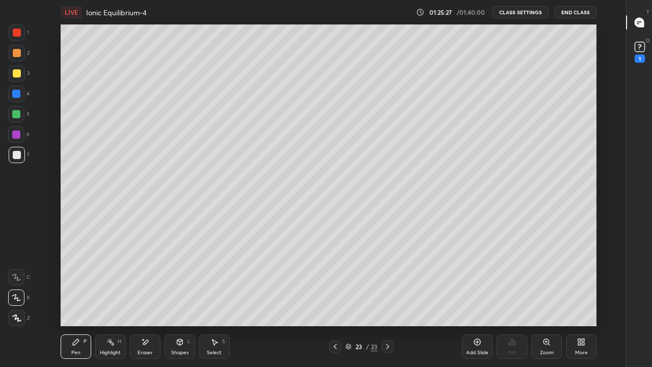
click at [335, 298] on icon at bounding box center [335, 346] width 8 height 8
click at [388, 298] on icon at bounding box center [388, 346] width 8 height 8
click at [22, 74] on div at bounding box center [17, 73] width 16 height 16
click at [147, 298] on div "Eraser" at bounding box center [145, 352] width 15 height 5
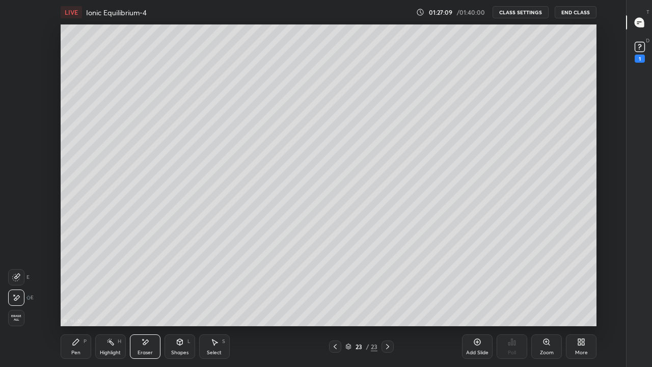
click at [81, 298] on div "Pen P" at bounding box center [76, 346] width 31 height 24
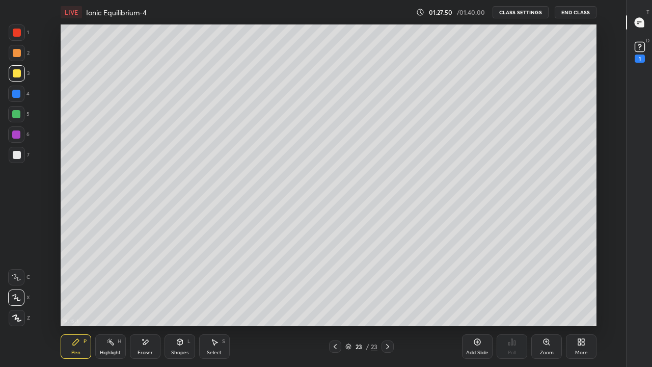
click at [149, 298] on div "Eraser" at bounding box center [145, 352] width 15 height 5
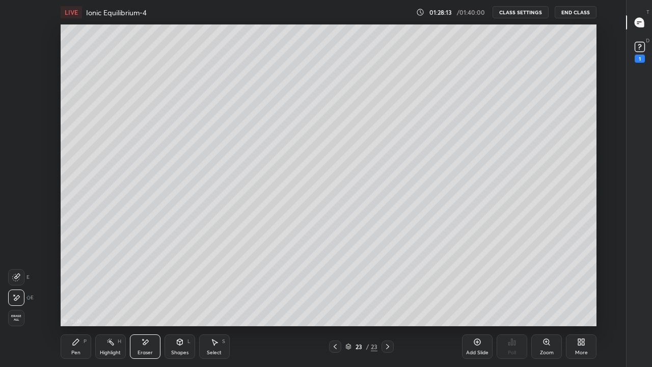
click at [80, 298] on div "Pen P" at bounding box center [76, 346] width 31 height 24
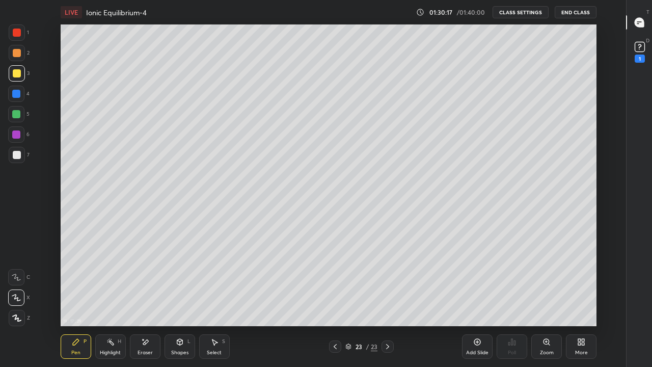
click at [20, 113] on div at bounding box center [16, 114] width 16 height 16
click at [639, 50] on rect at bounding box center [640, 47] width 10 height 10
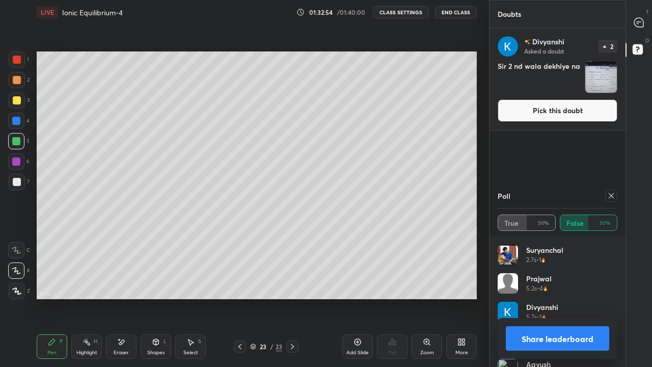
scroll to position [0, 0]
click at [553, 110] on button "Pick this doubt" at bounding box center [558, 110] width 120 height 22
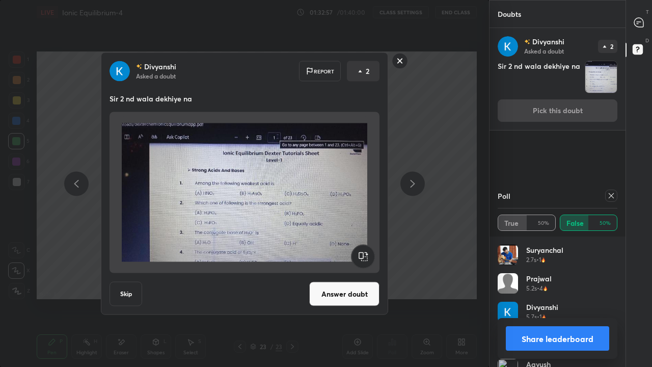
click at [343, 297] on button "Answer doubt" at bounding box center [344, 294] width 70 height 24
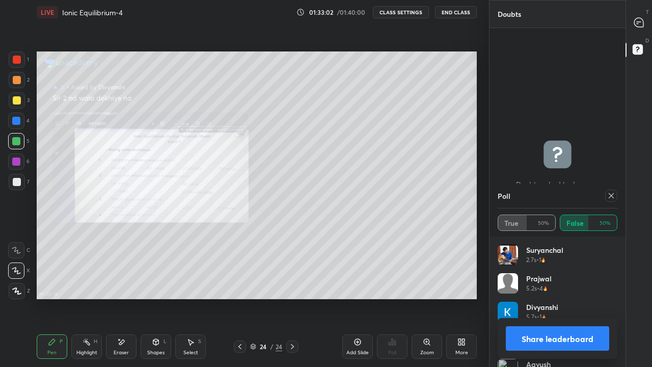
click at [432, 298] on div "Zoom" at bounding box center [427, 346] width 31 height 24
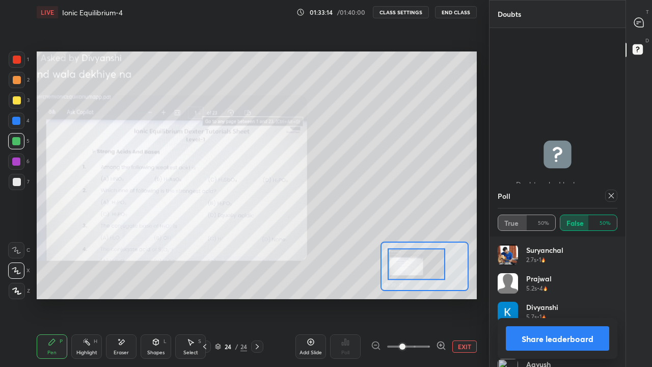
click at [16, 60] on div at bounding box center [17, 60] width 8 height 8
click at [204, 298] on icon at bounding box center [205, 346] width 8 height 8
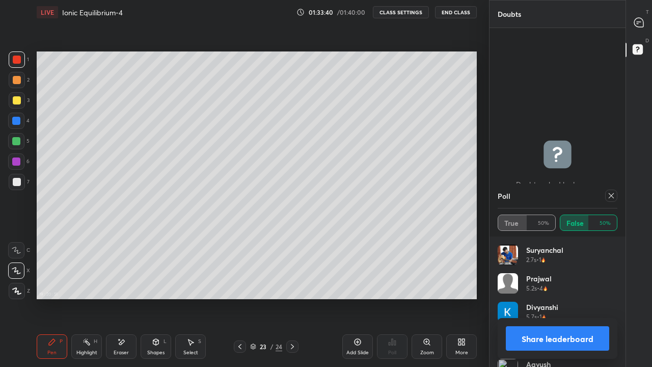
click at [465, 298] on div "More" at bounding box center [462, 352] width 13 height 5
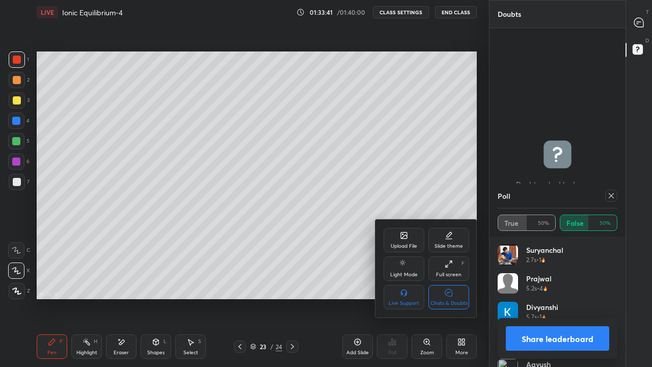
click at [458, 298] on div "Chats & Doubts" at bounding box center [449, 303] width 37 height 5
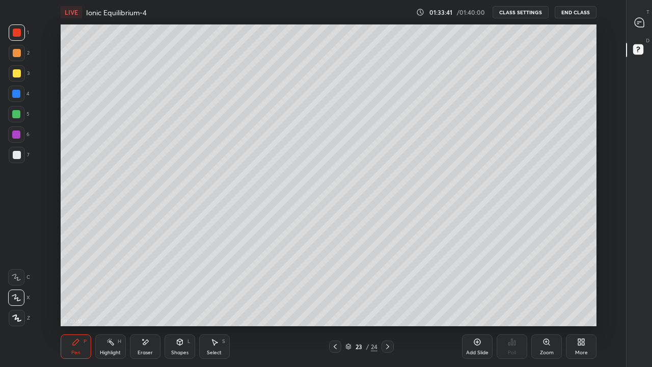
scroll to position [302, 592]
click at [388, 298] on icon at bounding box center [388, 346] width 8 height 8
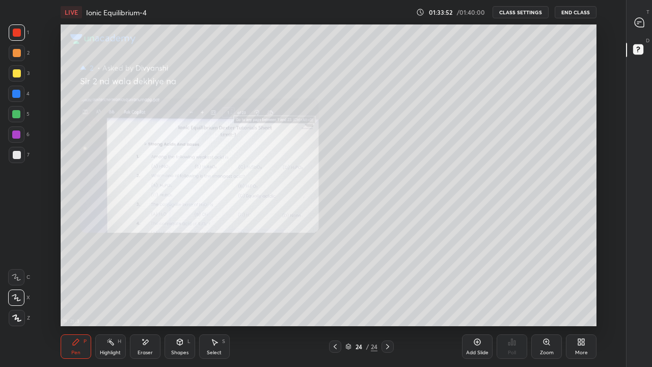
click at [148, 298] on icon at bounding box center [145, 342] width 8 height 9
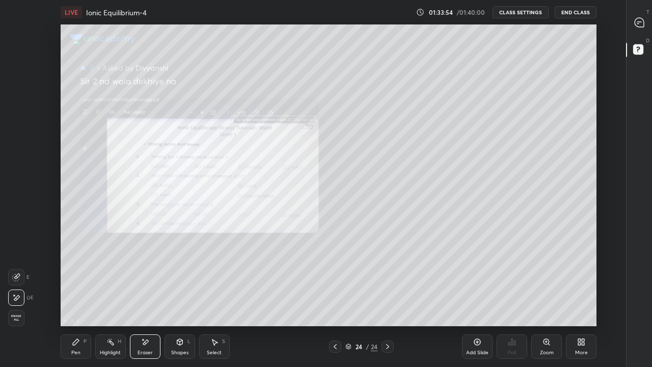
click at [84, 298] on div "Pen P" at bounding box center [76, 346] width 31 height 24
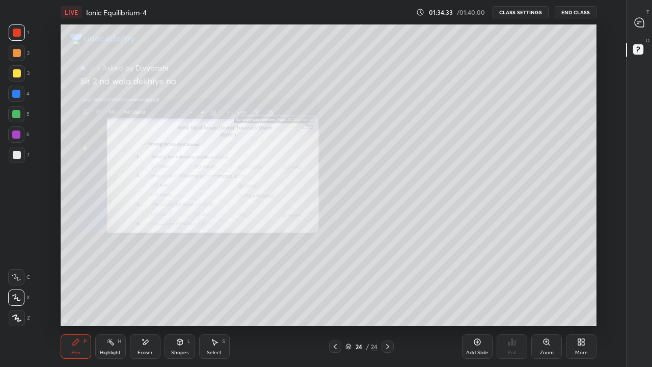
click at [335, 298] on icon at bounding box center [335, 346] width 8 height 8
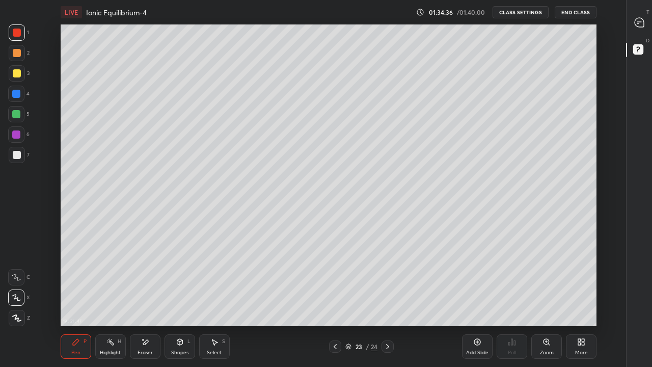
click at [388, 298] on icon at bounding box center [388, 346] width 8 height 8
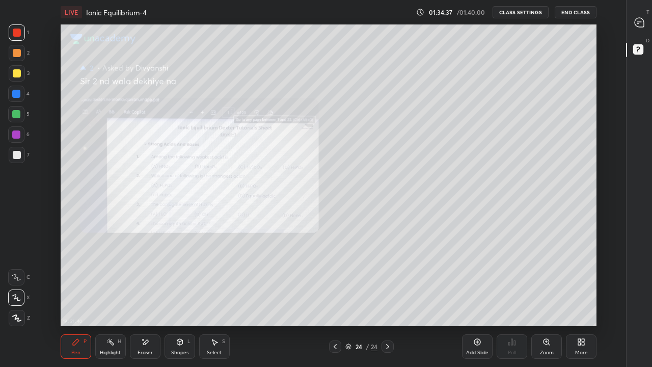
click at [142, 298] on div "Eraser" at bounding box center [145, 352] width 15 height 5
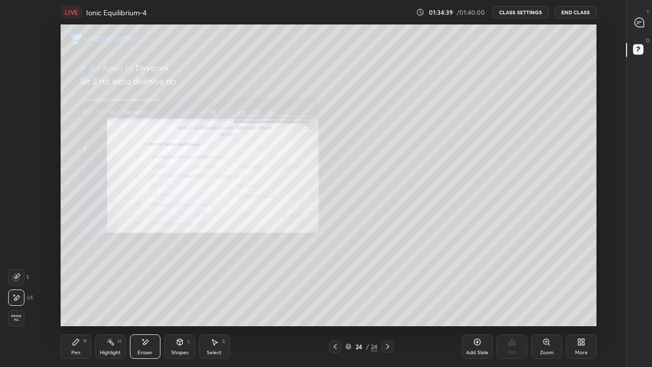
click at [82, 298] on div "Pen P" at bounding box center [76, 346] width 31 height 24
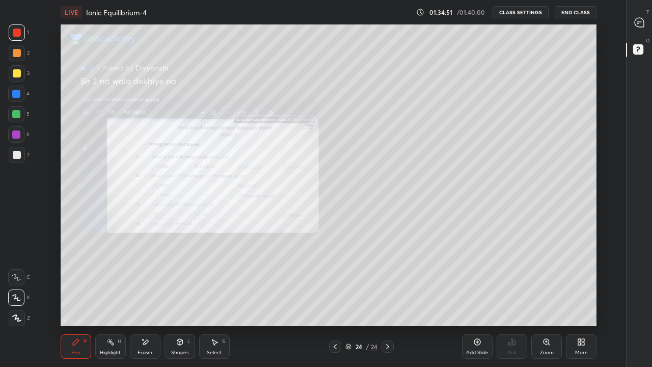
click at [18, 71] on div at bounding box center [17, 73] width 8 height 8
click at [571, 11] on button "End Class" at bounding box center [576, 12] width 41 height 12
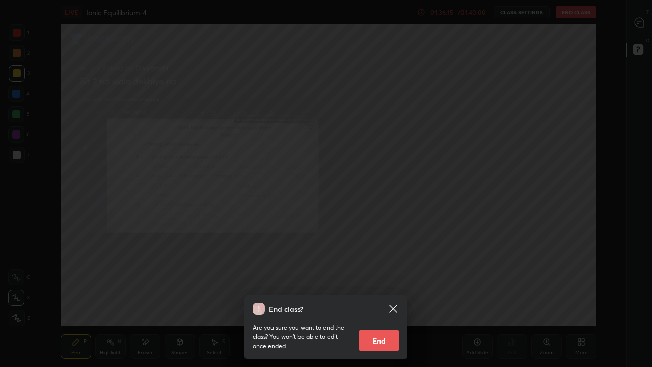
click at [377, 298] on button "End" at bounding box center [379, 340] width 41 height 20
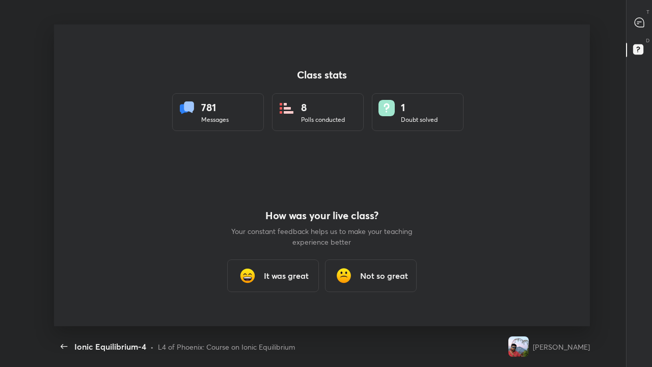
scroll to position [302, 644]
click at [292, 276] on h3 "It was great" at bounding box center [286, 276] width 45 height 12
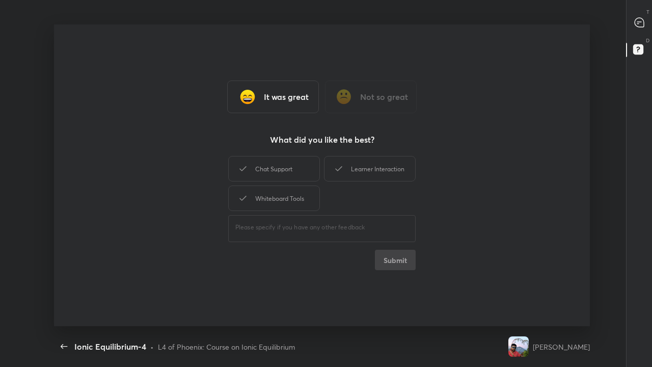
click at [288, 171] on div "Chat Support" at bounding box center [274, 168] width 92 height 25
click at [350, 169] on div "Learner Interaction" at bounding box center [370, 168] width 92 height 25
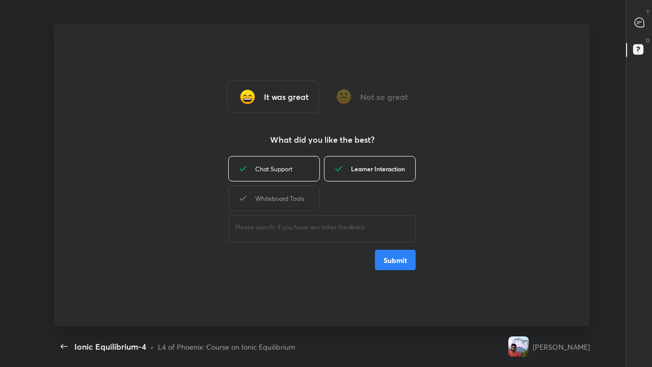
click at [299, 192] on div "Whiteboard Tools" at bounding box center [274, 197] width 92 height 25
click at [407, 258] on button "Submit" at bounding box center [395, 260] width 41 height 20
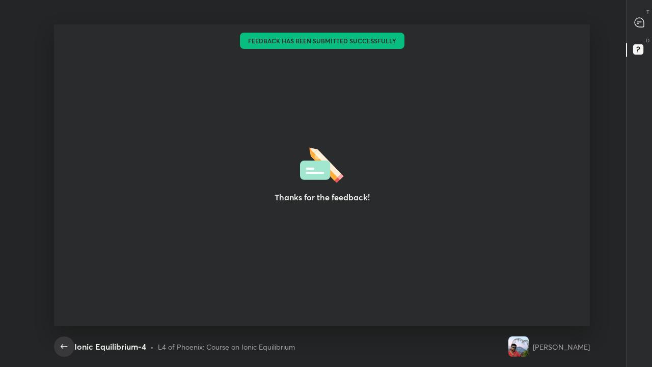
click at [62, 298] on icon "button" at bounding box center [64, 346] width 7 height 5
